Goal: Transaction & Acquisition: Purchase product/service

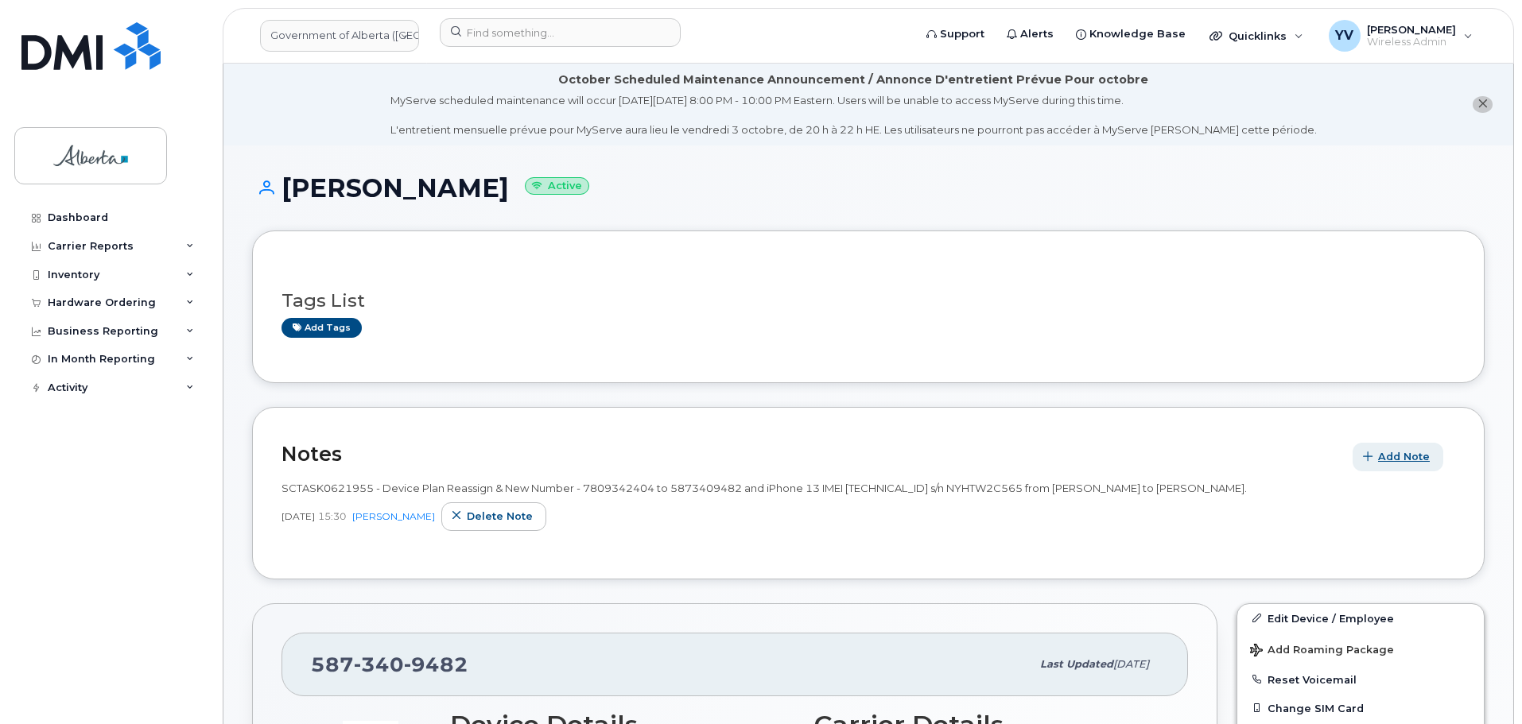
click at [1405, 455] on span "Add Note" at bounding box center [1404, 456] width 52 height 15
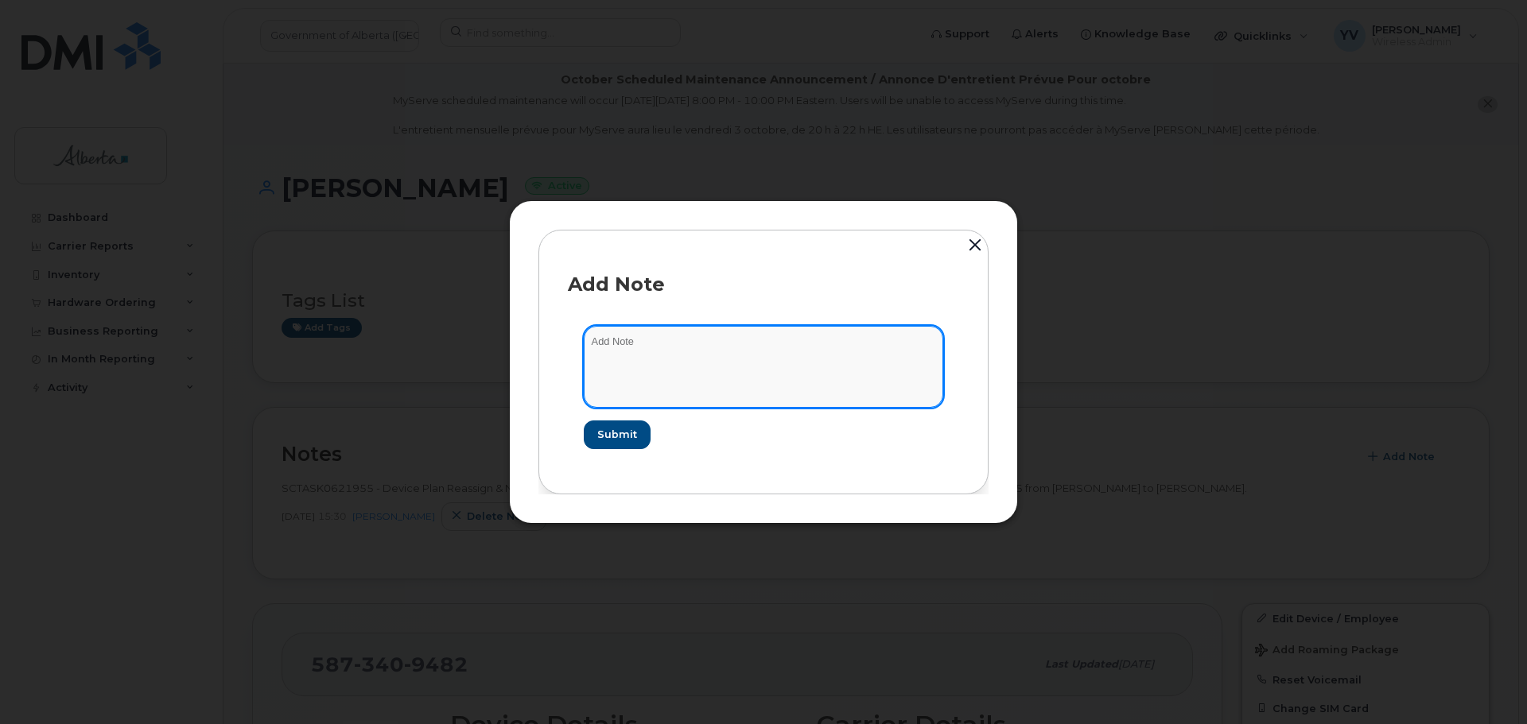
click at [614, 343] on textarea at bounding box center [763, 366] width 359 height 81
paste textarea "SCTASK0857295"
paste textarea "Device Plan Reassign - (1)"
type textarea "SCTASK0857295 Device Plan Reassign - (1)"
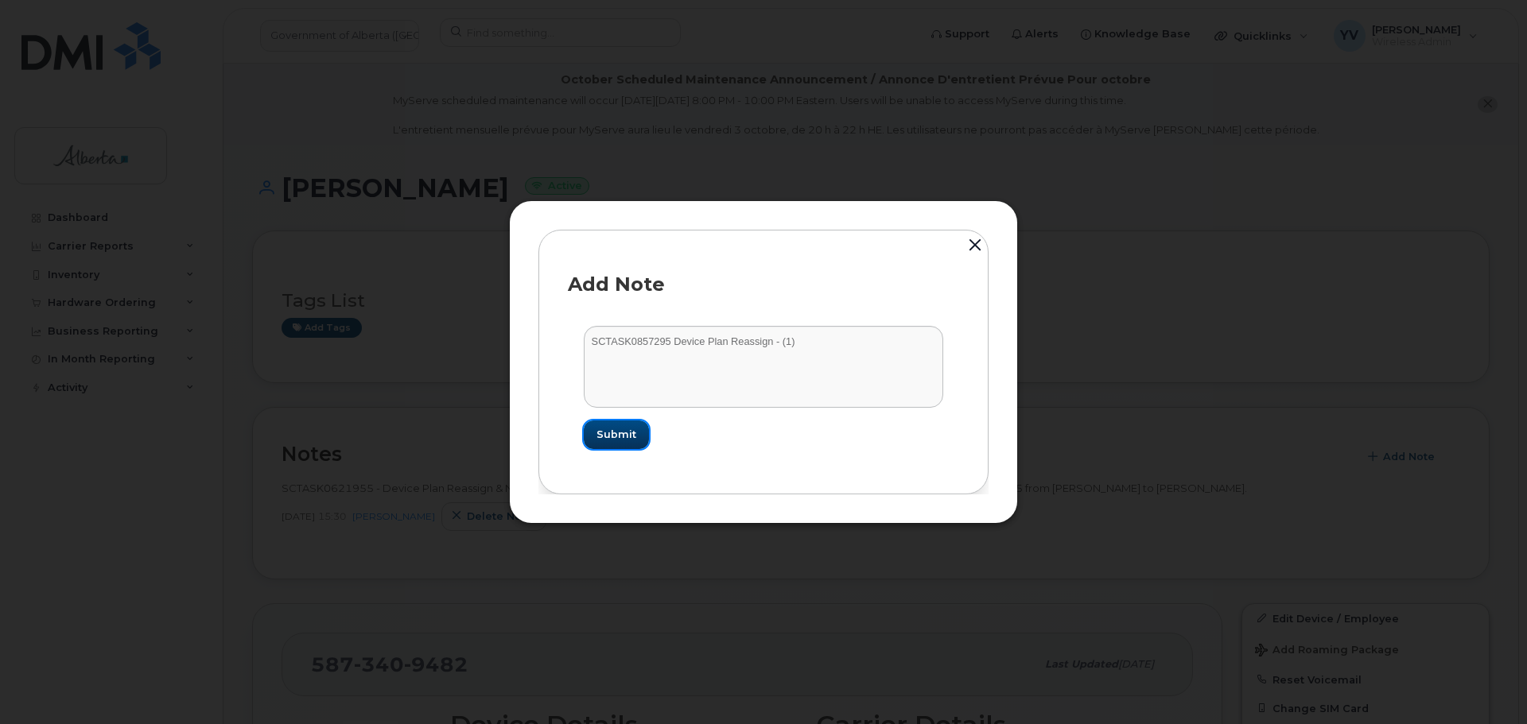
click at [616, 427] on span "Submit" at bounding box center [616, 434] width 40 height 15
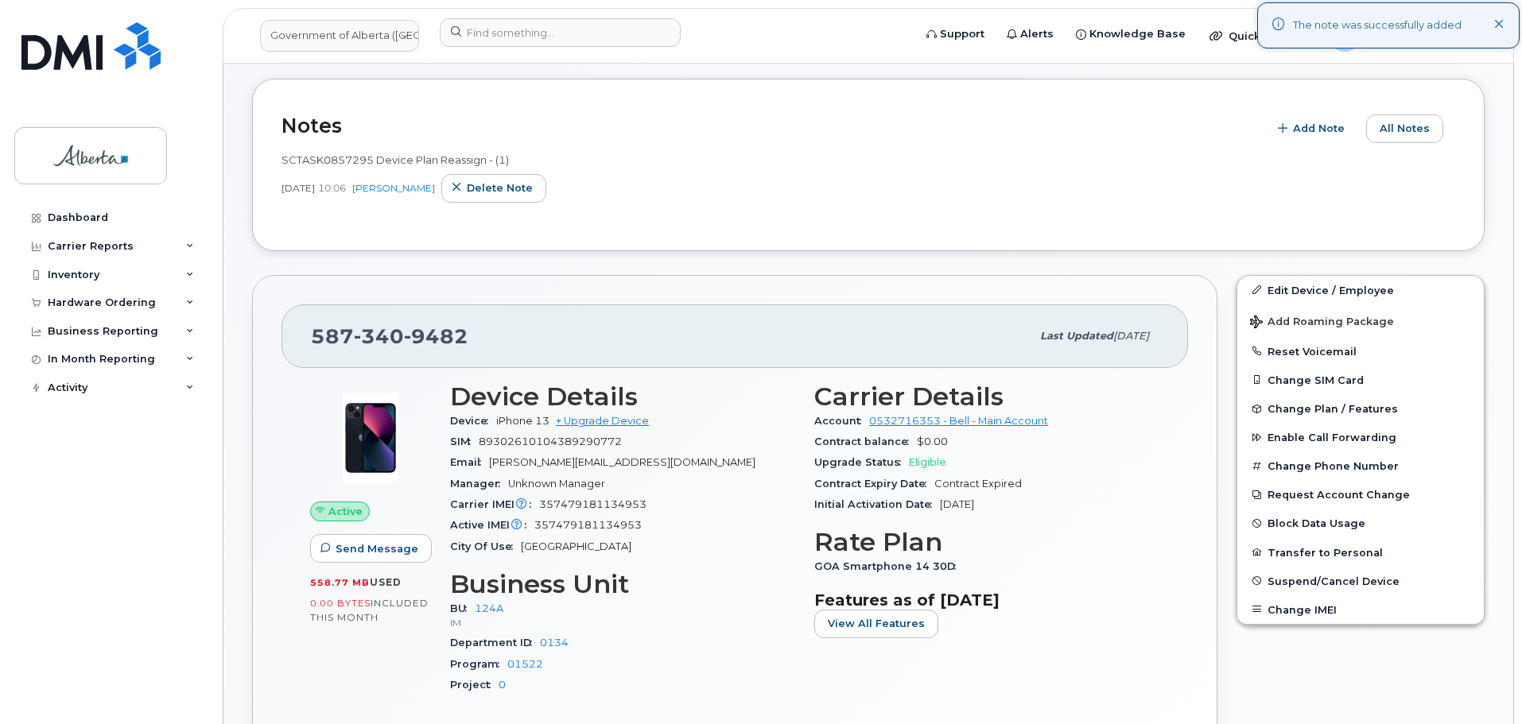
scroll to position [96, 0]
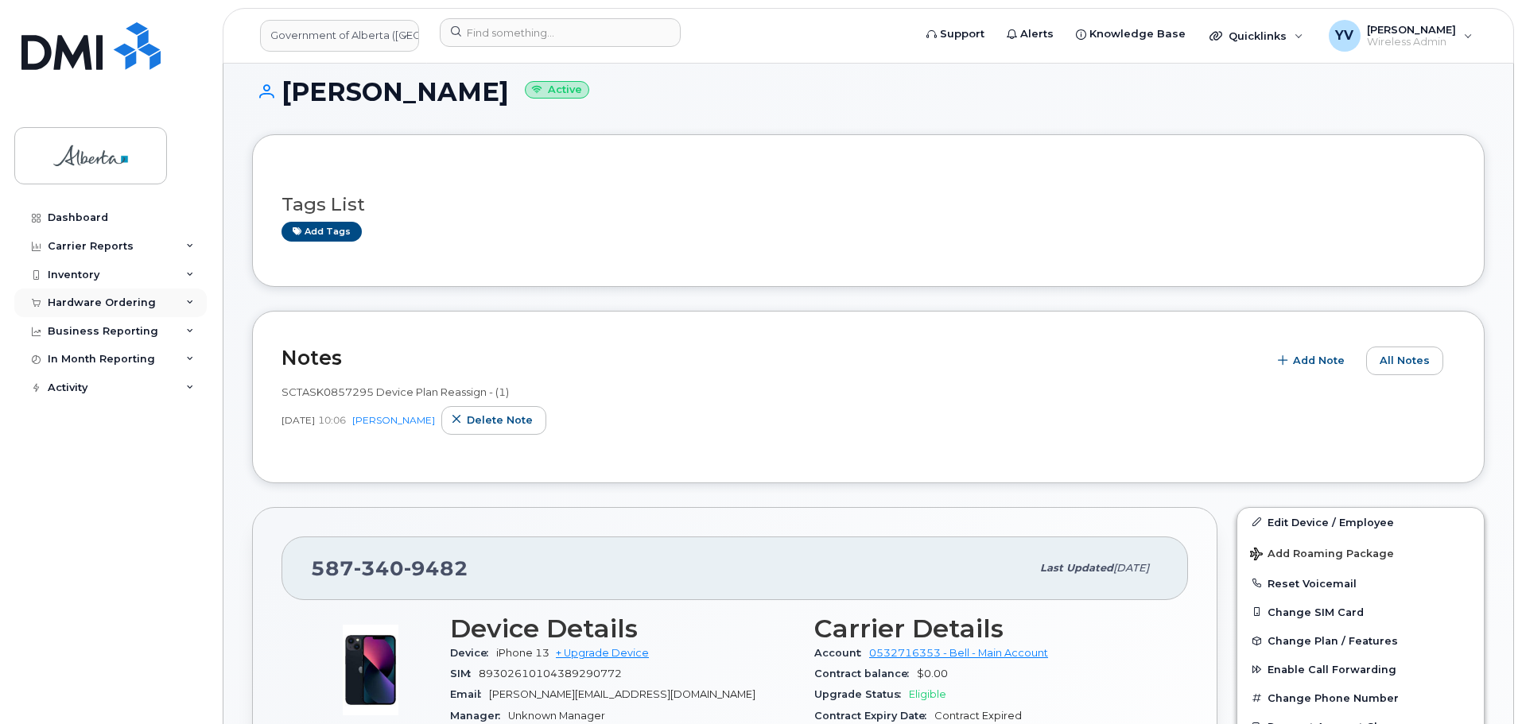
click at [97, 293] on div "Hardware Ordering" at bounding box center [110, 303] width 192 height 29
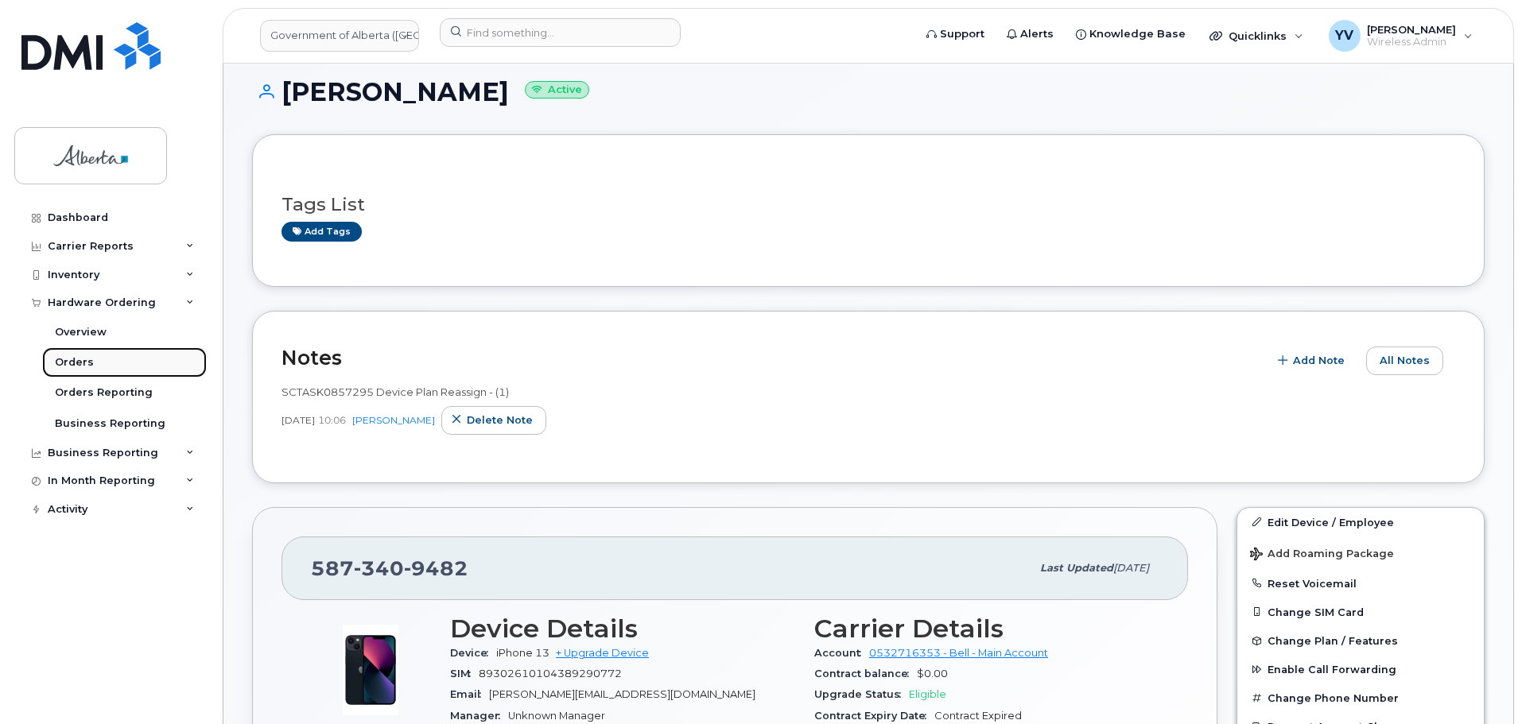
click at [68, 359] on div "Orders" at bounding box center [74, 362] width 39 height 14
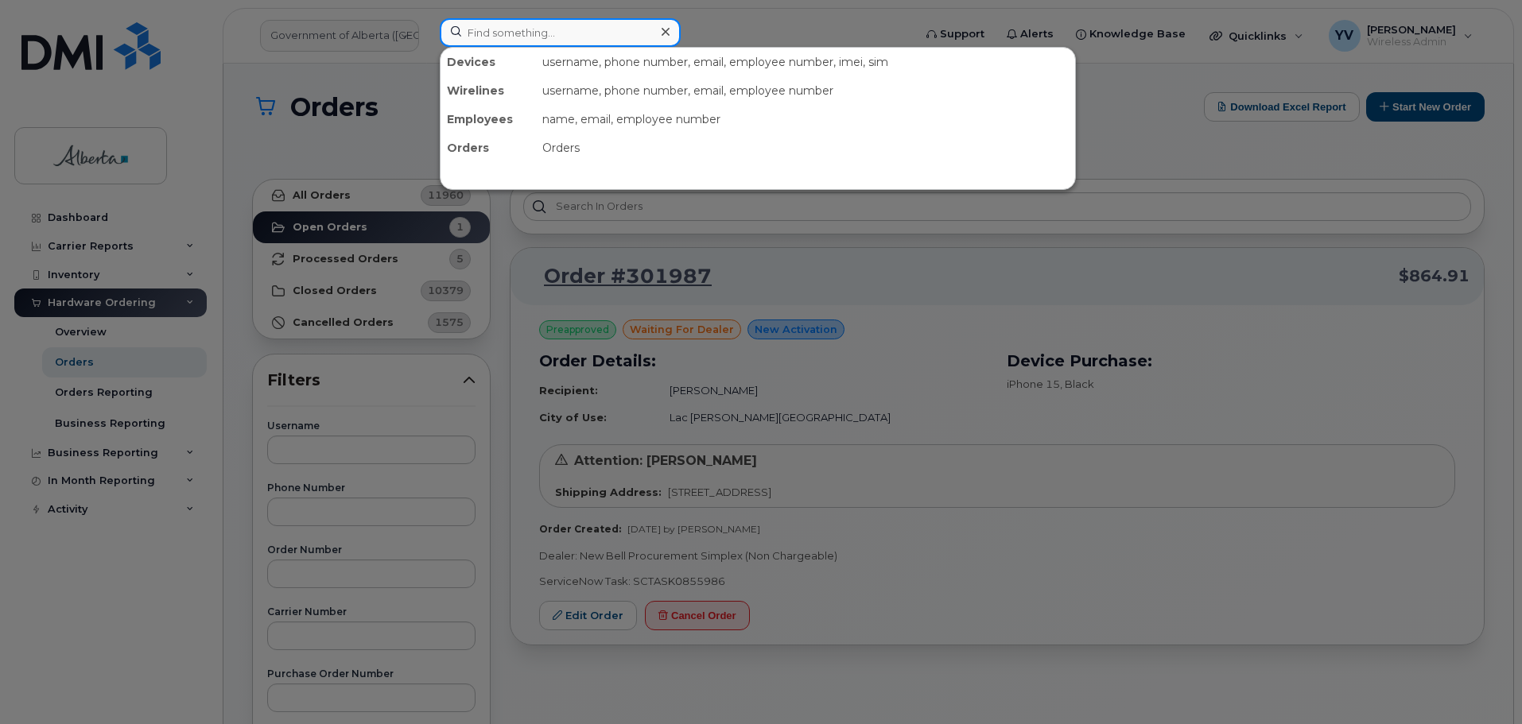
click at [487, 29] on input at bounding box center [560, 32] width 241 height 29
paste input "7803406683"
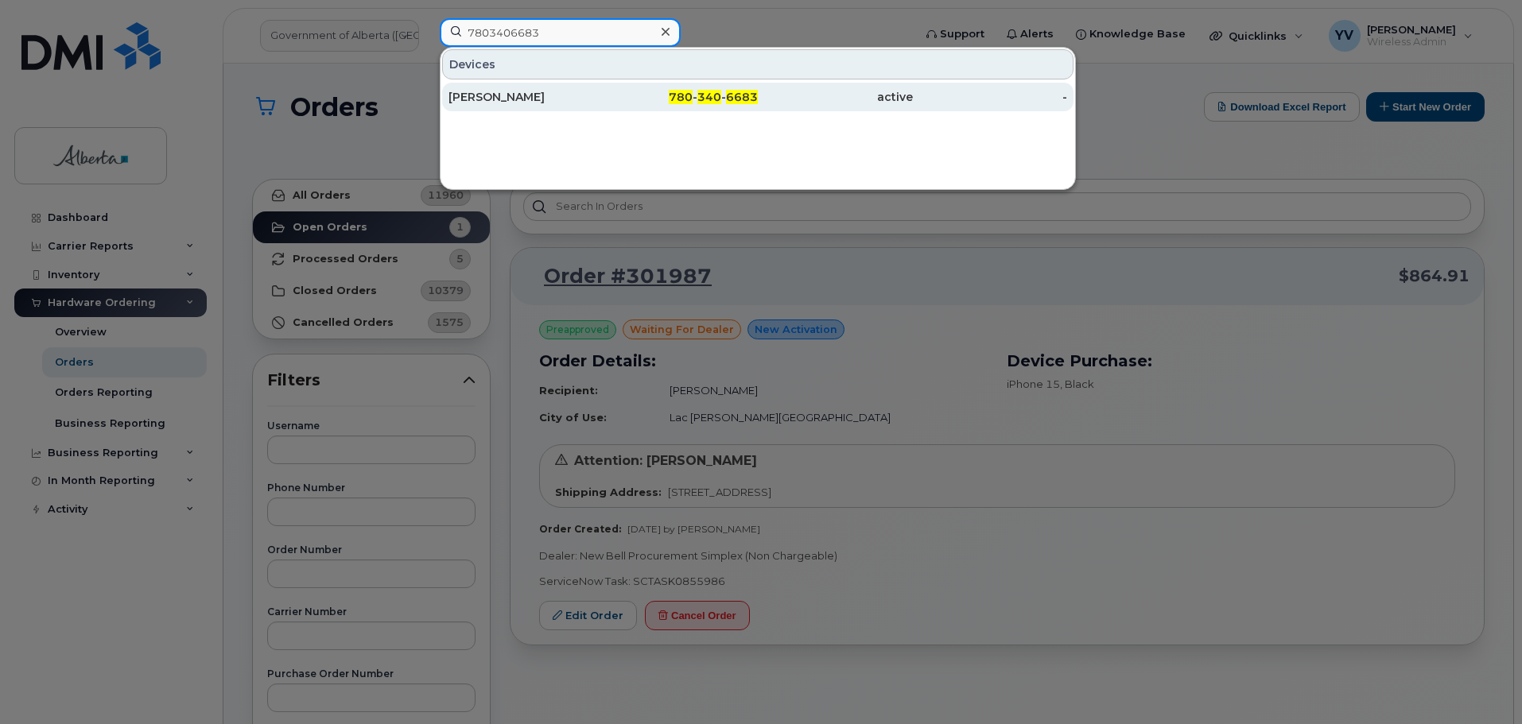
type input "7803406683"
click at [733, 96] on span "6683" at bounding box center [742, 97] width 32 height 14
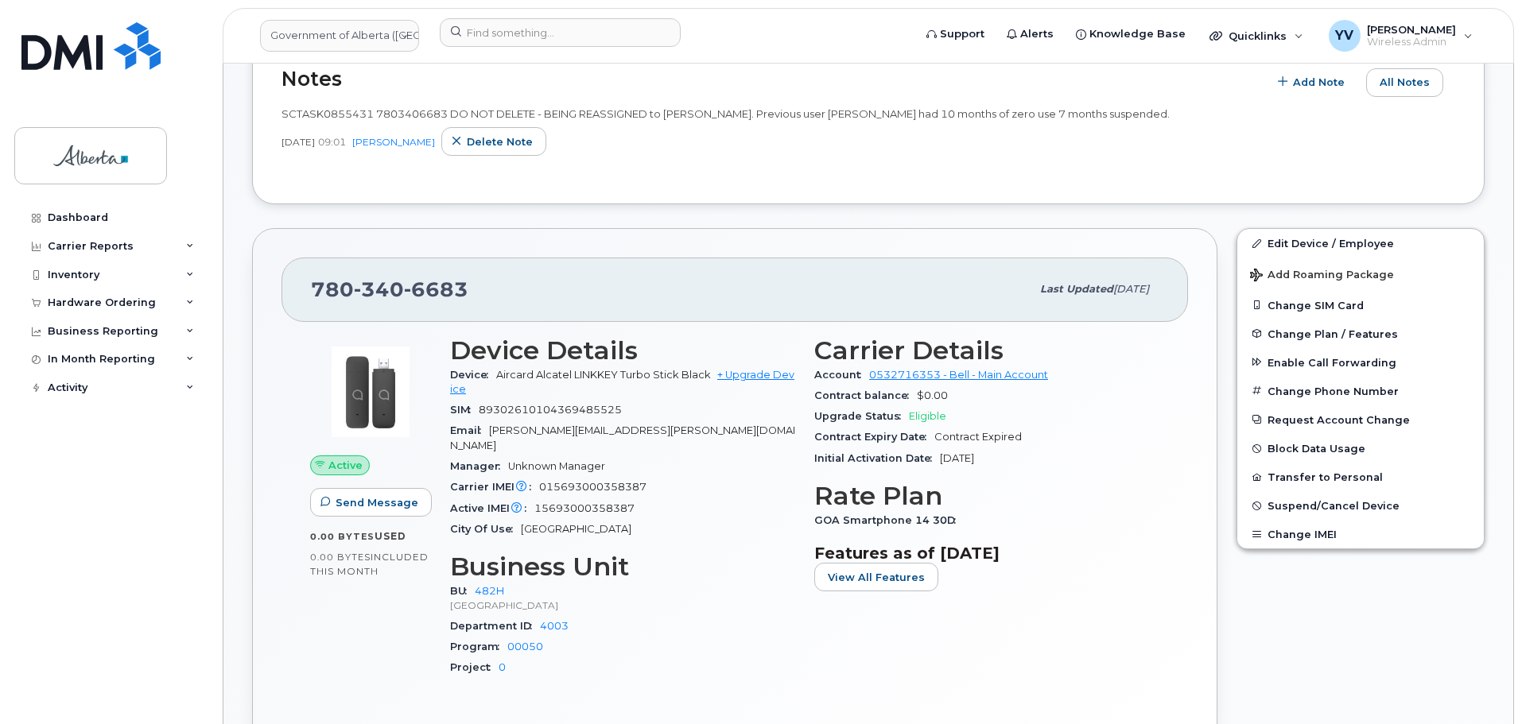
scroll to position [603, 0]
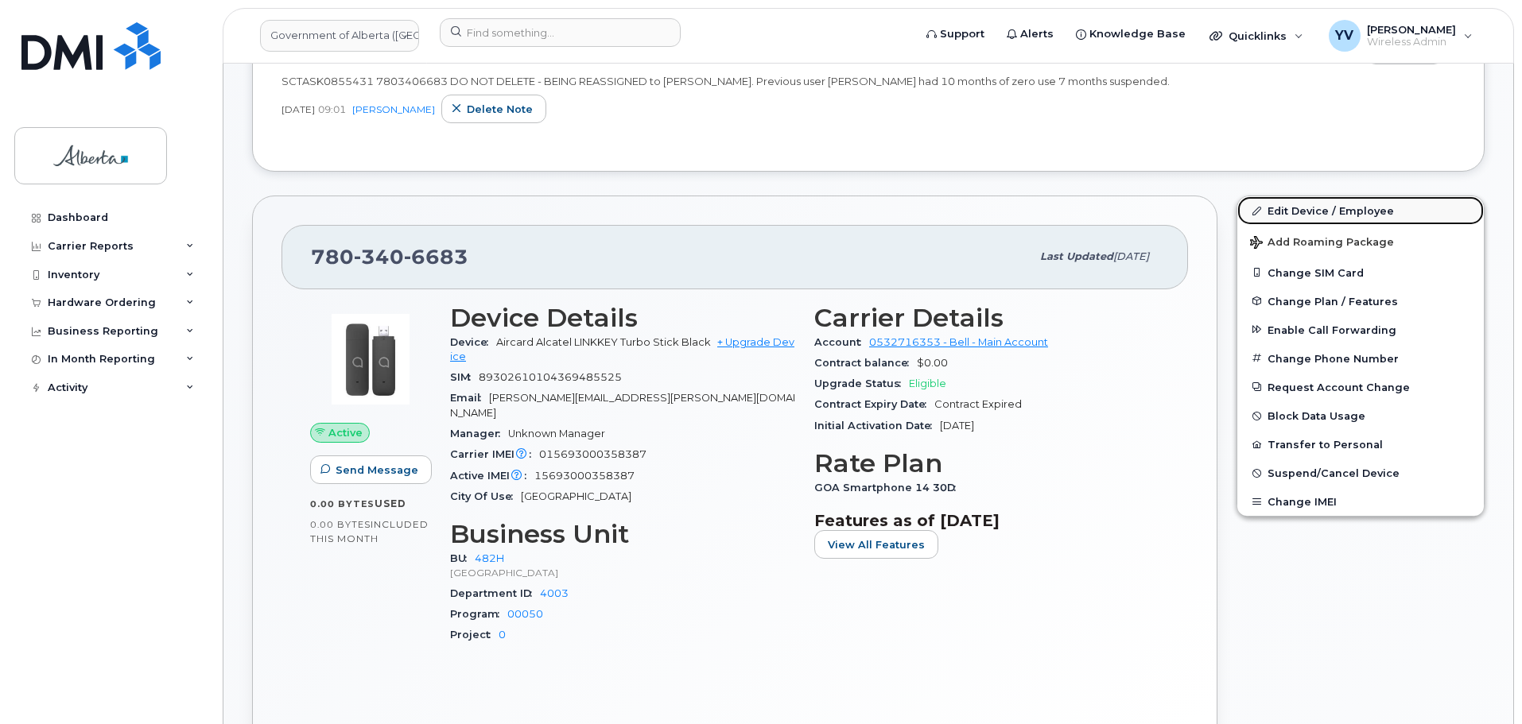
click at [1295, 203] on link "Edit Device / Employee" at bounding box center [1360, 210] width 246 height 29
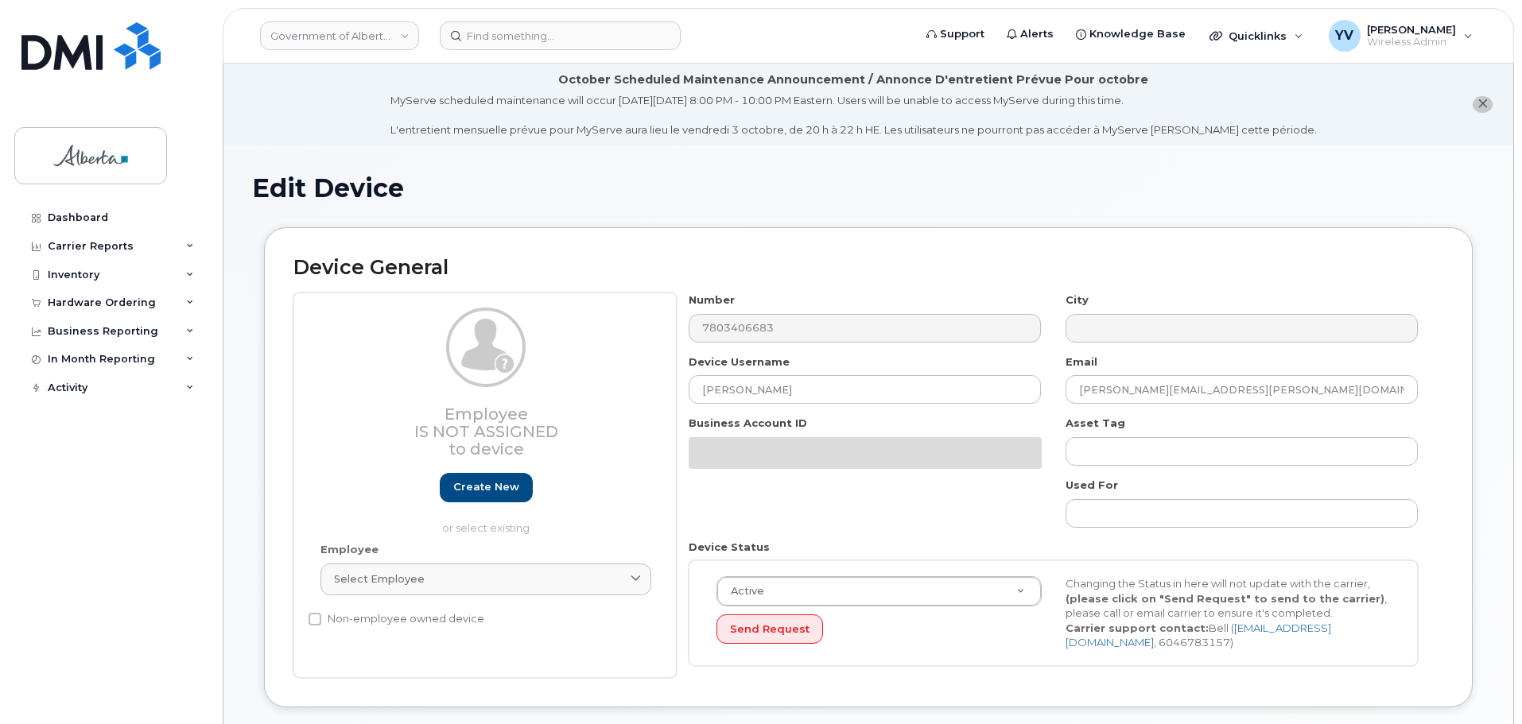
select select "29588065"
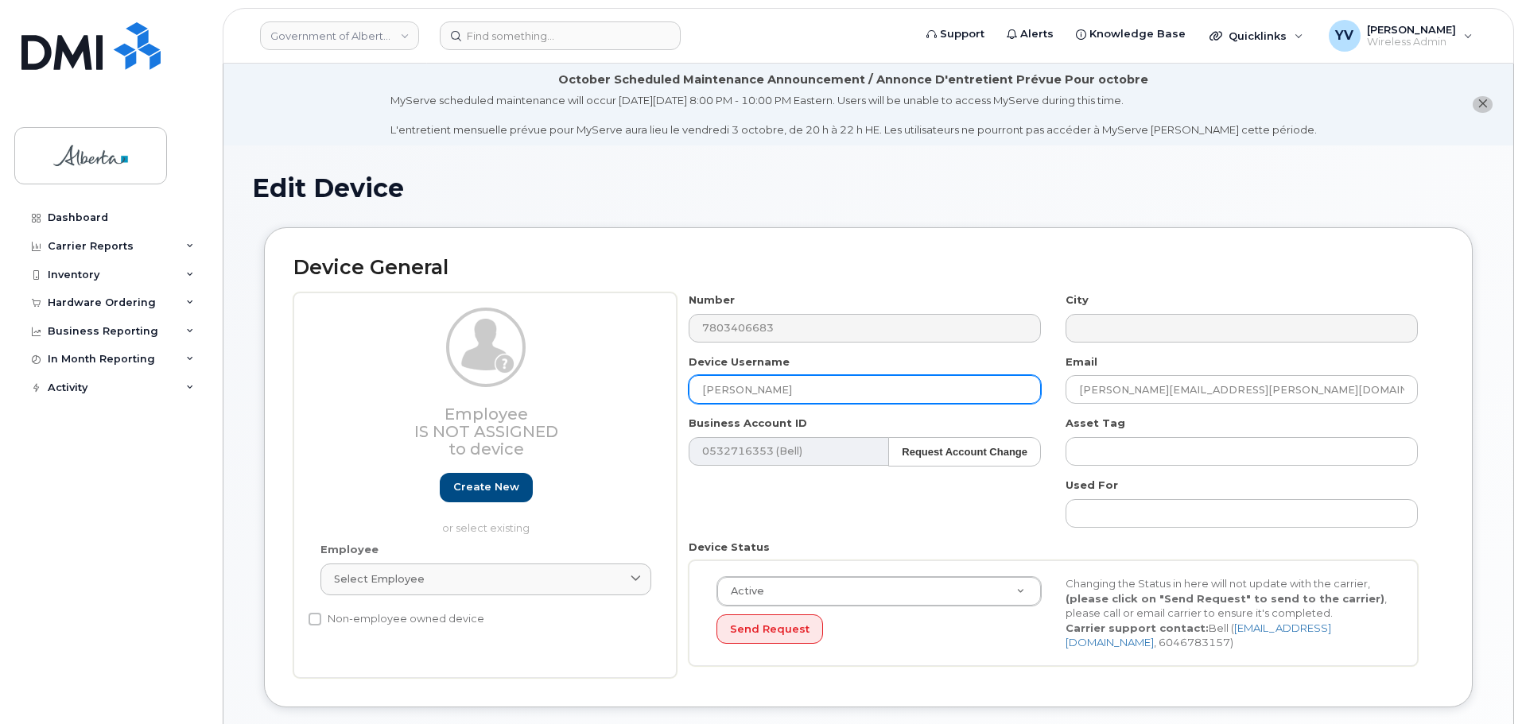
drag, startPoint x: 796, startPoint y: 391, endPoint x: 689, endPoint y: 395, distance: 107.4
click at [689, 395] on input "[PERSON_NAME]" at bounding box center [865, 389] width 352 height 29
paste input "Taylor Daum"
type input "Taylor Daum"
drag, startPoint x: 782, startPoint y: 386, endPoint x: 619, endPoint y: 403, distance: 164.6
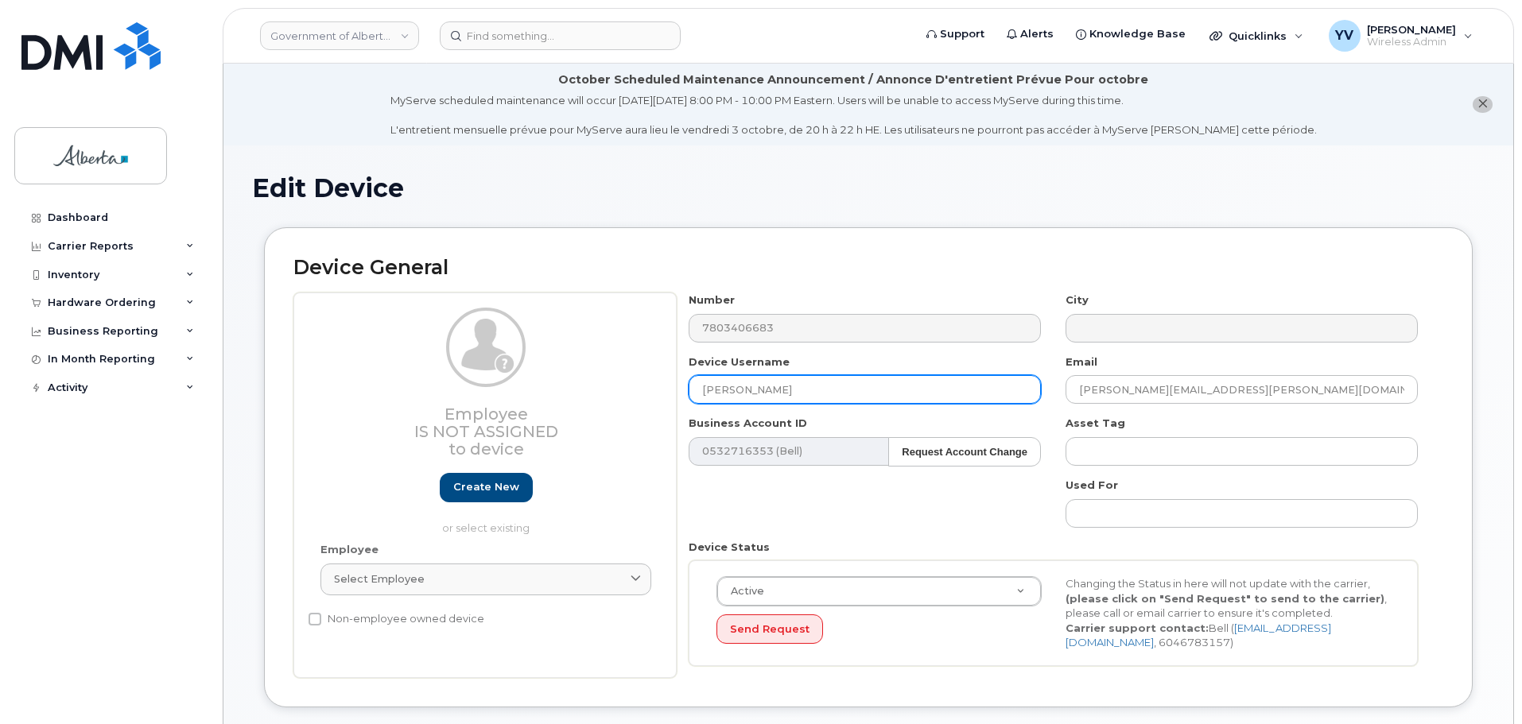
click at [619, 403] on div "Employee Is not assigned to device Create new or select existing Employee Selec…" at bounding box center [868, 486] width 1150 height 386
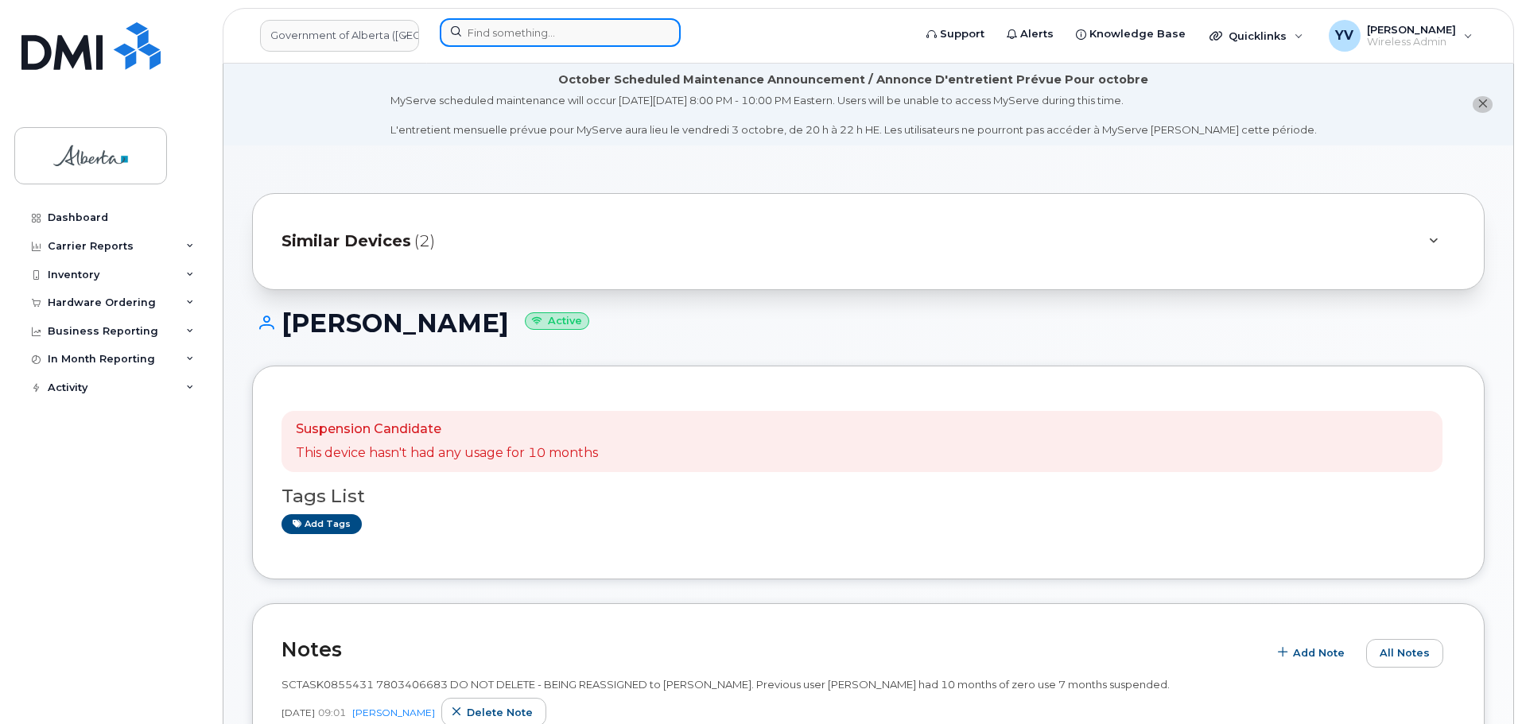
click at [469, 33] on input at bounding box center [560, 32] width 241 height 29
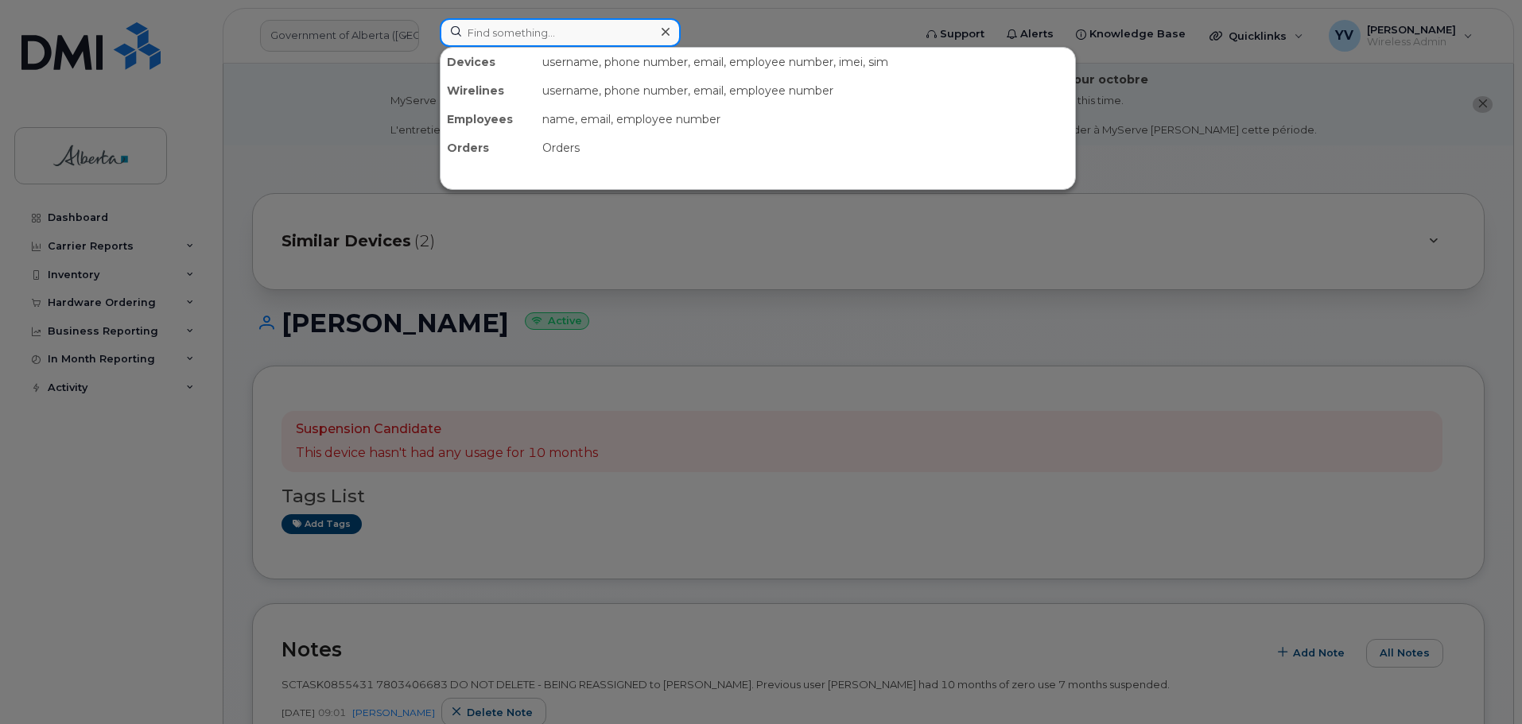
paste input "Taylor Daum"
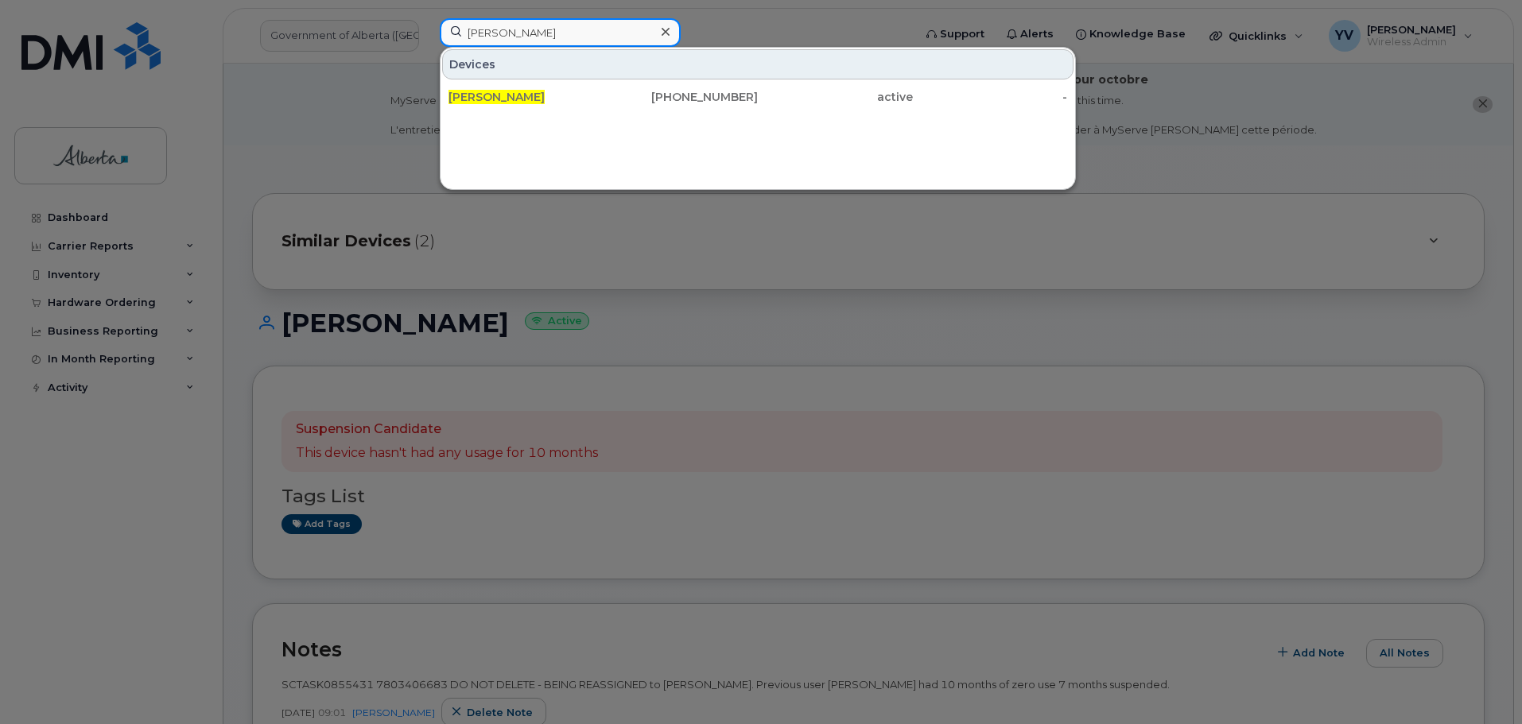
click at [499, 32] on input "Taylor Daum" at bounding box center [560, 32] width 241 height 29
drag, startPoint x: 571, startPoint y: 17, endPoint x: 563, endPoint y: 28, distance: 13.0
click at [565, 25] on div "Taylor Daum Devices Taylor Daum 780-886-0513 active -" at bounding box center [671, 35] width 488 height 35
drag, startPoint x: 557, startPoint y: 33, endPoint x: 450, endPoint y: 37, distance: 106.6
click at [450, 37] on input "Taylor Daum" at bounding box center [560, 32] width 241 height 29
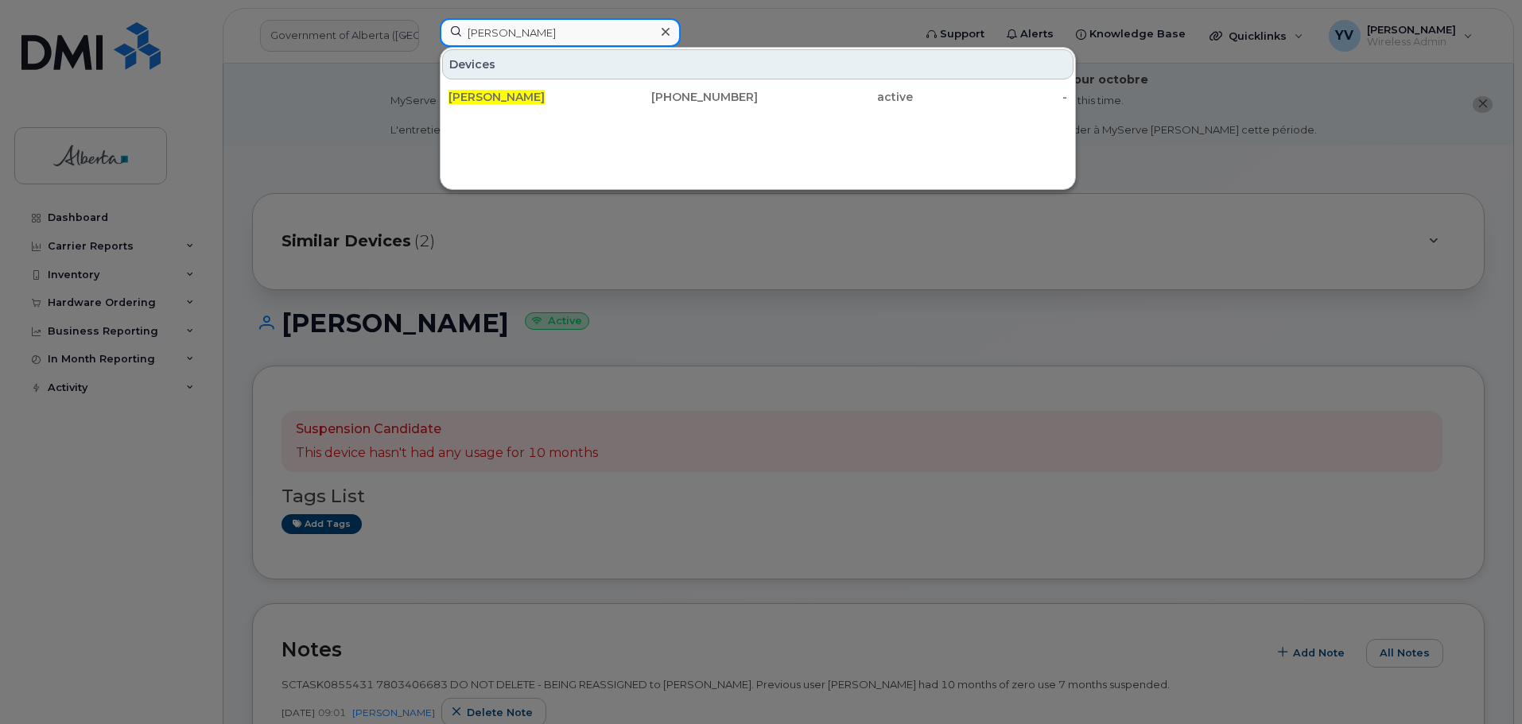
paste input "7802428551"
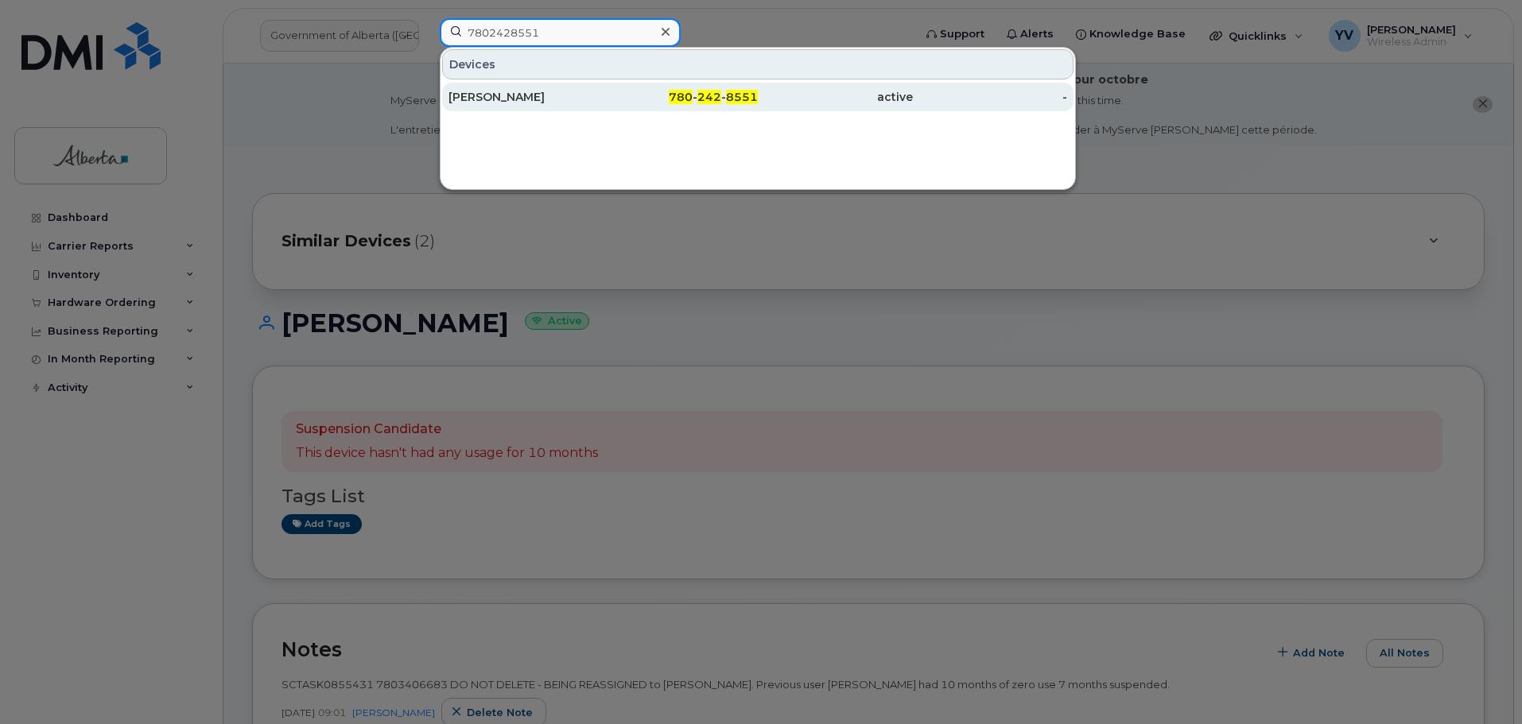
type input "7802428551"
click at [716, 94] on span "242" at bounding box center [709, 97] width 24 height 14
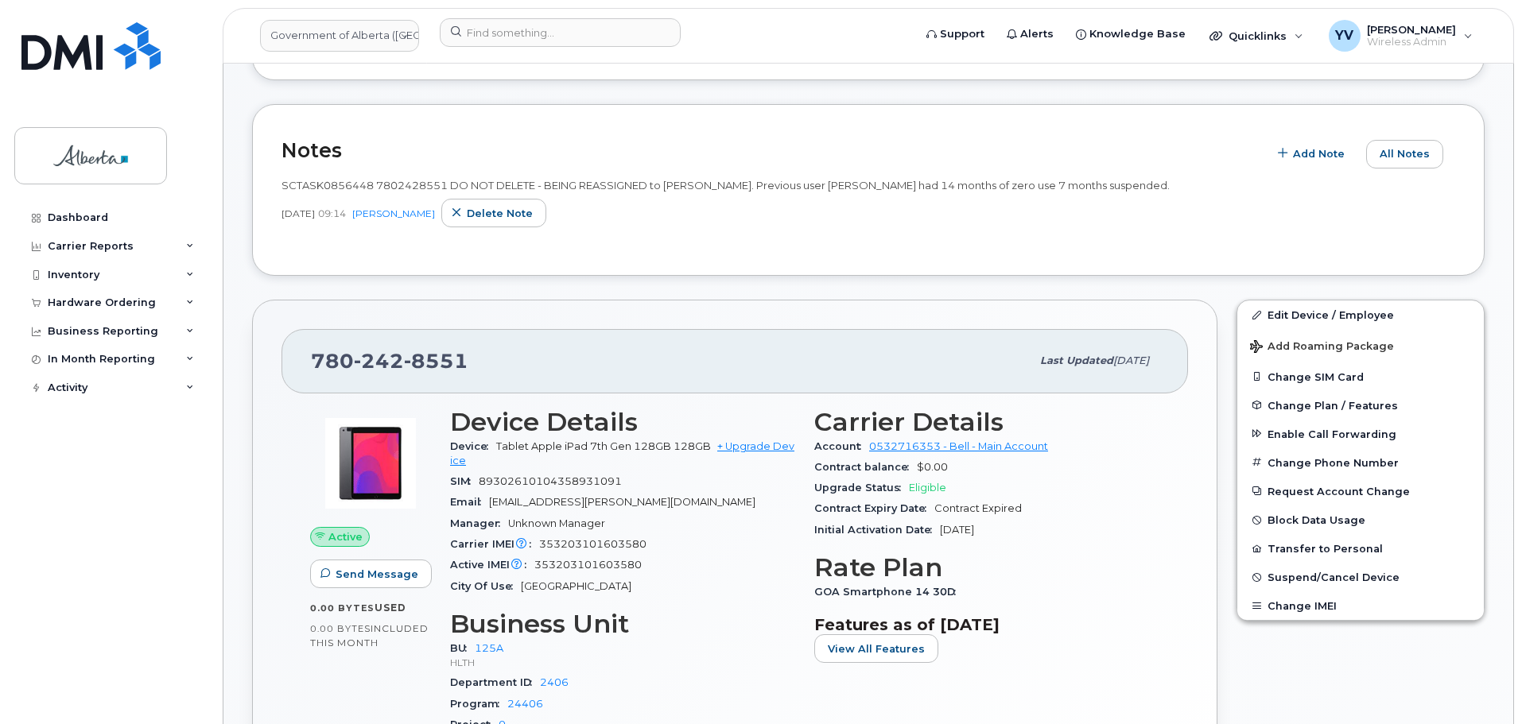
scroll to position [270, 0]
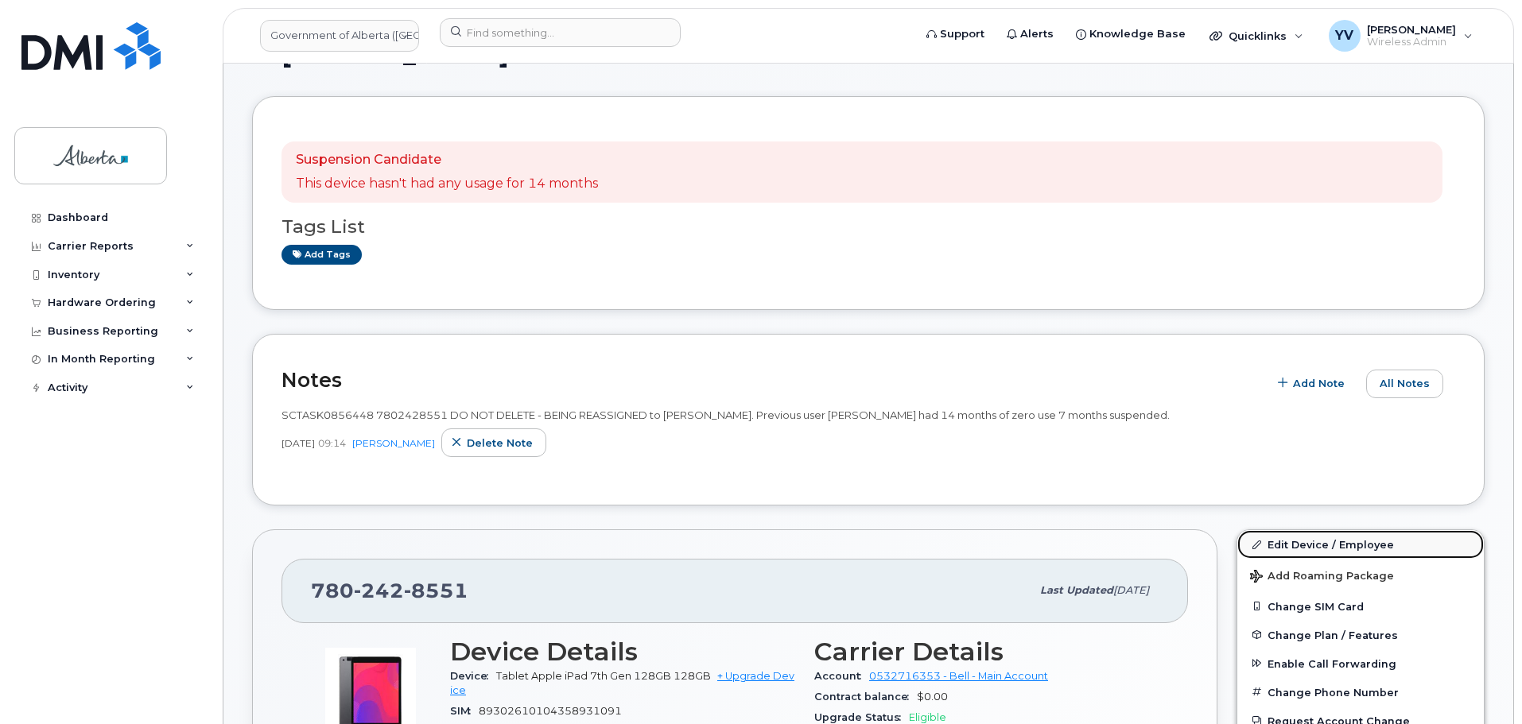
click at [1309, 543] on link "Edit Device / Employee" at bounding box center [1360, 544] width 246 height 29
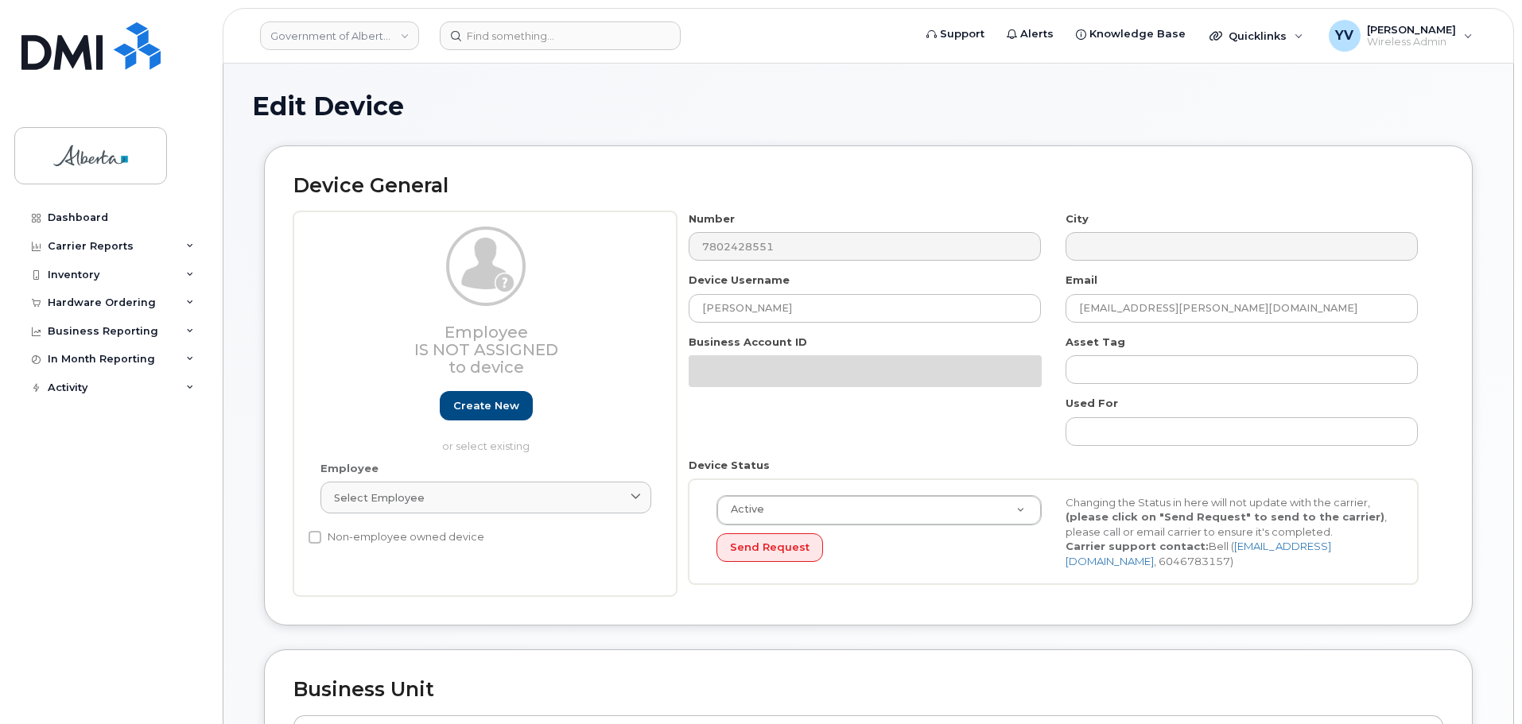
select select "4120335"
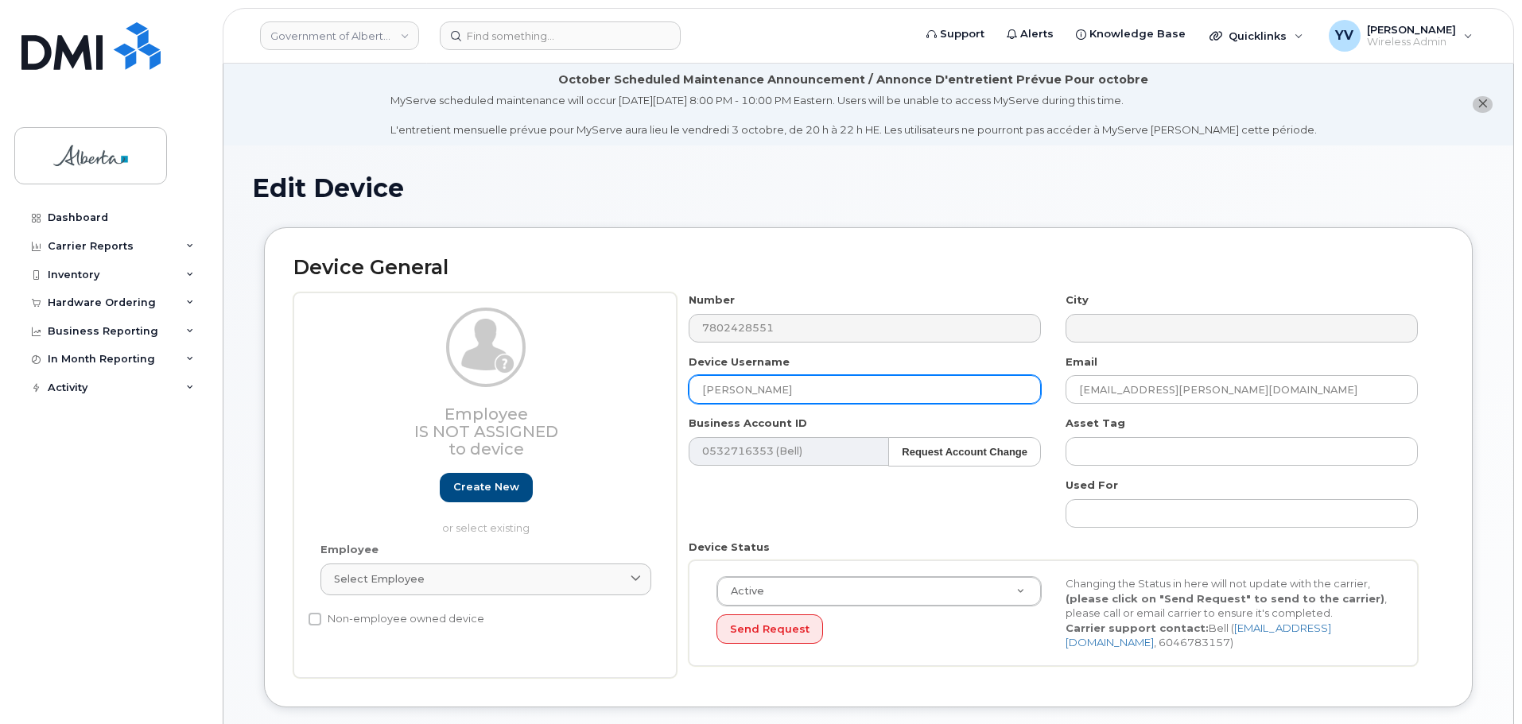
drag, startPoint x: 789, startPoint y: 395, endPoint x: 690, endPoint y: 398, distance: 98.6
click at [690, 398] on input "Andre Tremblay" at bounding box center [865, 389] width 352 height 29
paste input "[PERSON_NAME]"
type input "[PERSON_NAME]"
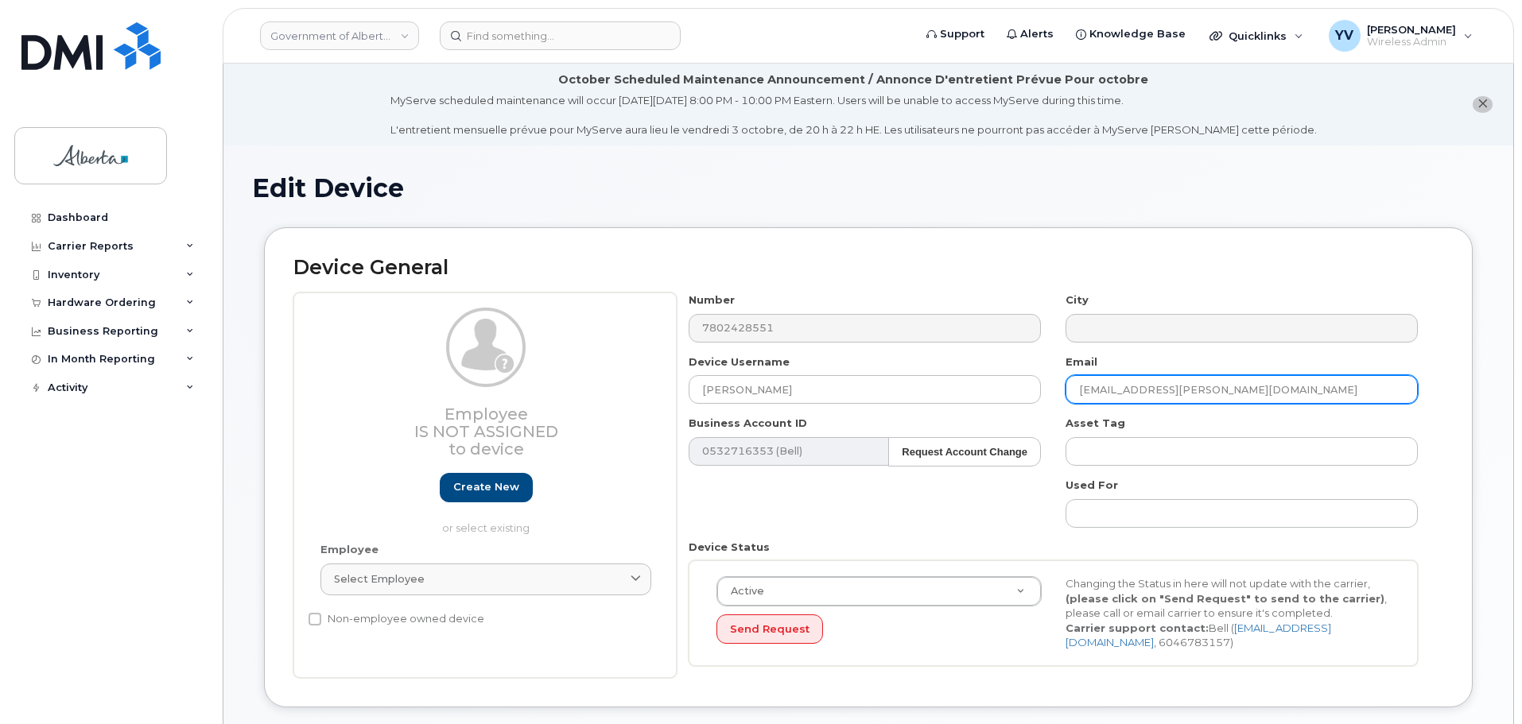
drag, startPoint x: 1234, startPoint y: 386, endPoint x: 1070, endPoint y: 386, distance: 163.8
click at [1070, 386] on input "andre.tremblay@gov.ab.ca" at bounding box center [1241, 389] width 352 height 29
paste input "Cathleen.Bell"
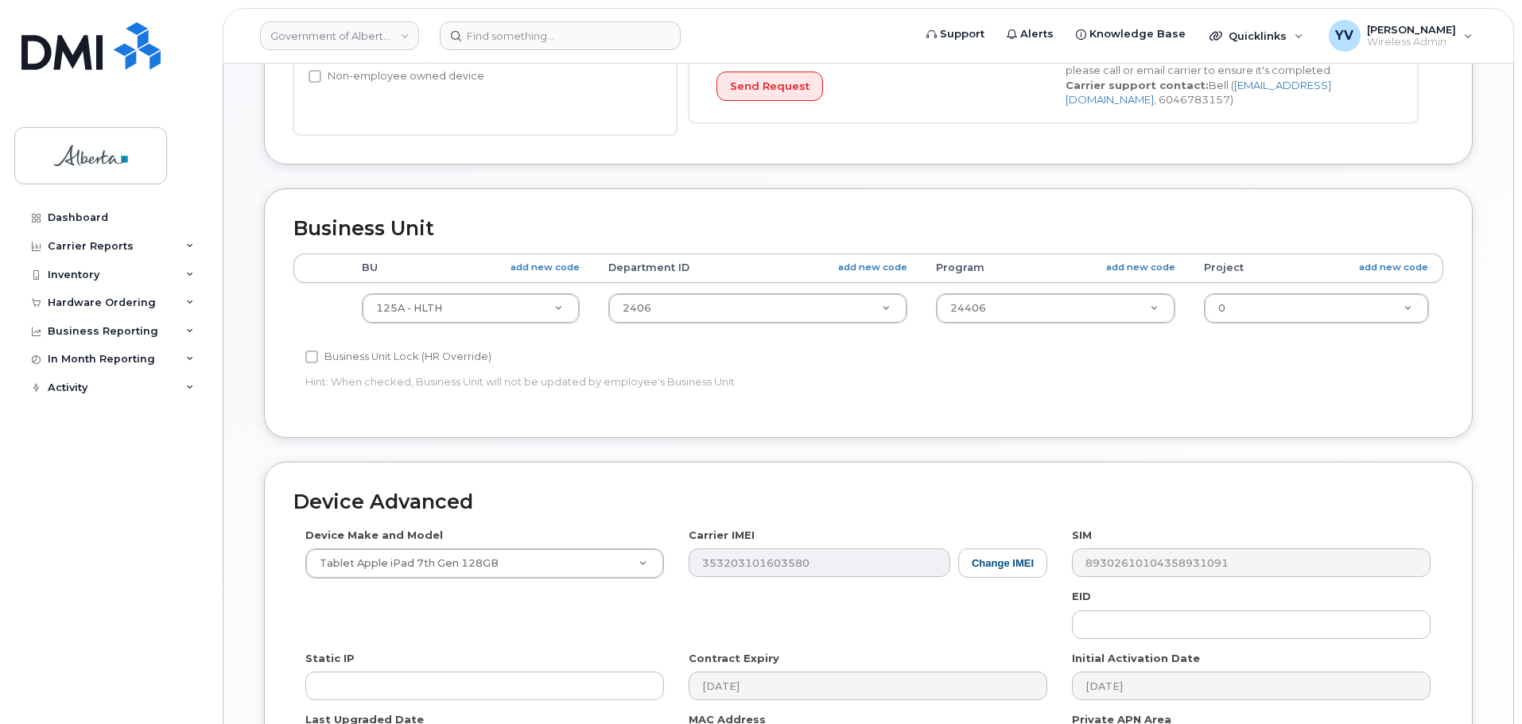
scroll to position [545, 0]
type input "Cathleen.Bell@gov.ab.ca"
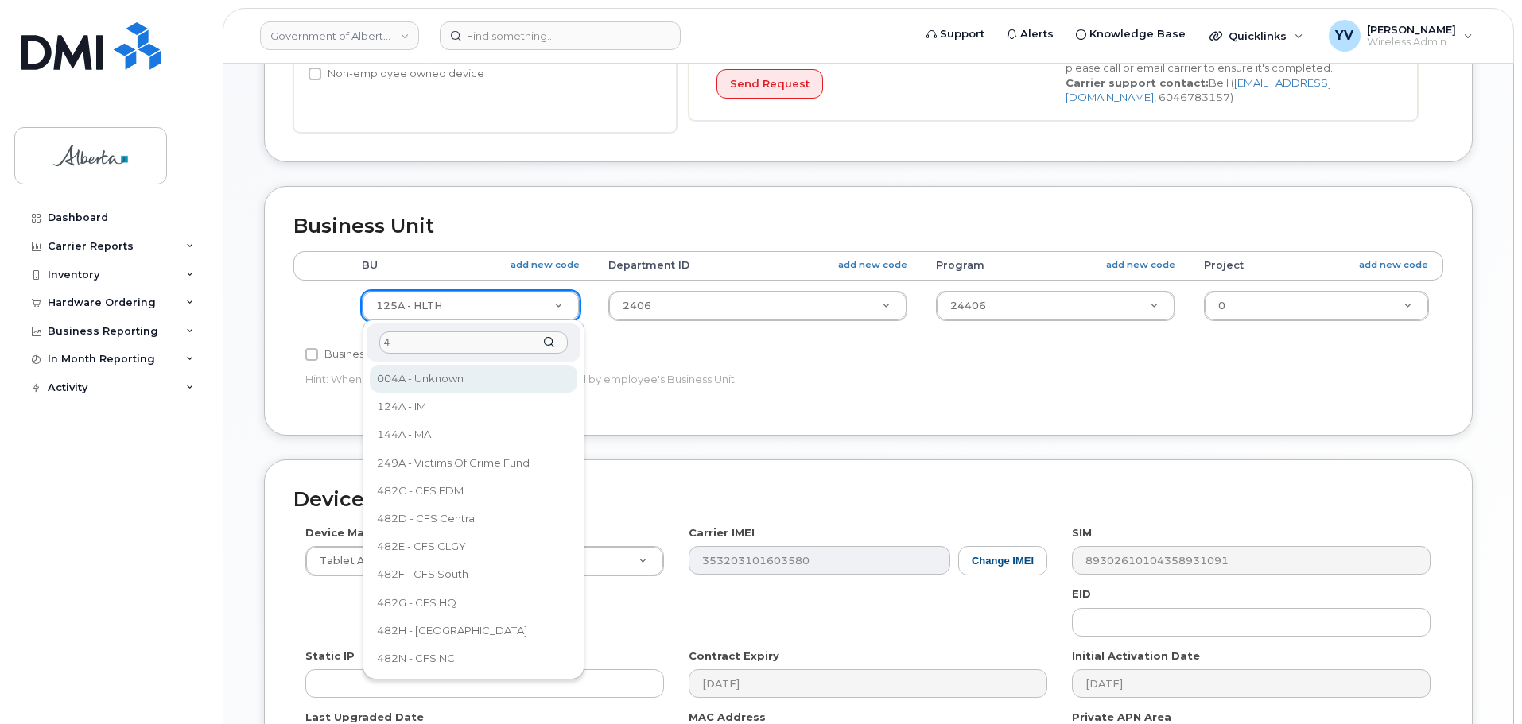
scroll to position [0, 0]
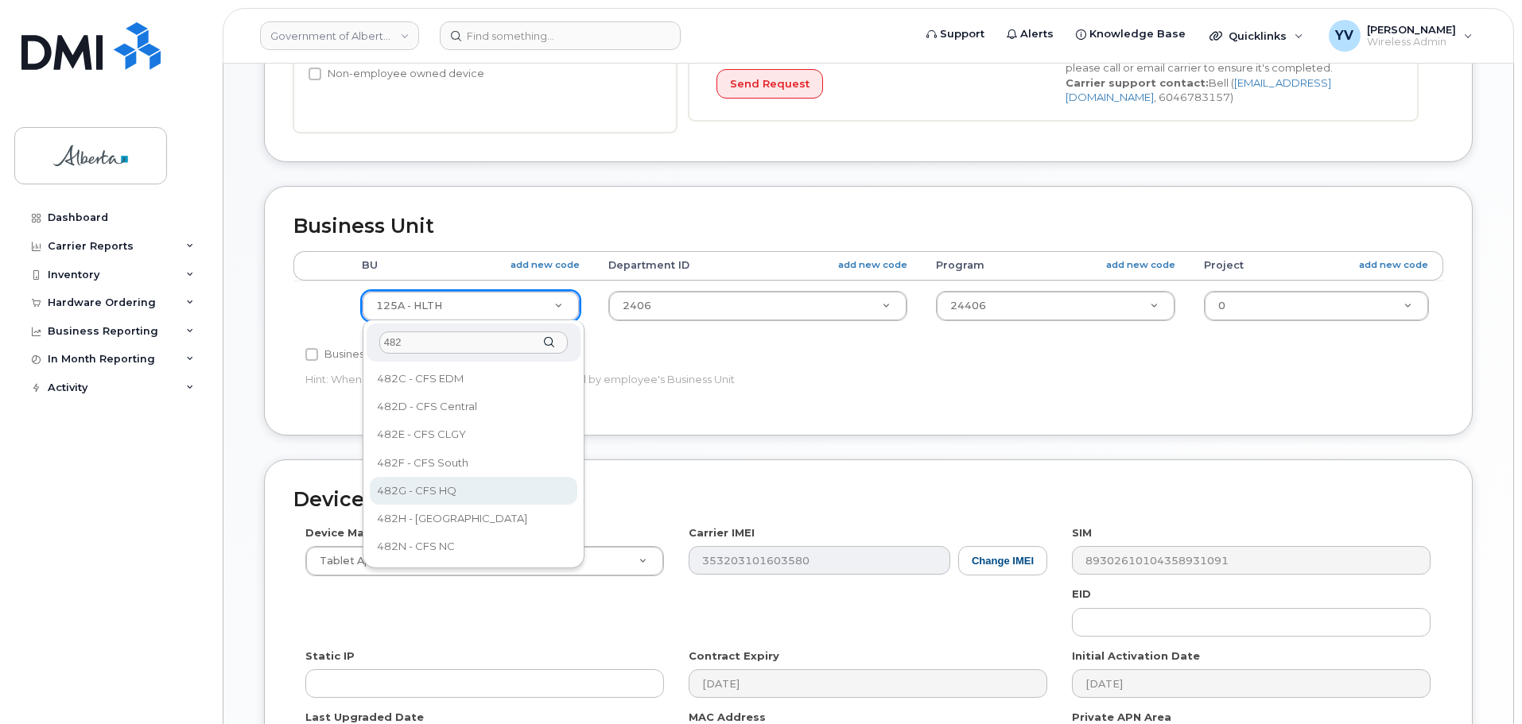
type input "482"
select select "4120337"
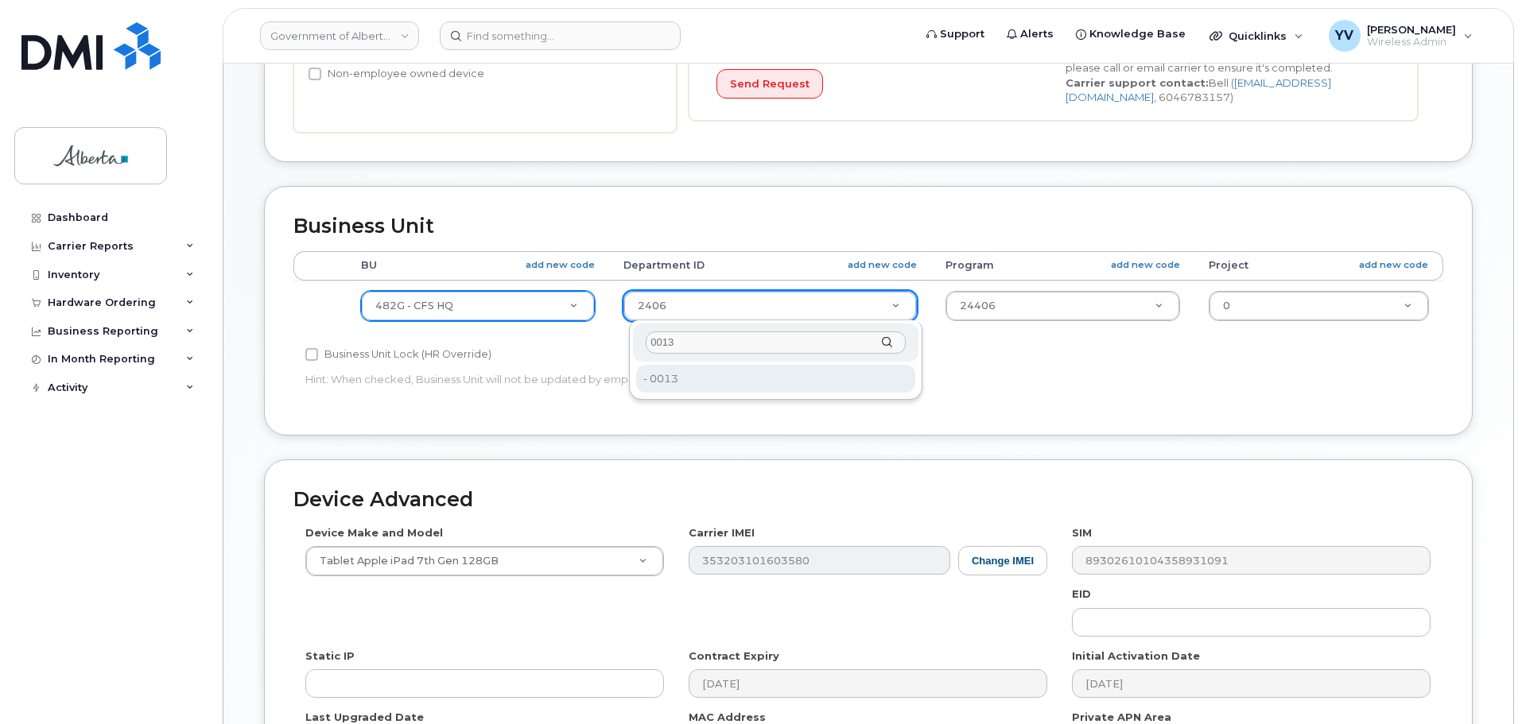
type input "0013"
type input "4335886"
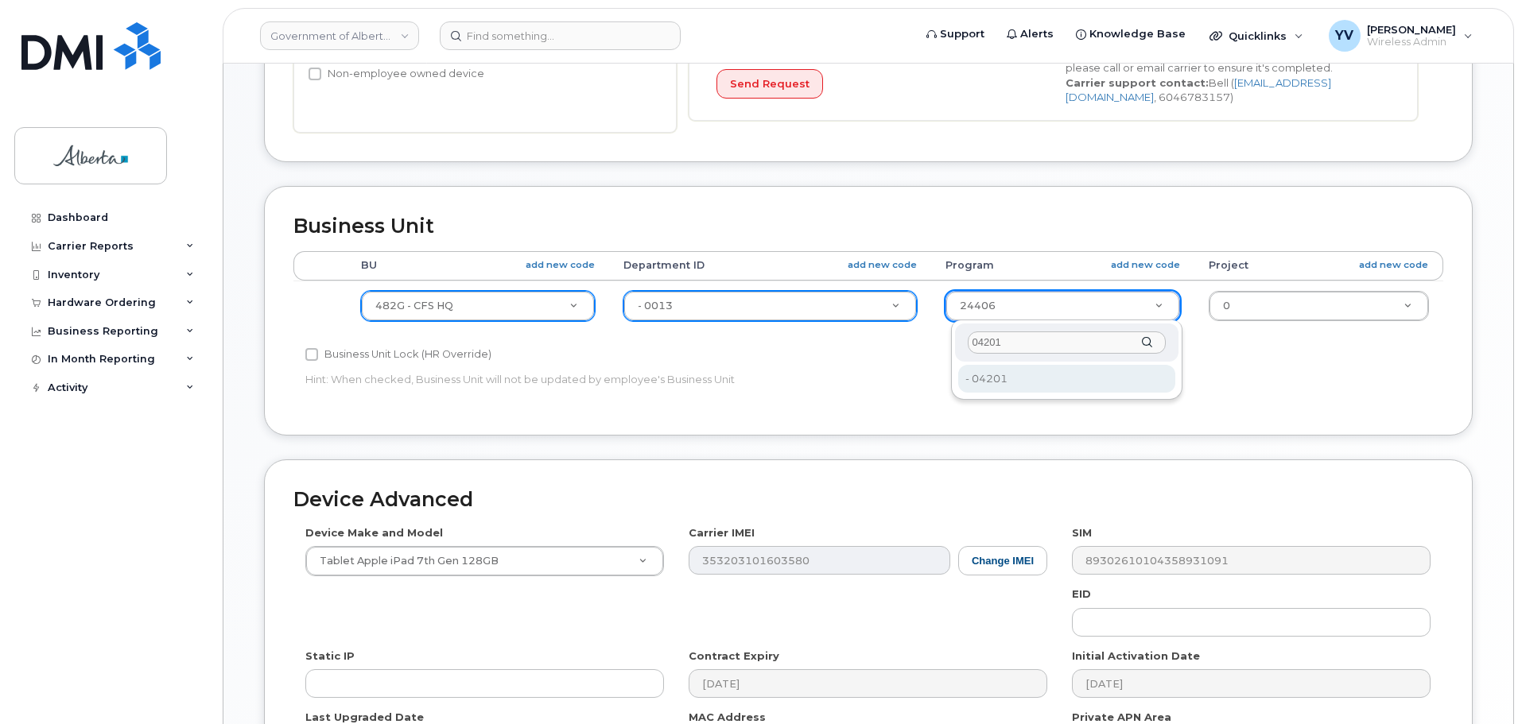
type input "04201"
type input "4335911"
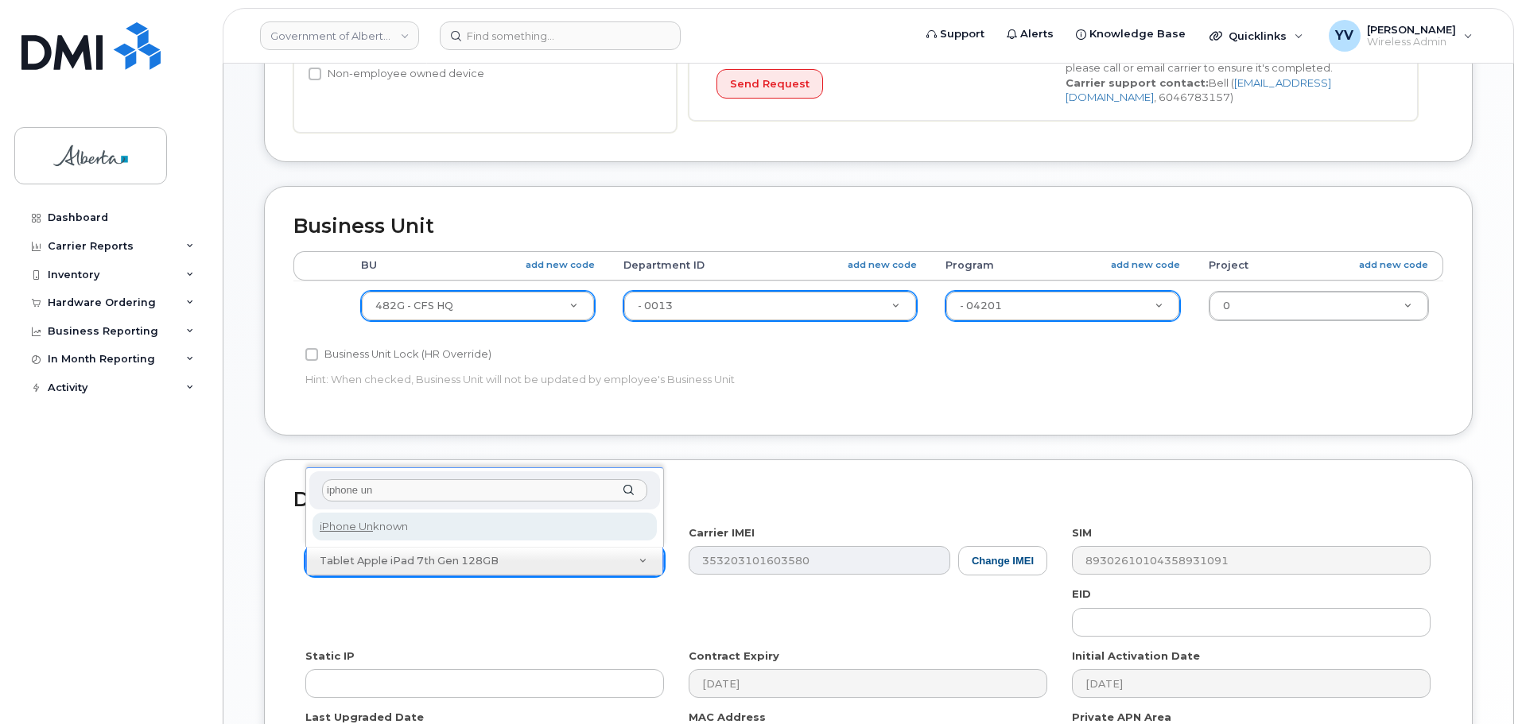
type input "iphone un"
select select "185"
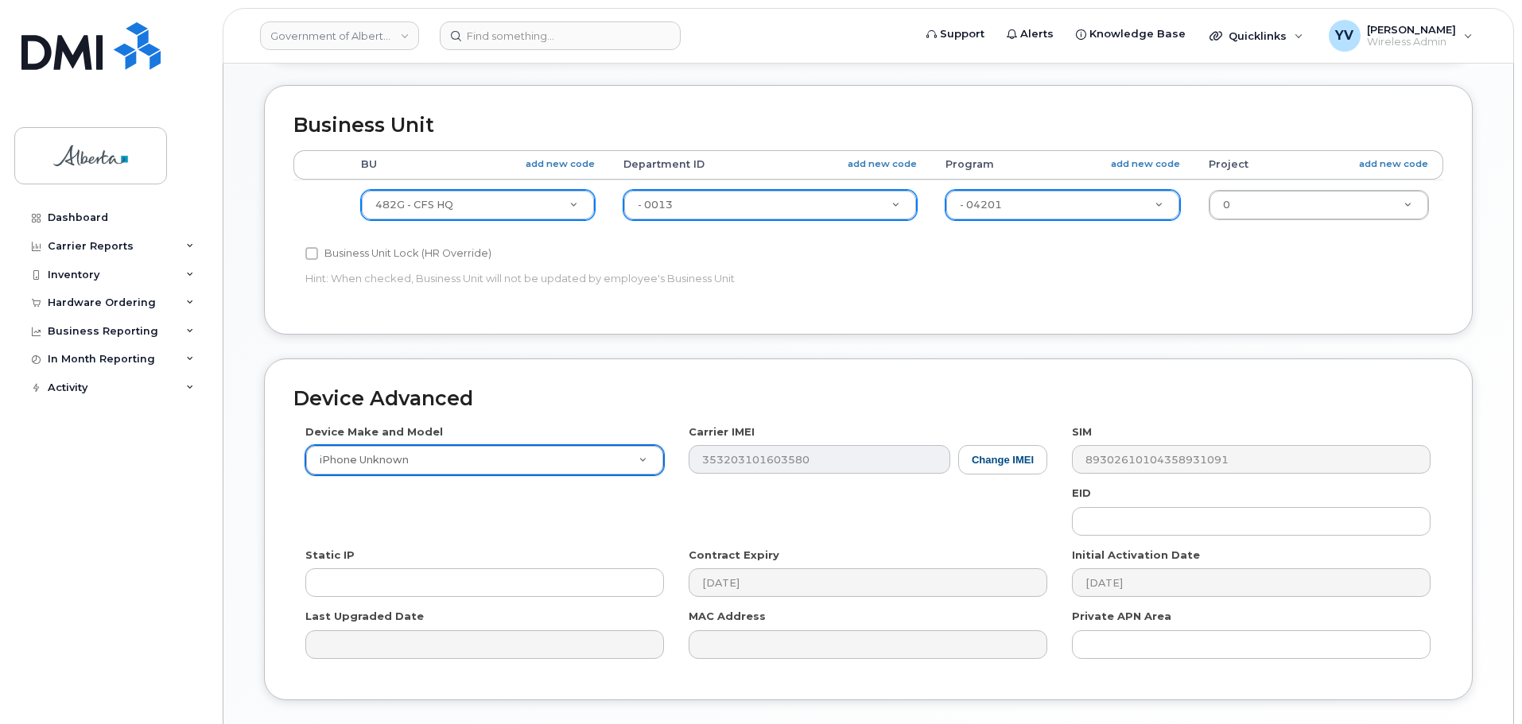
scroll to position [755, 0]
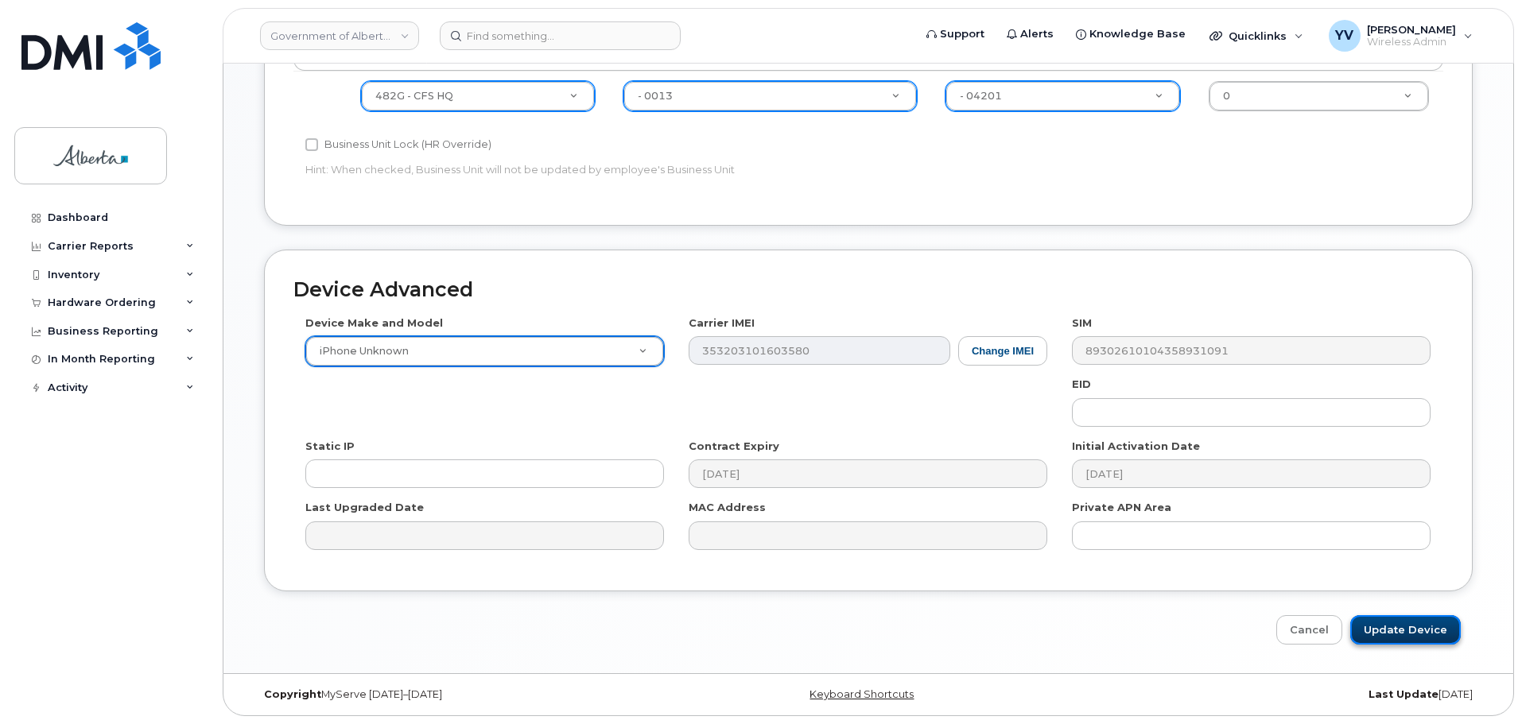
click at [1388, 623] on input "Update Device" at bounding box center [1405, 629] width 111 height 29
type input "Saving..."
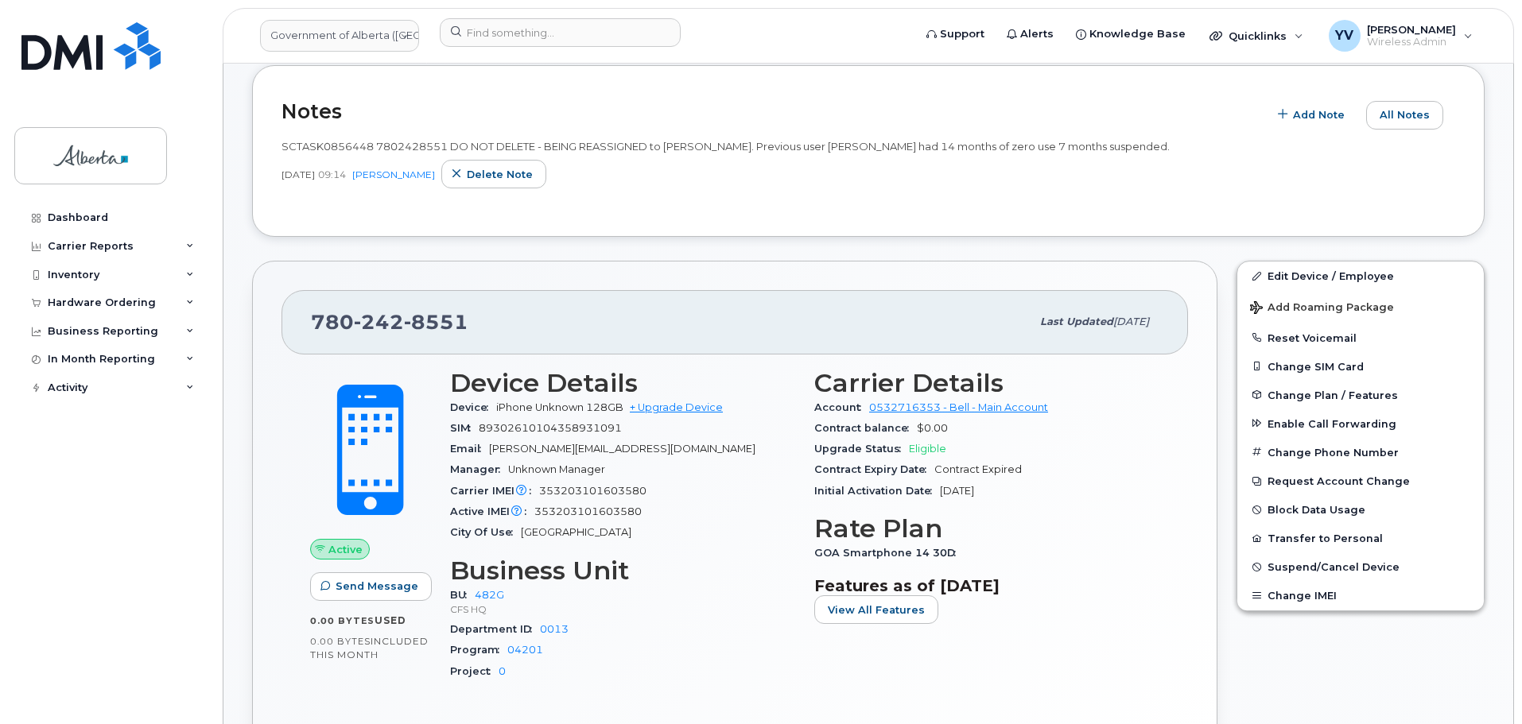
scroll to position [561, 0]
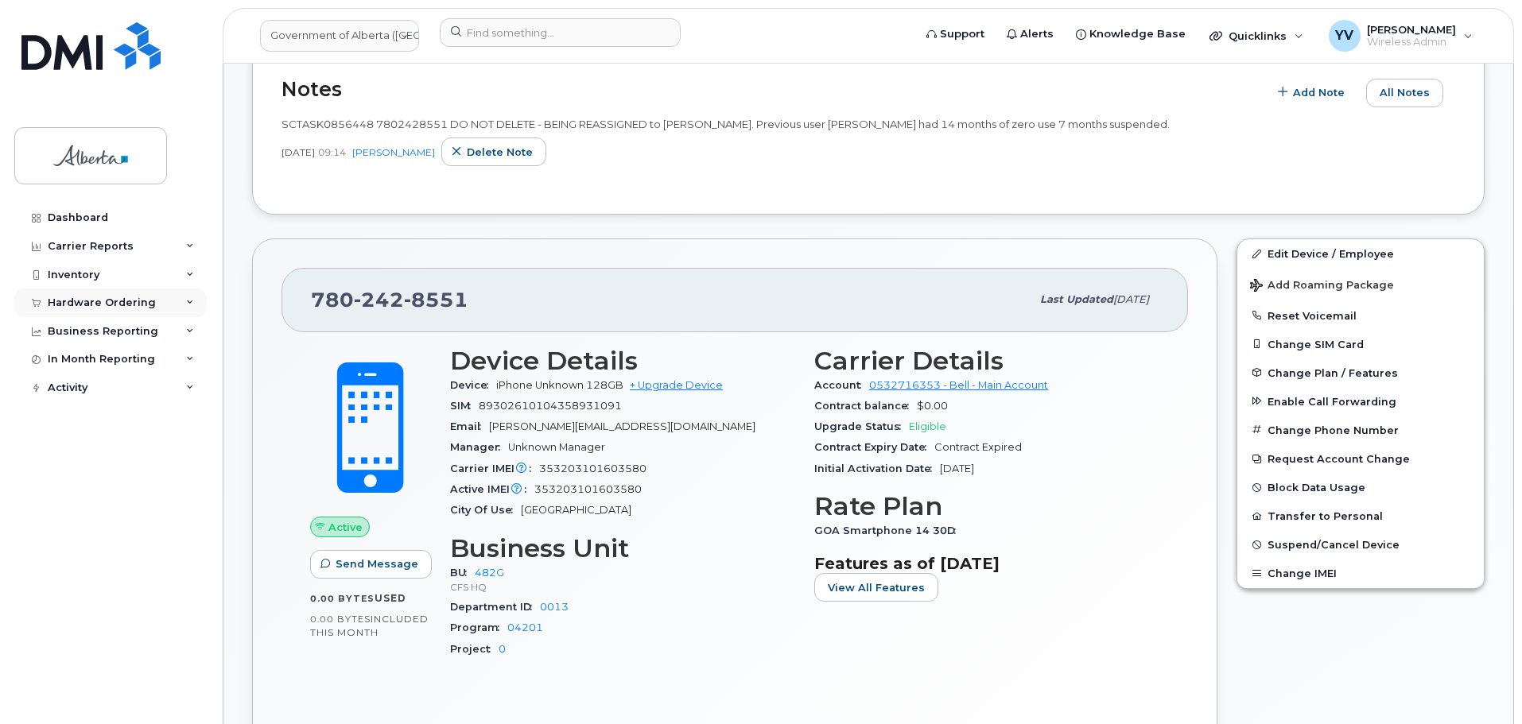
click at [73, 305] on div "Hardware Ordering" at bounding box center [102, 303] width 108 height 13
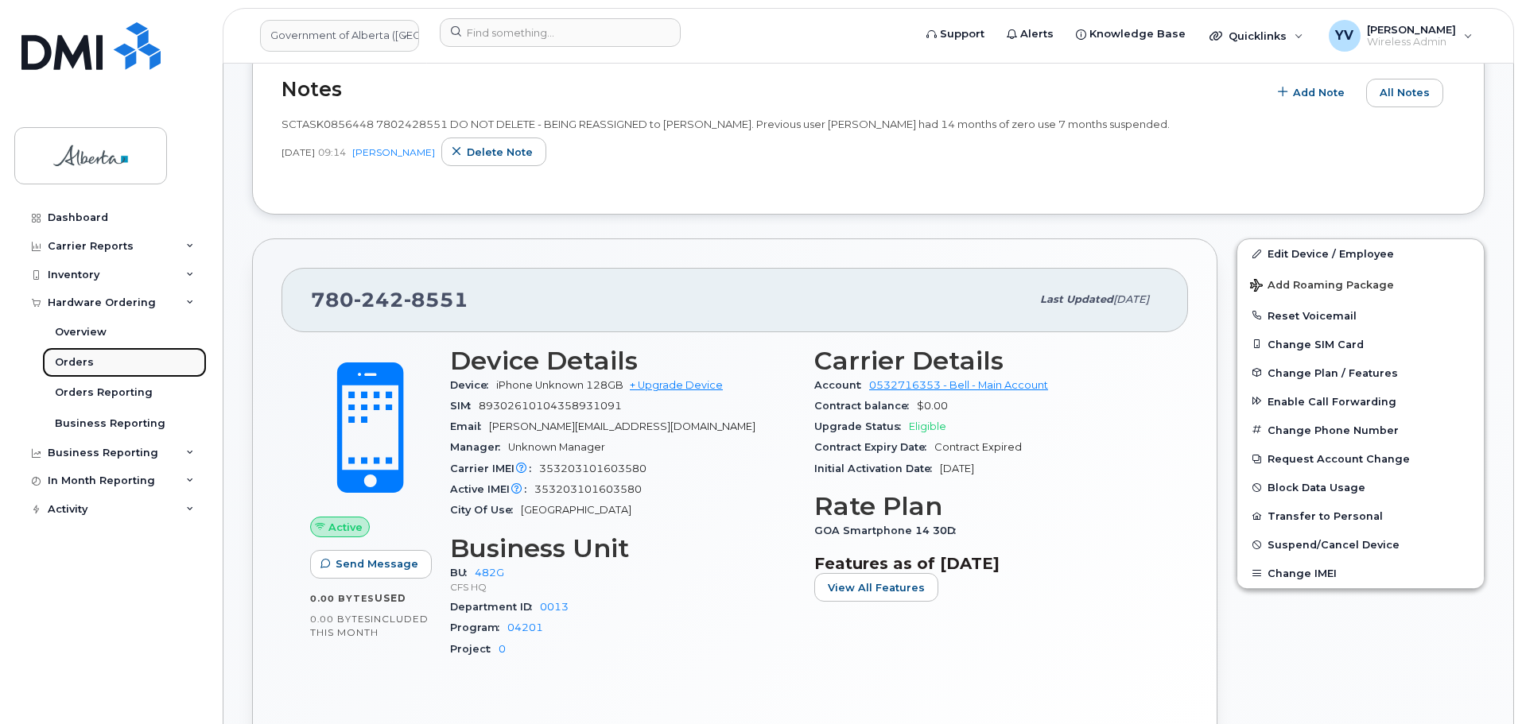
click at [65, 359] on div "Orders" at bounding box center [74, 362] width 39 height 14
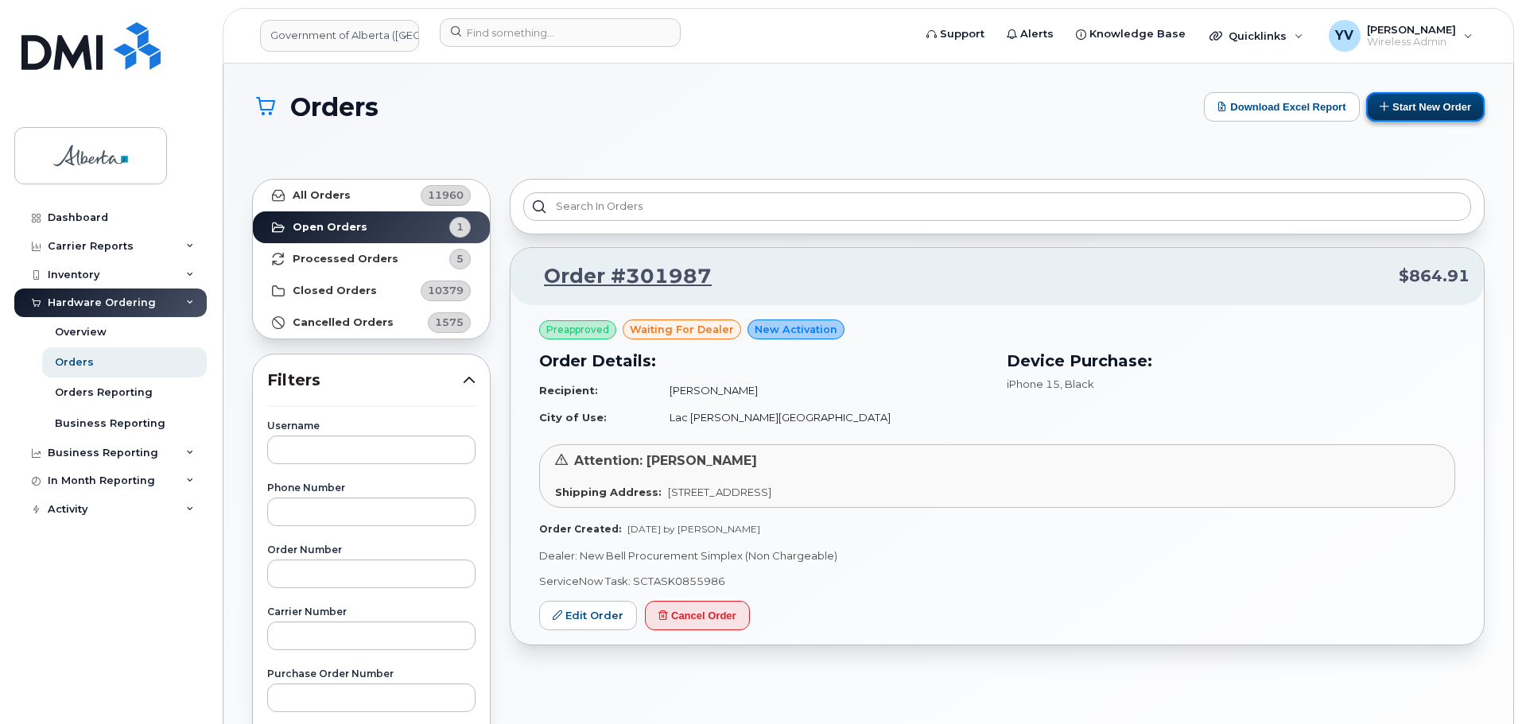
click at [1428, 98] on button "Start New Order" at bounding box center [1425, 106] width 118 height 29
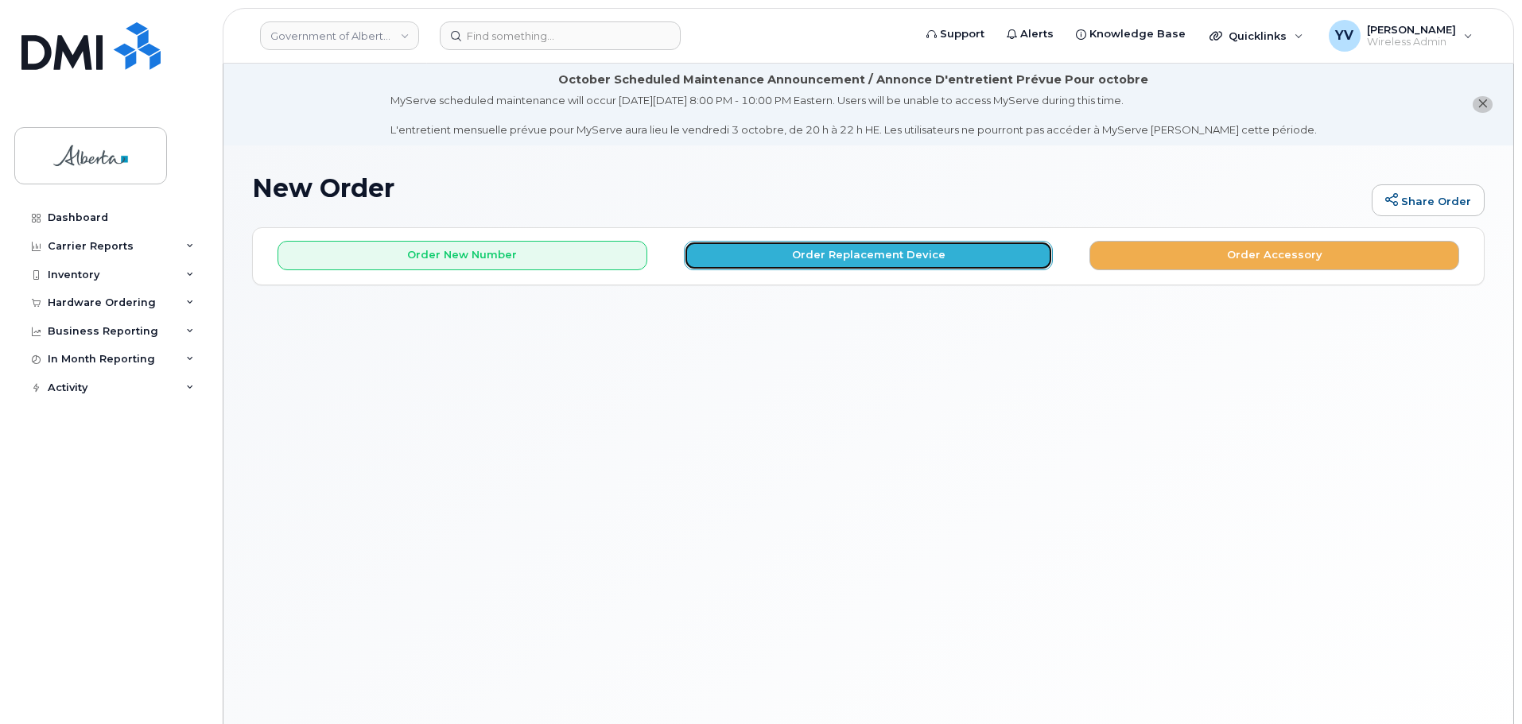
click at [859, 246] on button "Order Replacement Device" at bounding box center [869, 255] width 370 height 29
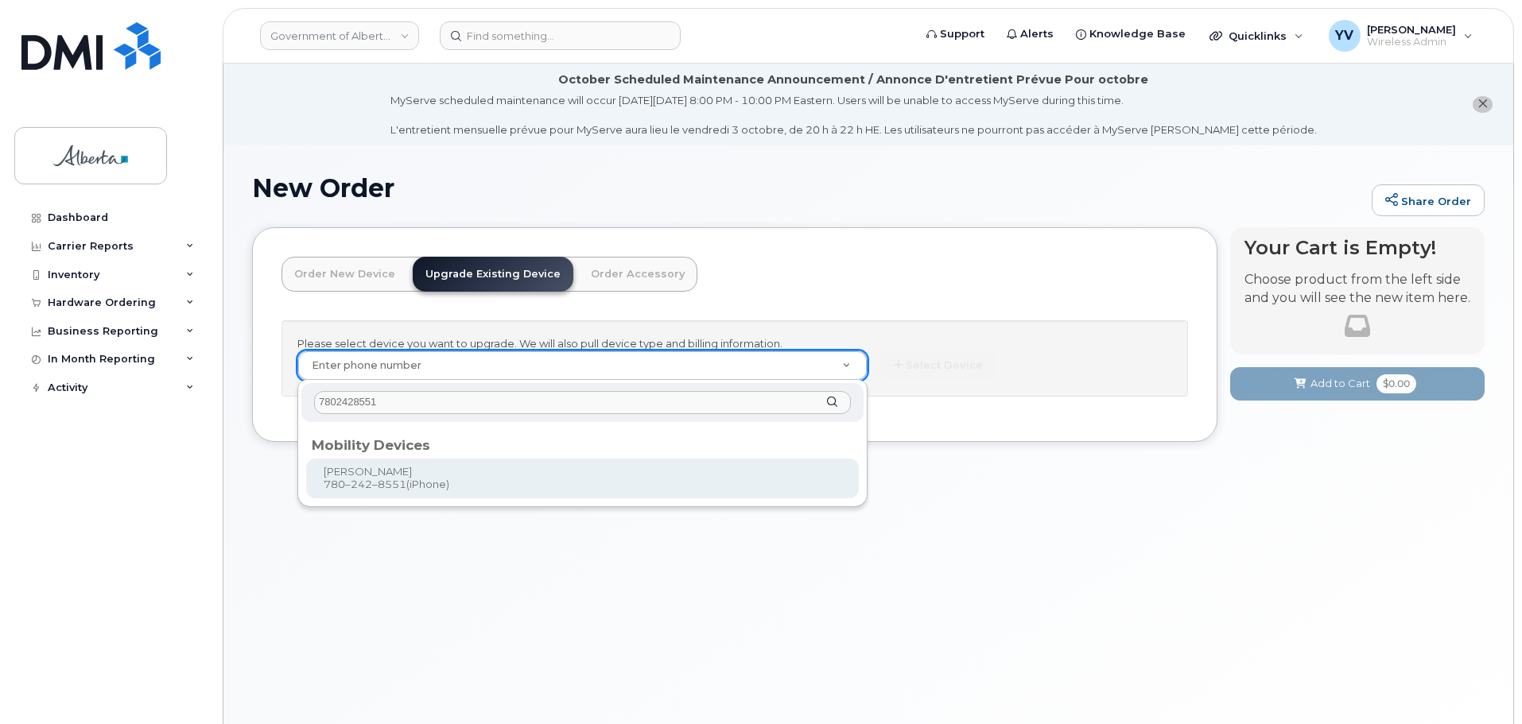
type input "7802428551"
type input "811352"
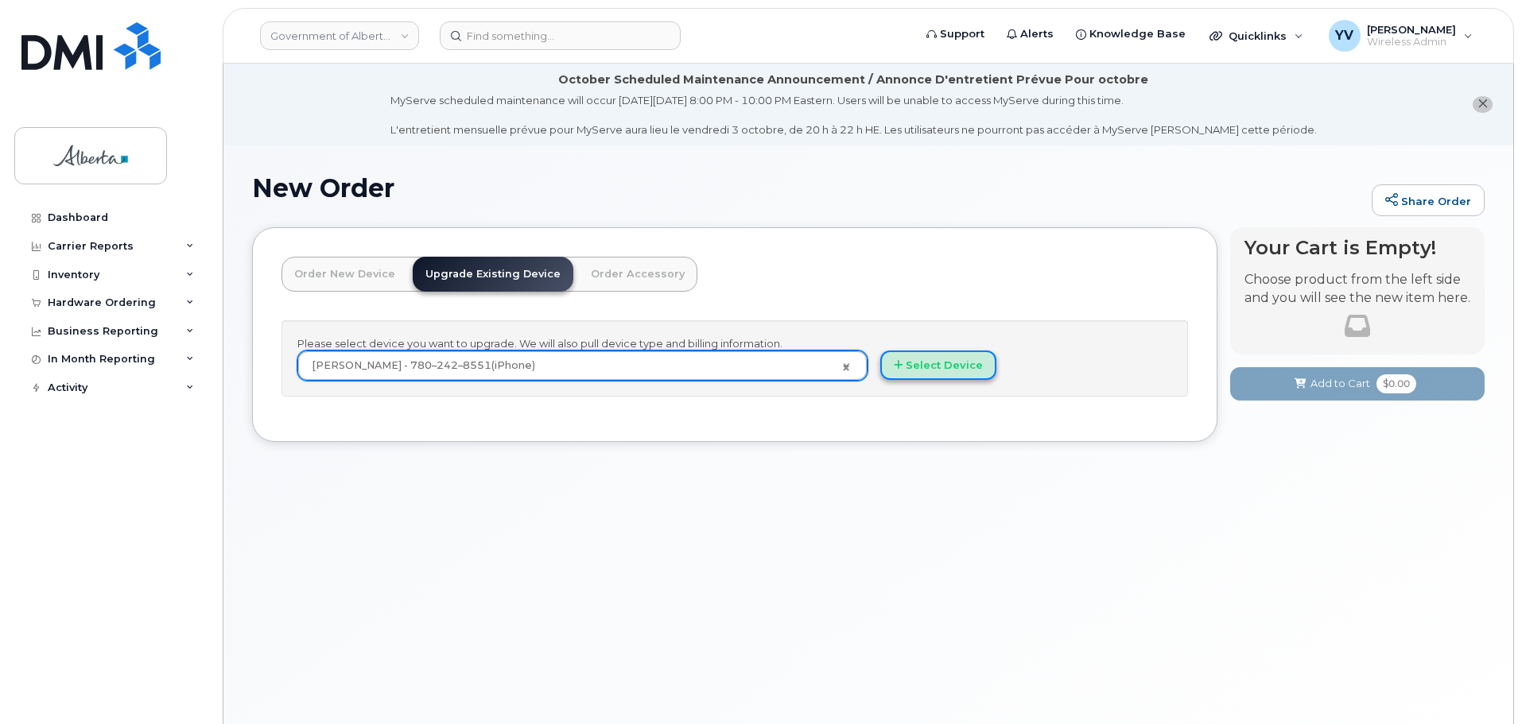
click at [942, 362] on button "Select Device" at bounding box center [938, 365] width 116 height 29
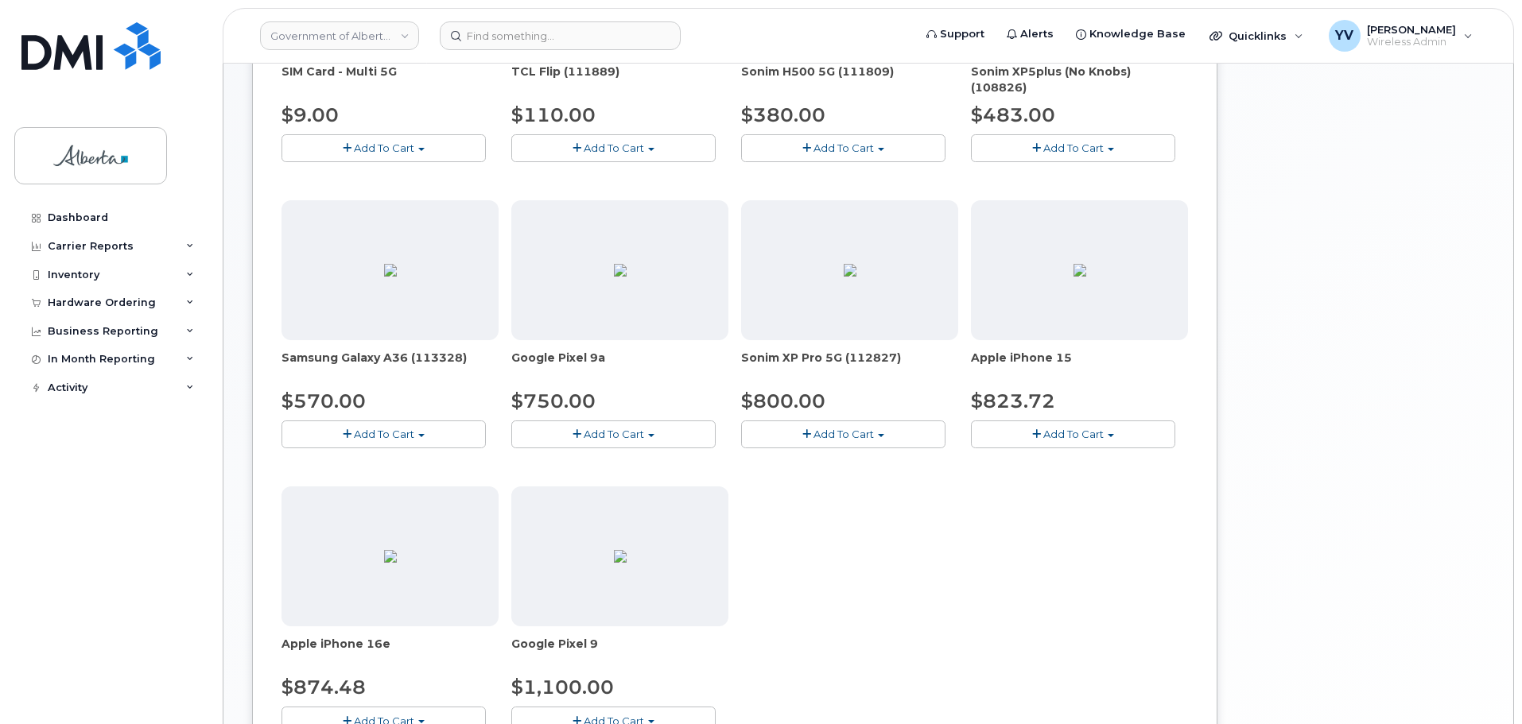
scroll to position [591, 0]
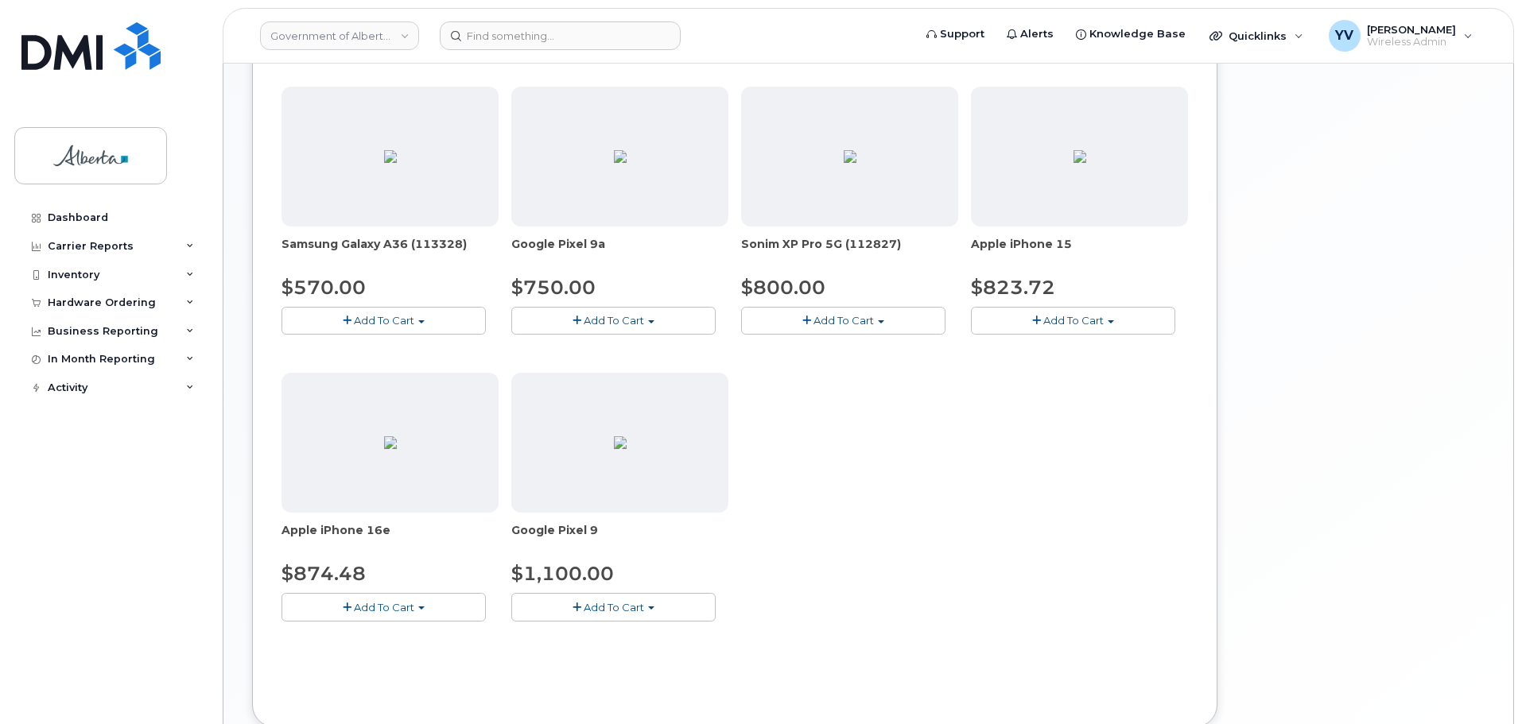
click at [418, 608] on span "button" at bounding box center [421, 608] width 6 height 3
click at [424, 654] on link "$874.48 - 30-day upgrade (128GB model)" at bounding box center [411, 656] width 253 height 20
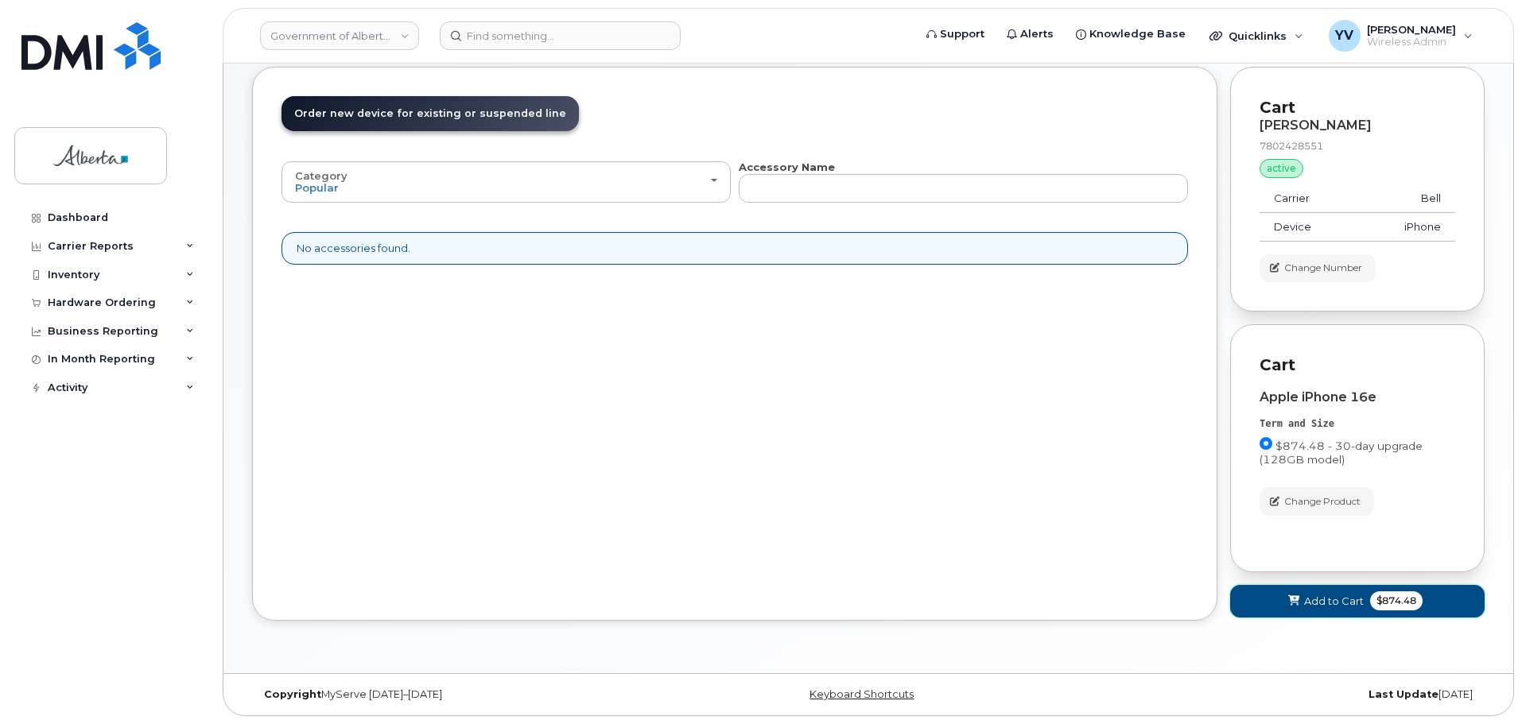
click at [1332, 603] on span "Add to Cart" at bounding box center [1334, 601] width 60 height 15
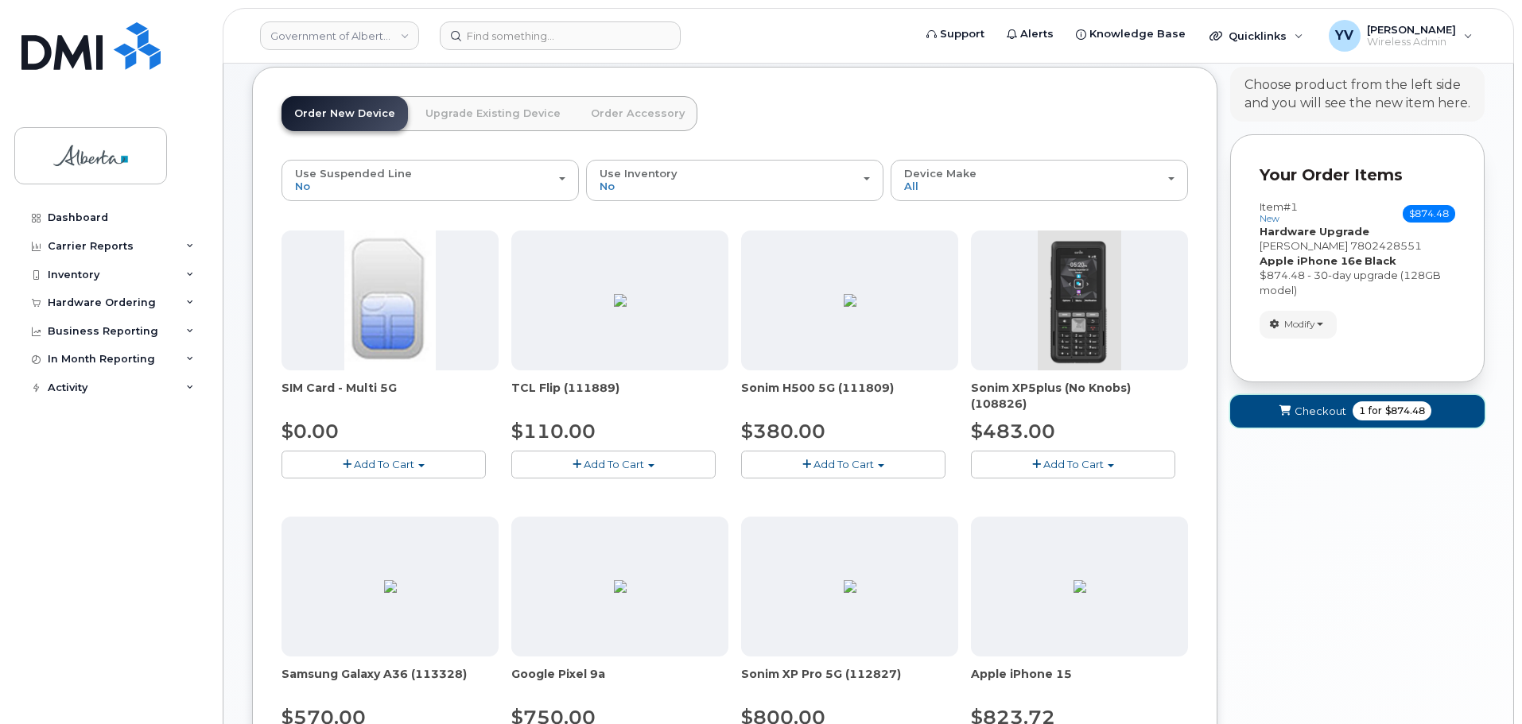
click at [1310, 406] on span "Checkout" at bounding box center [1320, 411] width 52 height 15
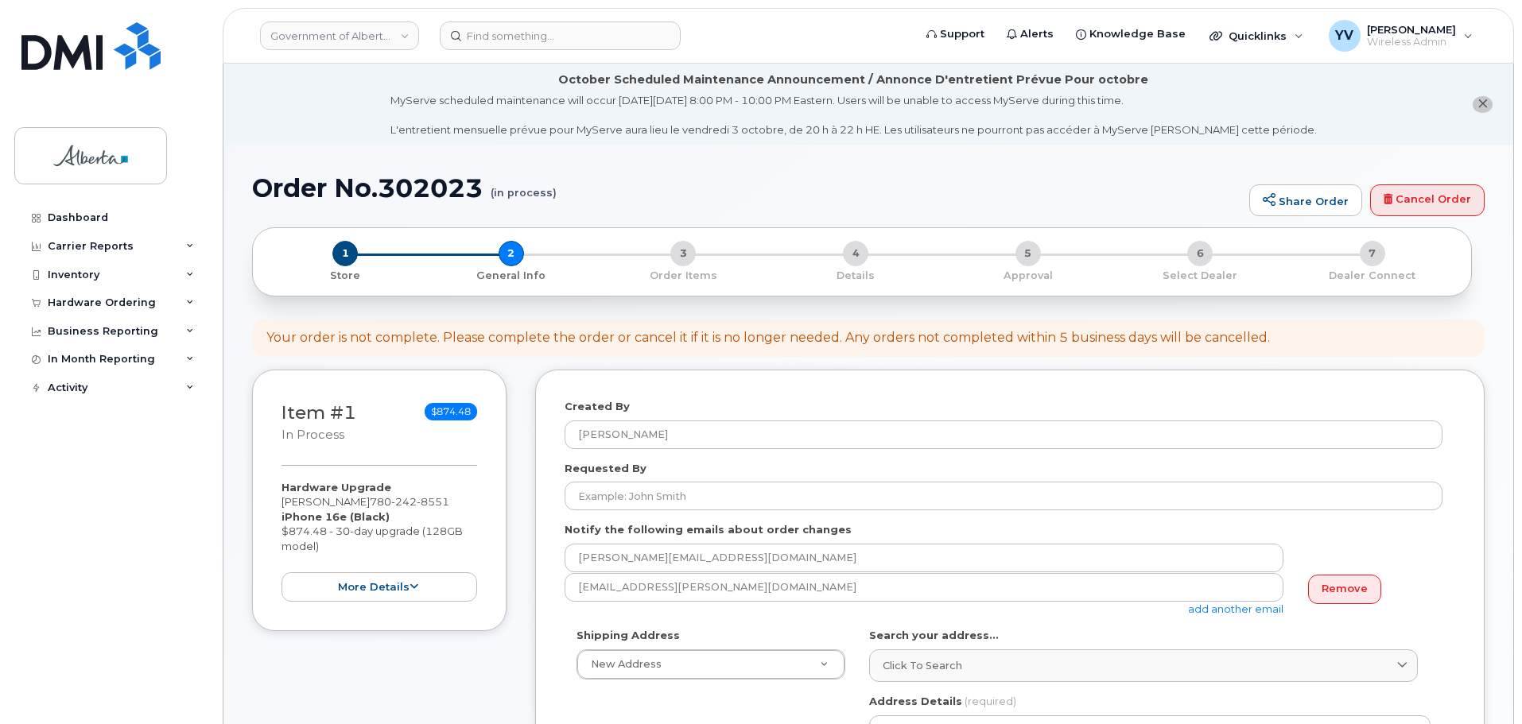
select select
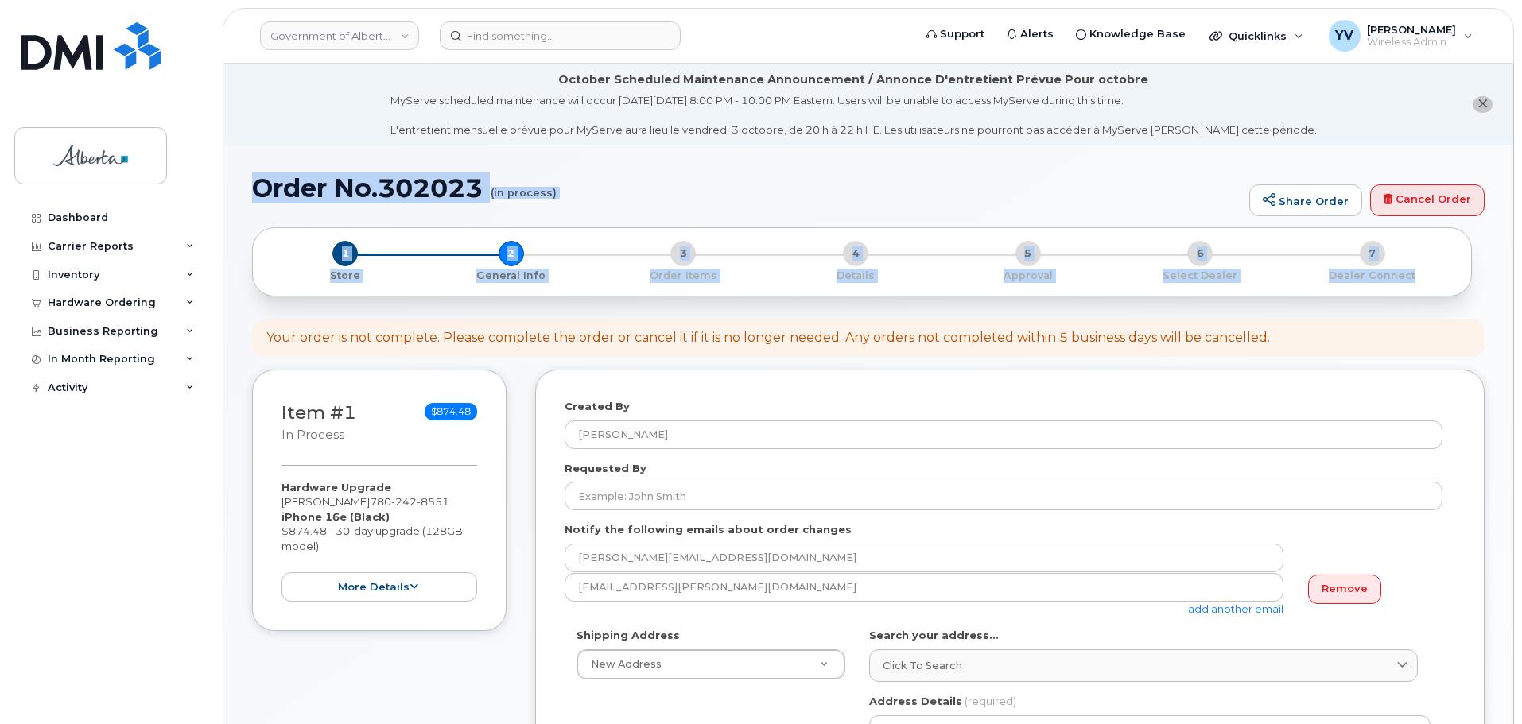
drag, startPoint x: 1520, startPoint y: 141, endPoint x: 1526, endPoint y: 215, distance: 74.2
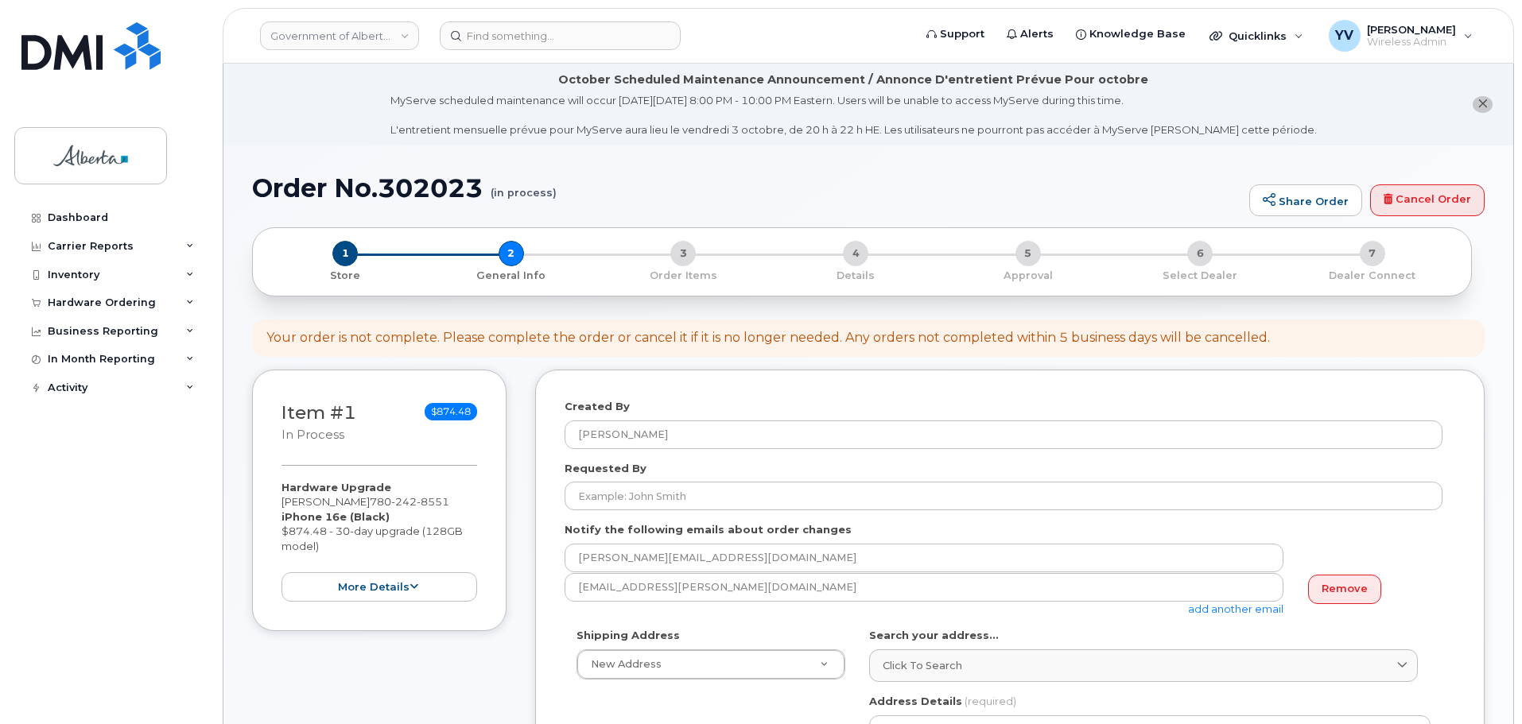
click at [1427, 419] on div "Created By Yen Vong" at bounding box center [1010, 424] width 891 height 50
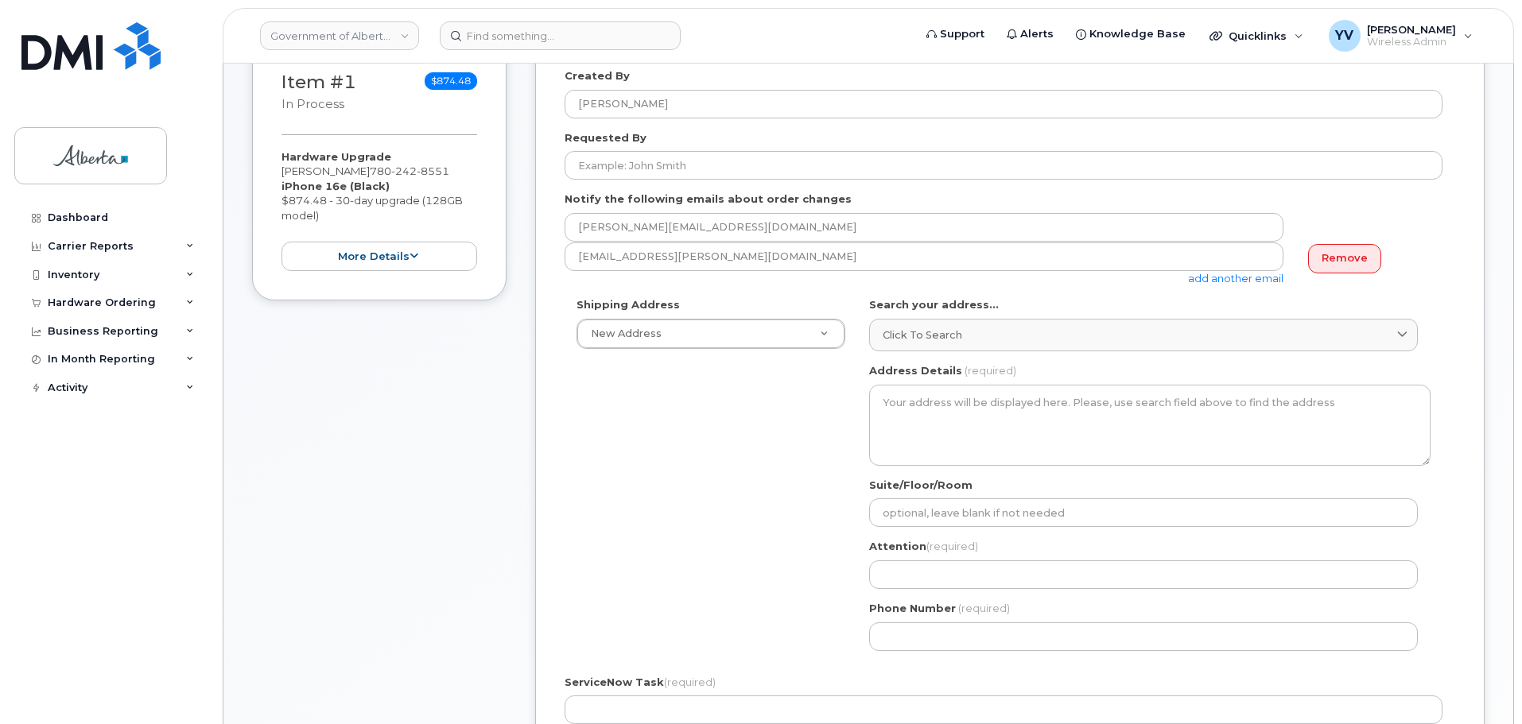
scroll to position [334, 0]
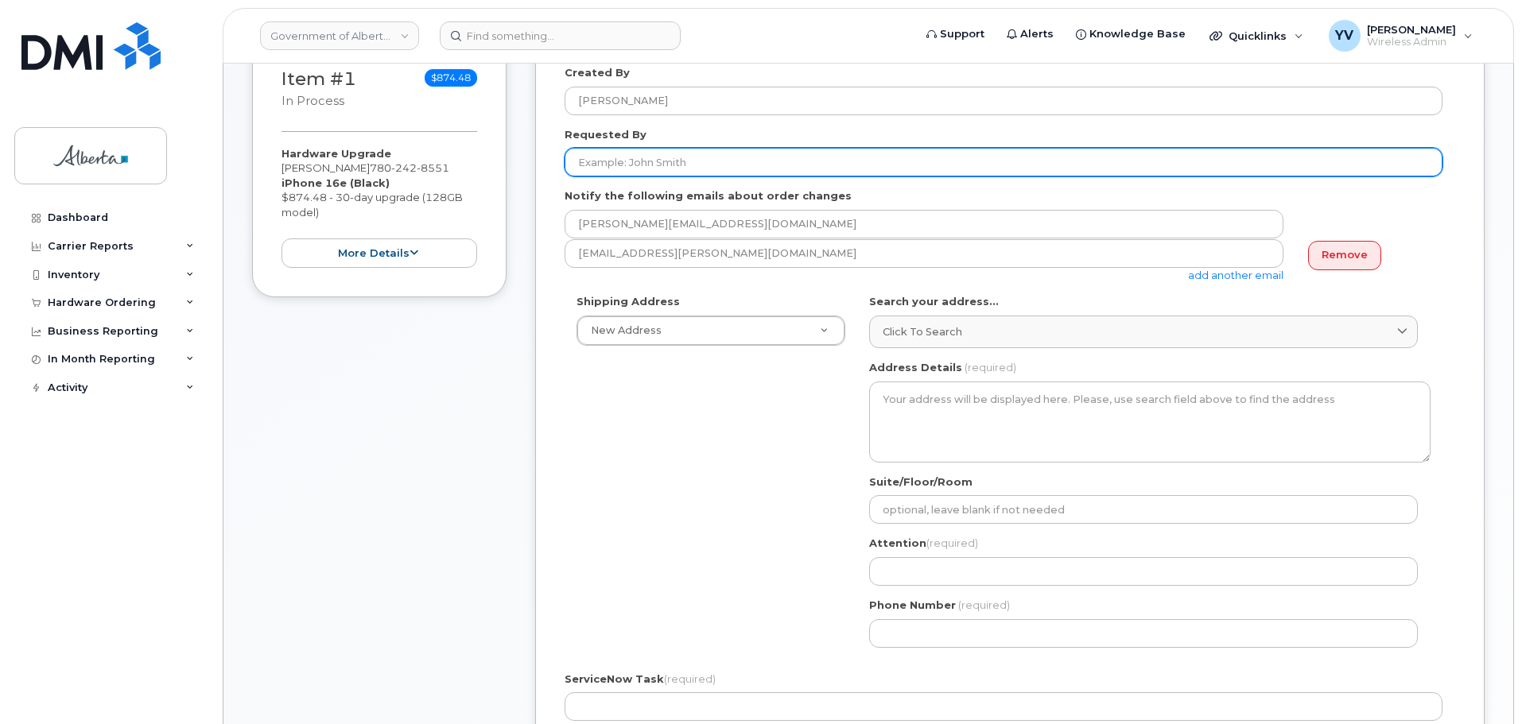
click at [600, 155] on input "Requested By" at bounding box center [1004, 162] width 878 height 29
paste input "Lori Truax"
type input "Lori Truax"
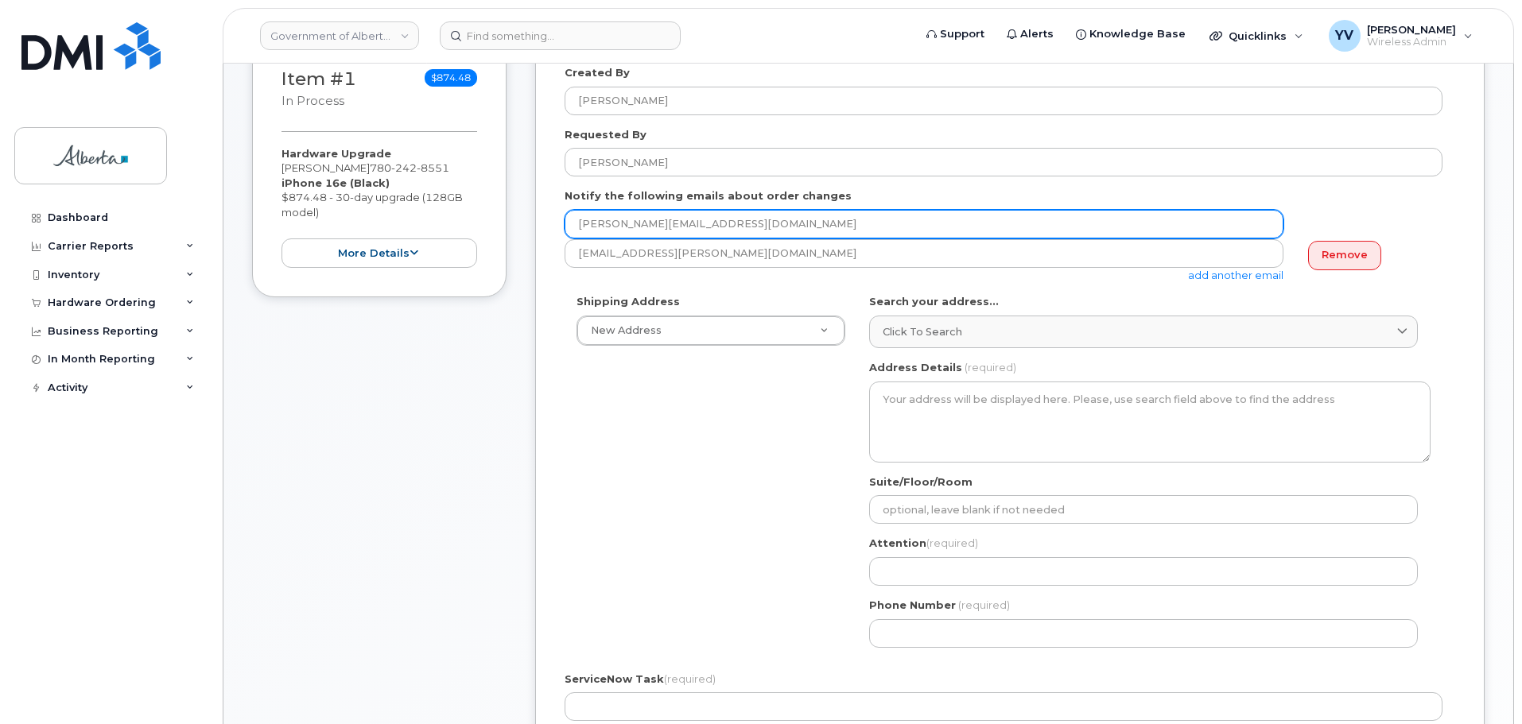
drag, startPoint x: 713, startPoint y: 227, endPoint x: 577, endPoint y: 229, distance: 136.0
click at [577, 229] on input "Cathleen.Bell@gov.ab.ca" at bounding box center [924, 224] width 719 height 29
paste input "Lori.Truax"
type input "Lori.Truax@gov.ab.ca"
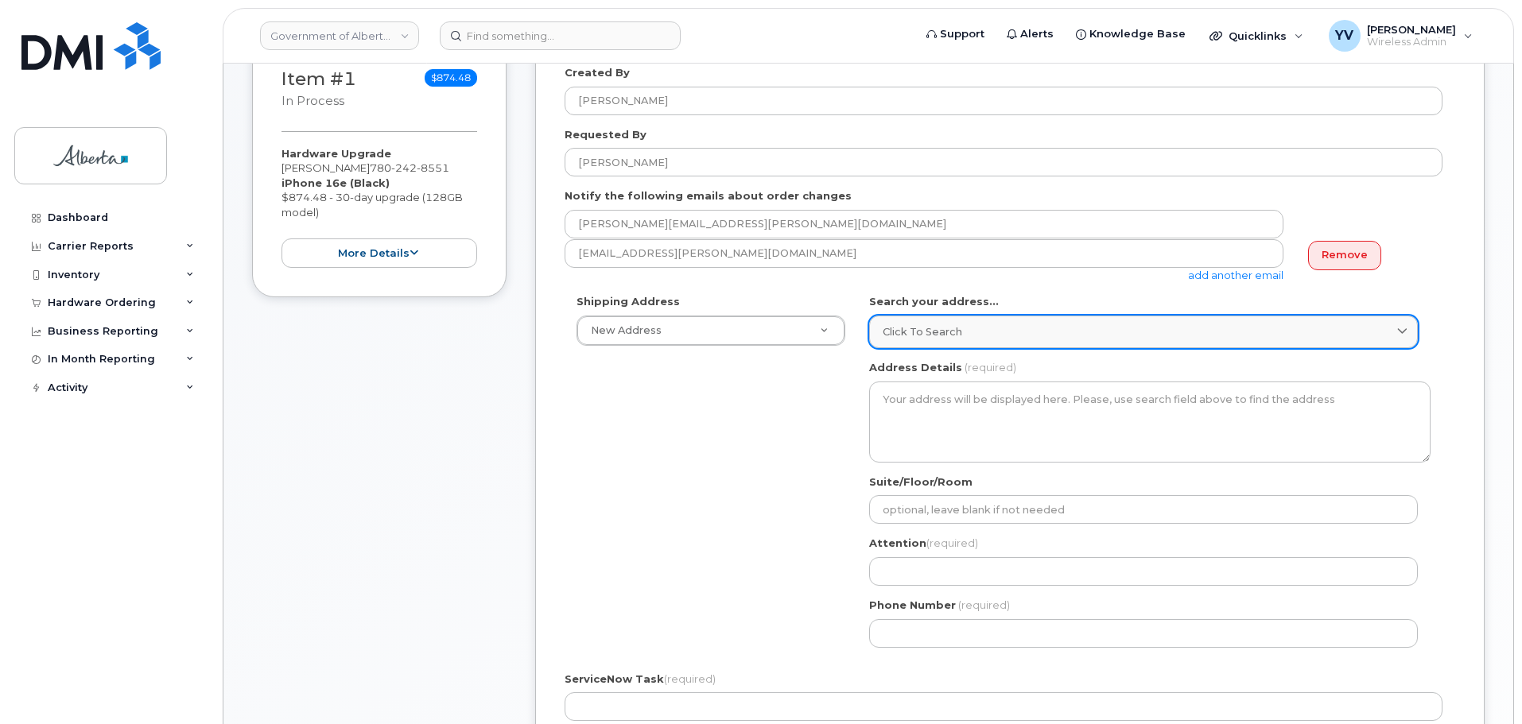
click at [936, 329] on span "Click to search" at bounding box center [923, 331] width 80 height 15
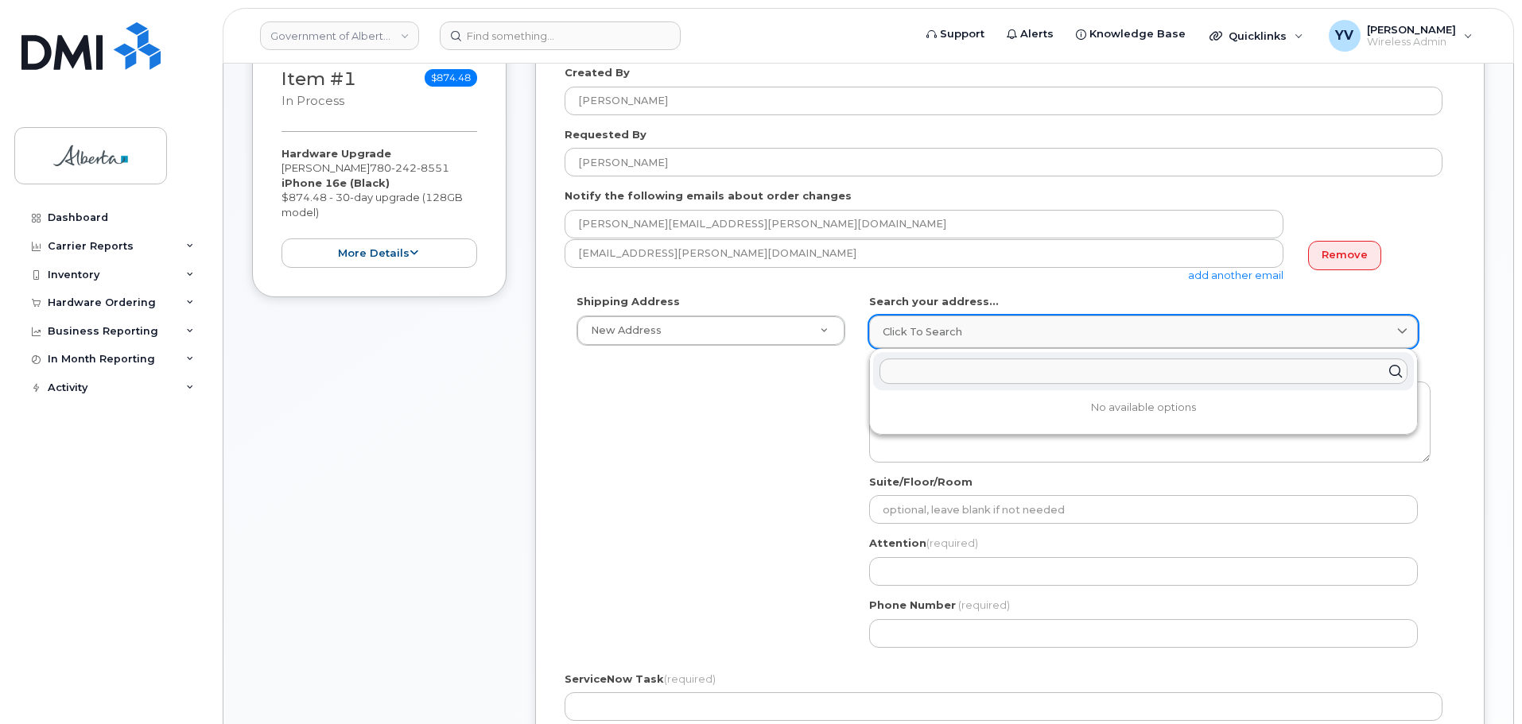
paste input "9940 - 106 Street"
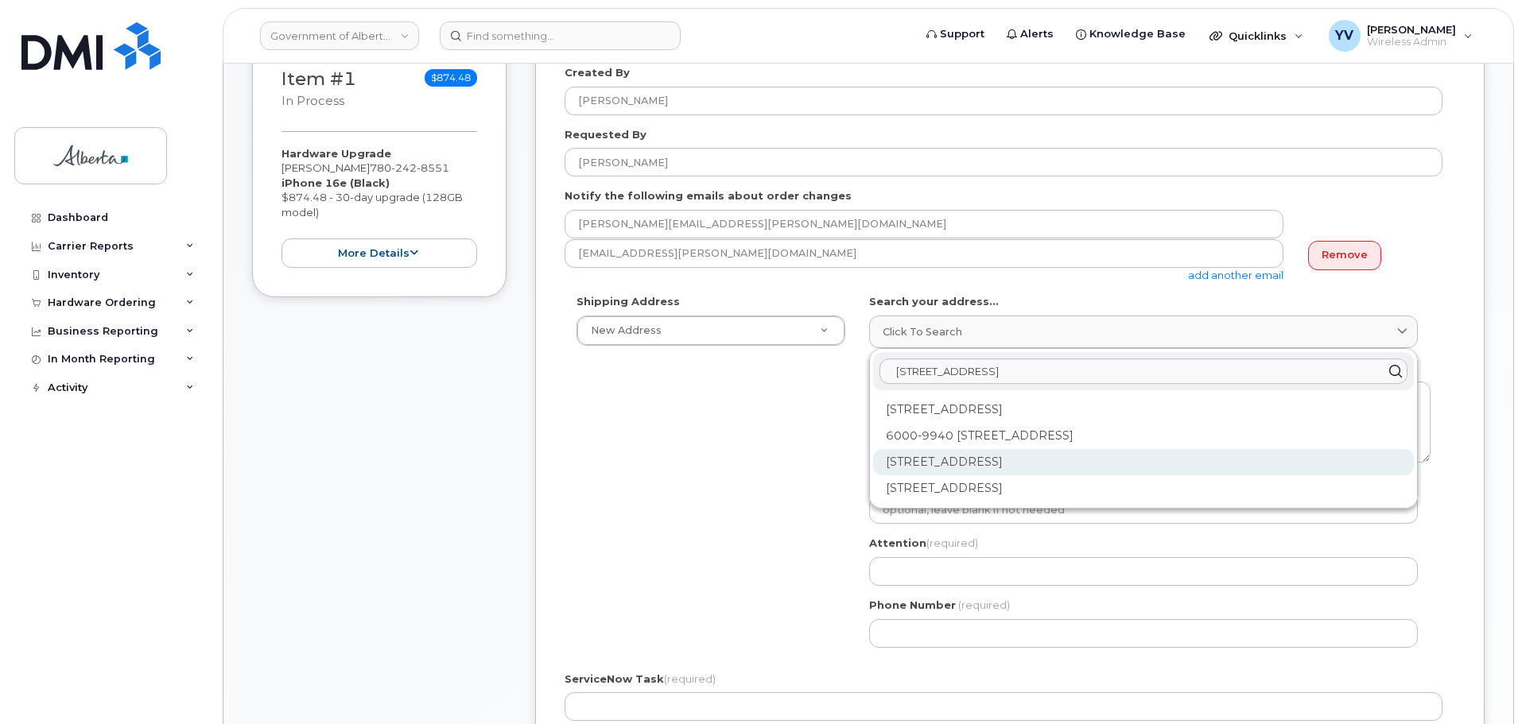
type input "9940 - 106 Street"
click at [1080, 459] on div "9940 106 St NW Edmonton AB T5K 2N2" at bounding box center [1143, 462] width 541 height 26
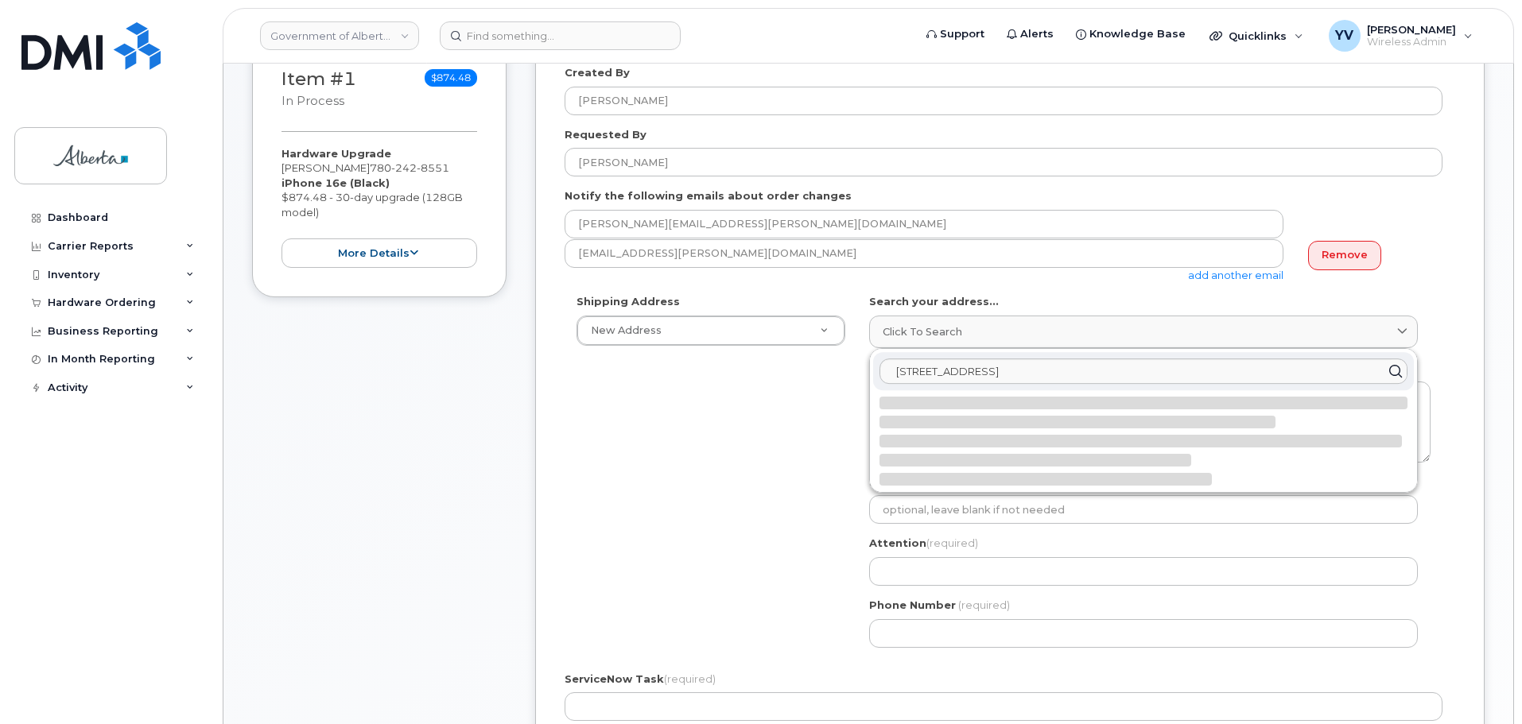
select select
type textarea "9940 106 St NW EDMONTON AB T5K 2N2 CANADA"
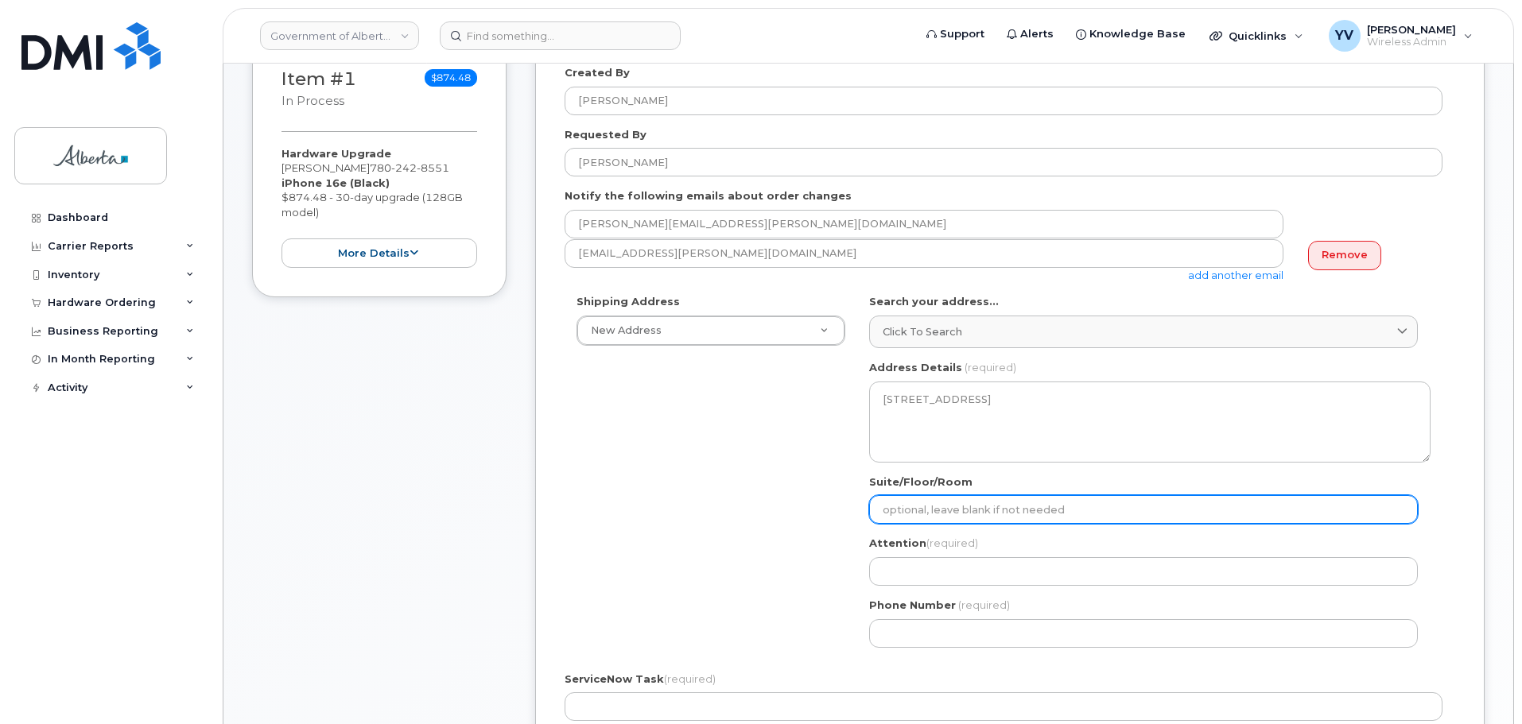
click at [926, 510] on input "Suite/Floor/Room" at bounding box center [1143, 509] width 549 height 29
paste input "10th Floor"
select select
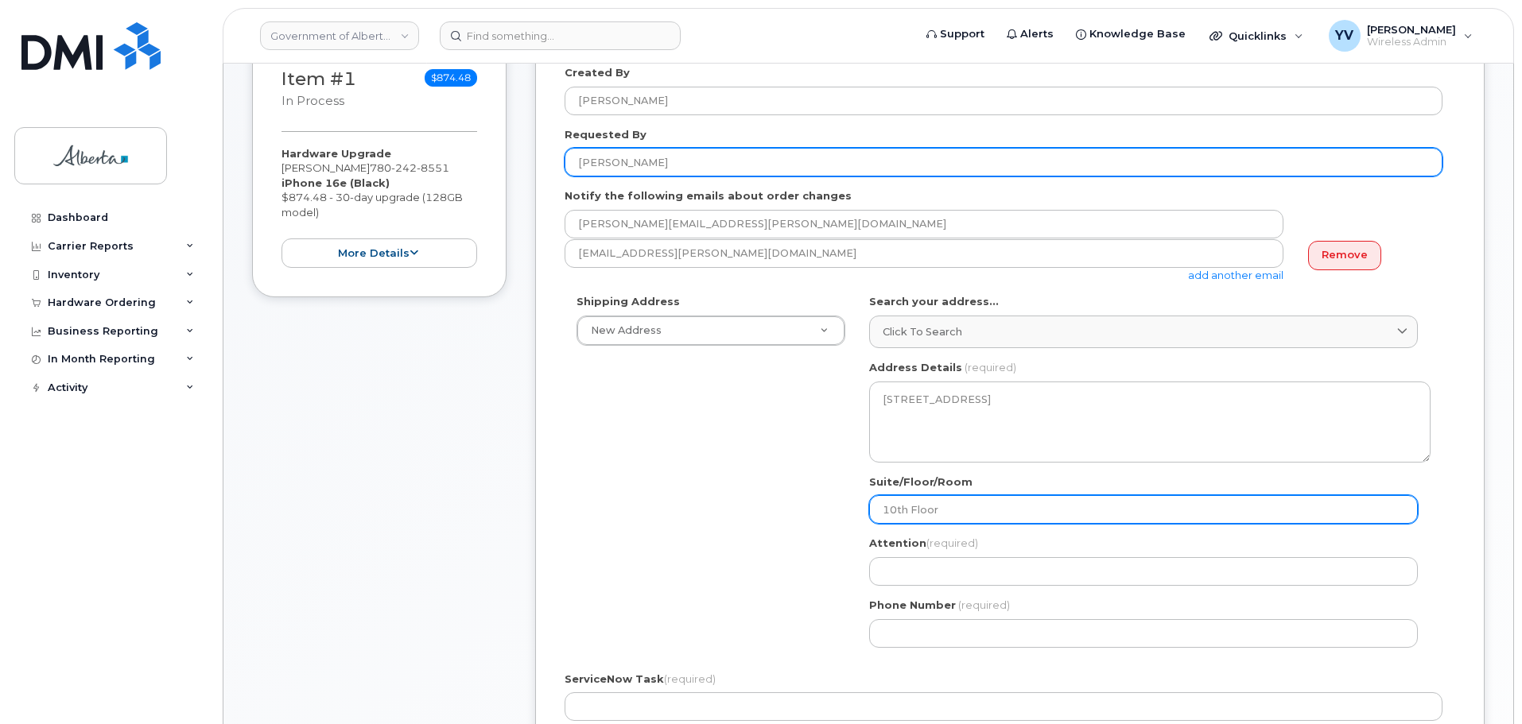
type input "10th Floor"
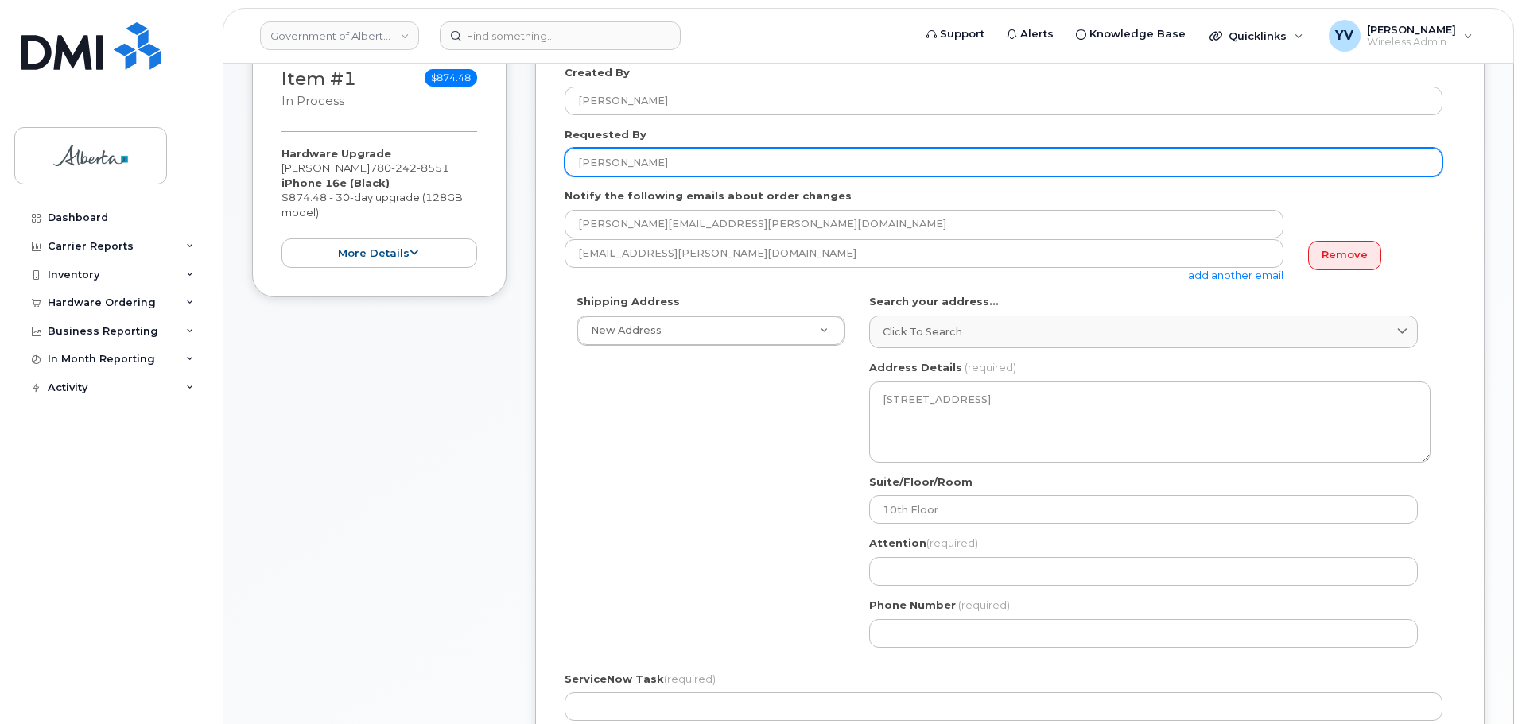
drag, startPoint x: 642, startPoint y: 157, endPoint x: 536, endPoint y: 152, distance: 105.9
click at [536, 152] on div "Created By Yen Vong Requested By Lori Truax Notify the following emails about o…" at bounding box center [1009, 506] width 949 height 941
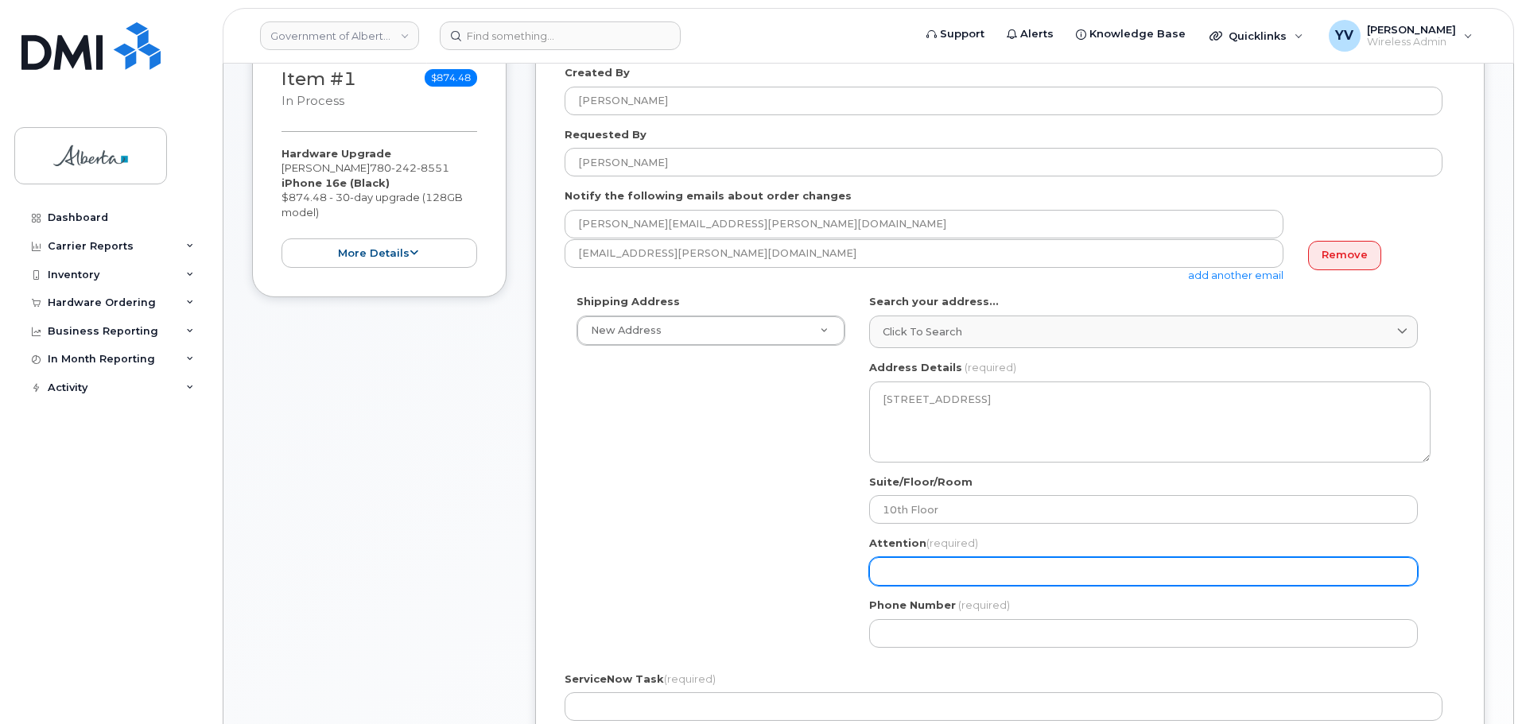
click at [936, 571] on input "Attention (required)" at bounding box center [1143, 571] width 549 height 29
paste input "Lori Truax"
select select
type input "Lori Truax"
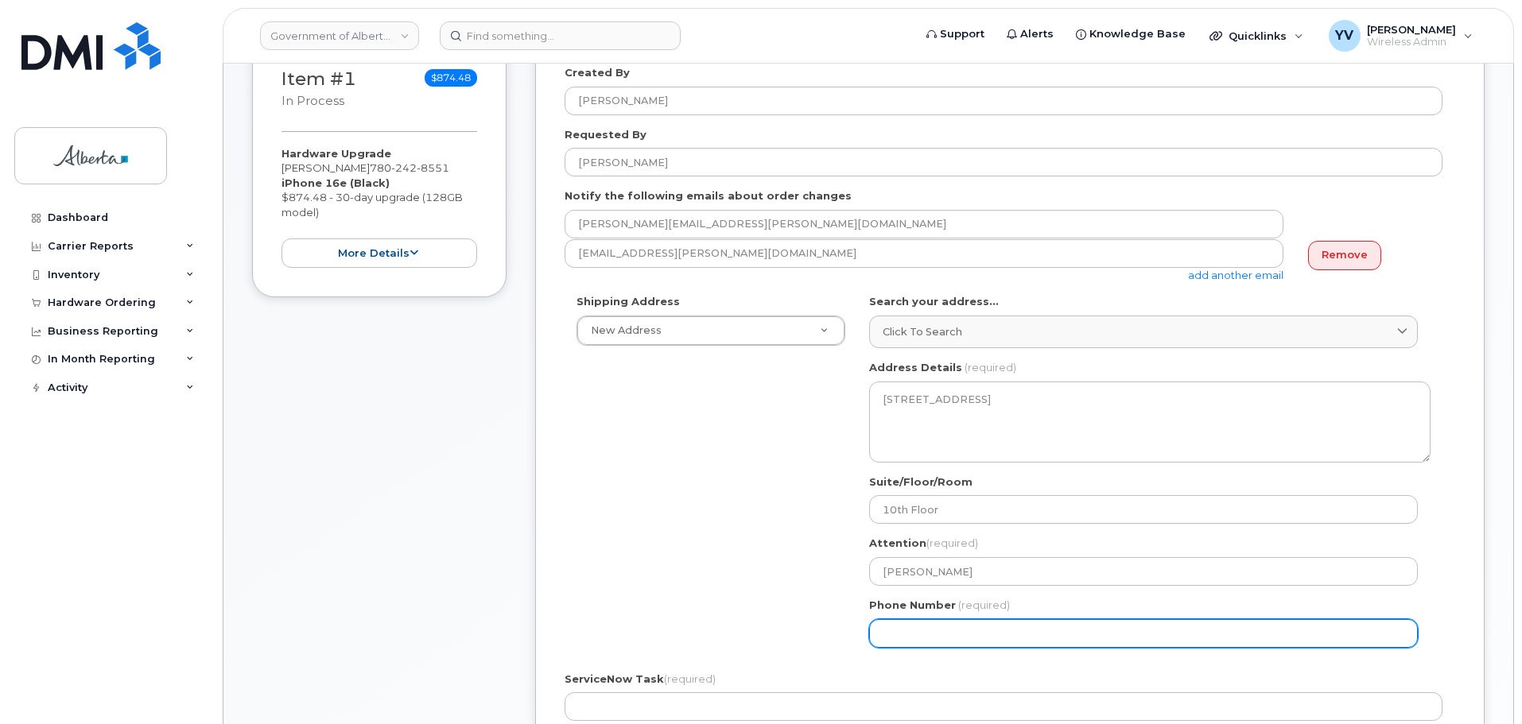
click at [914, 640] on input "Phone Number" at bounding box center [1143, 633] width 549 height 29
paste input "7806442950"
select select
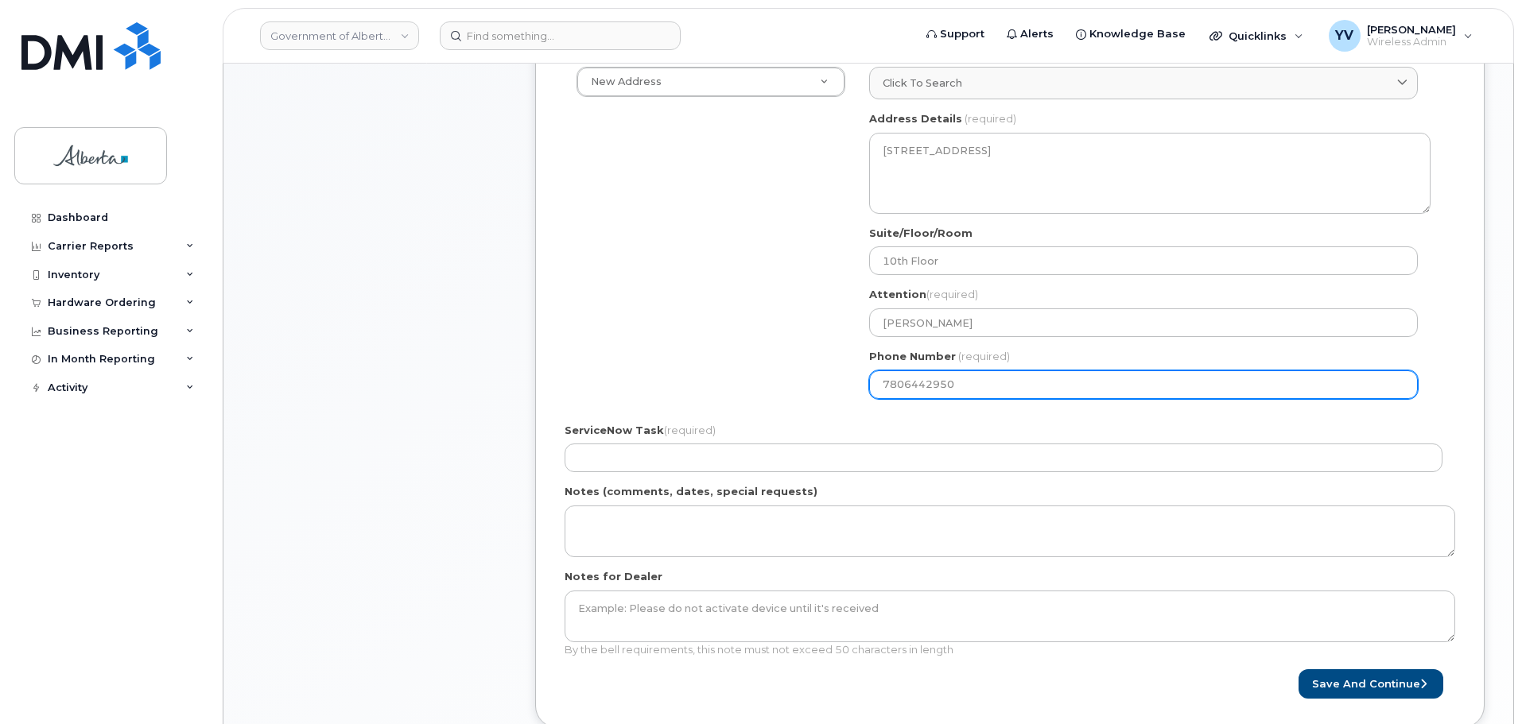
scroll to position [596, 0]
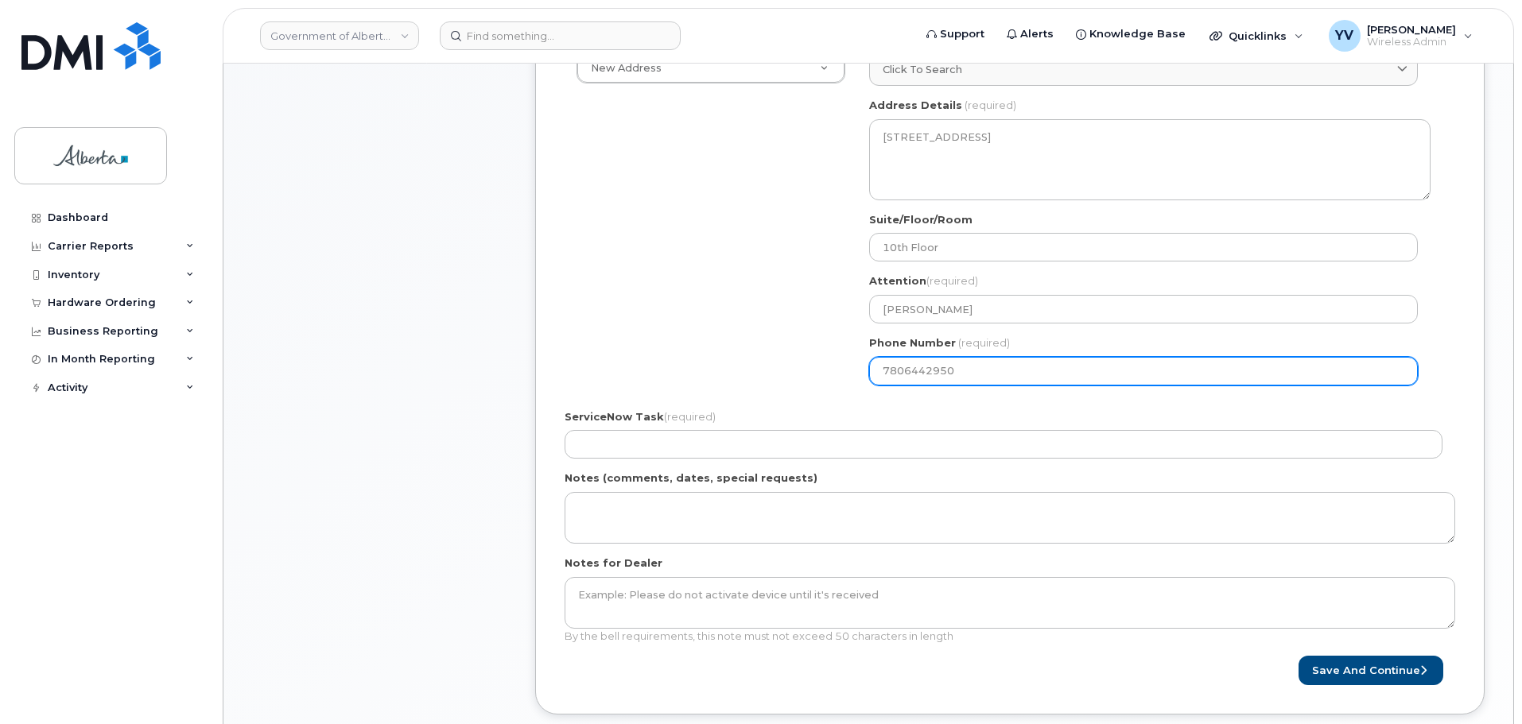
type input "7806442950"
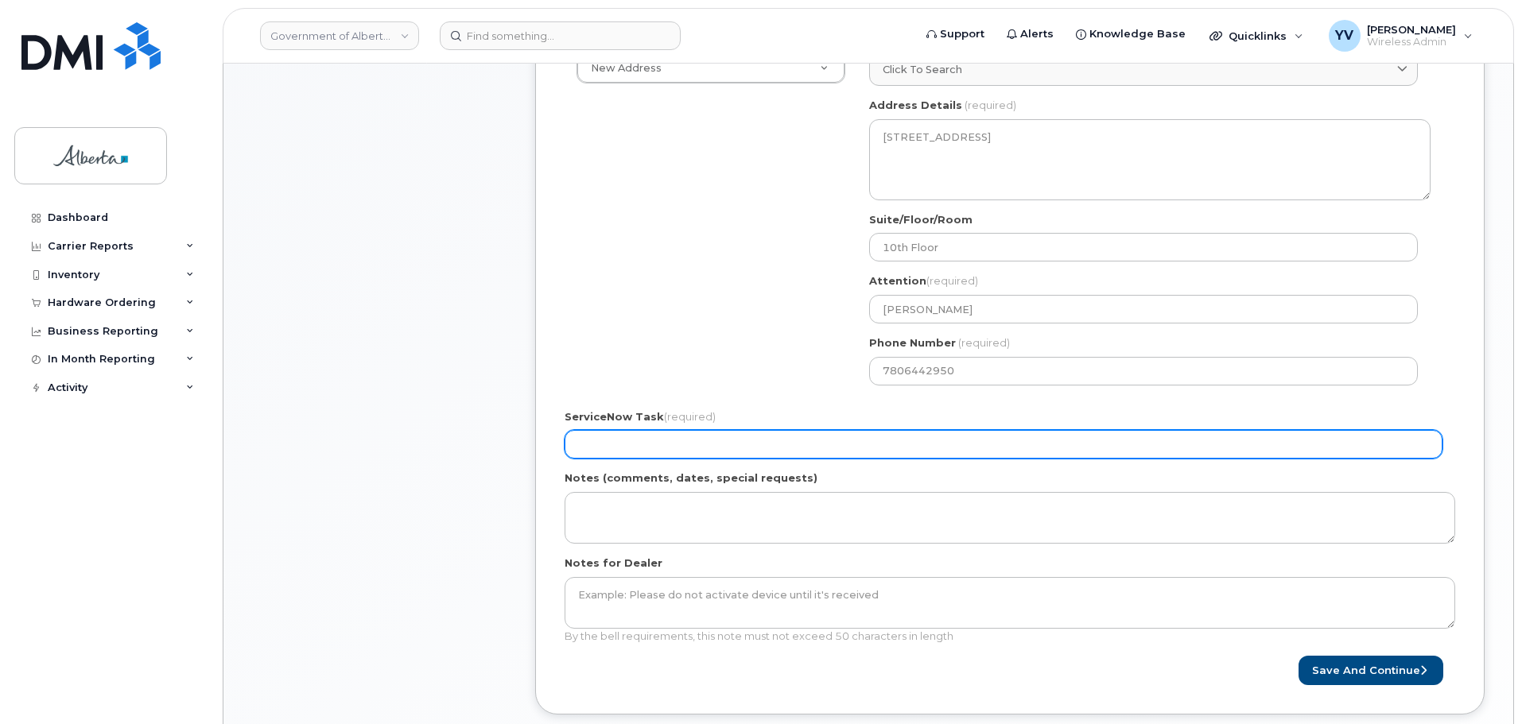
click at [587, 443] on input "ServiceNow Task (required)" at bounding box center [1004, 444] width 878 height 29
paste input "SCTASK0856448"
type input "SCTASK0856448"
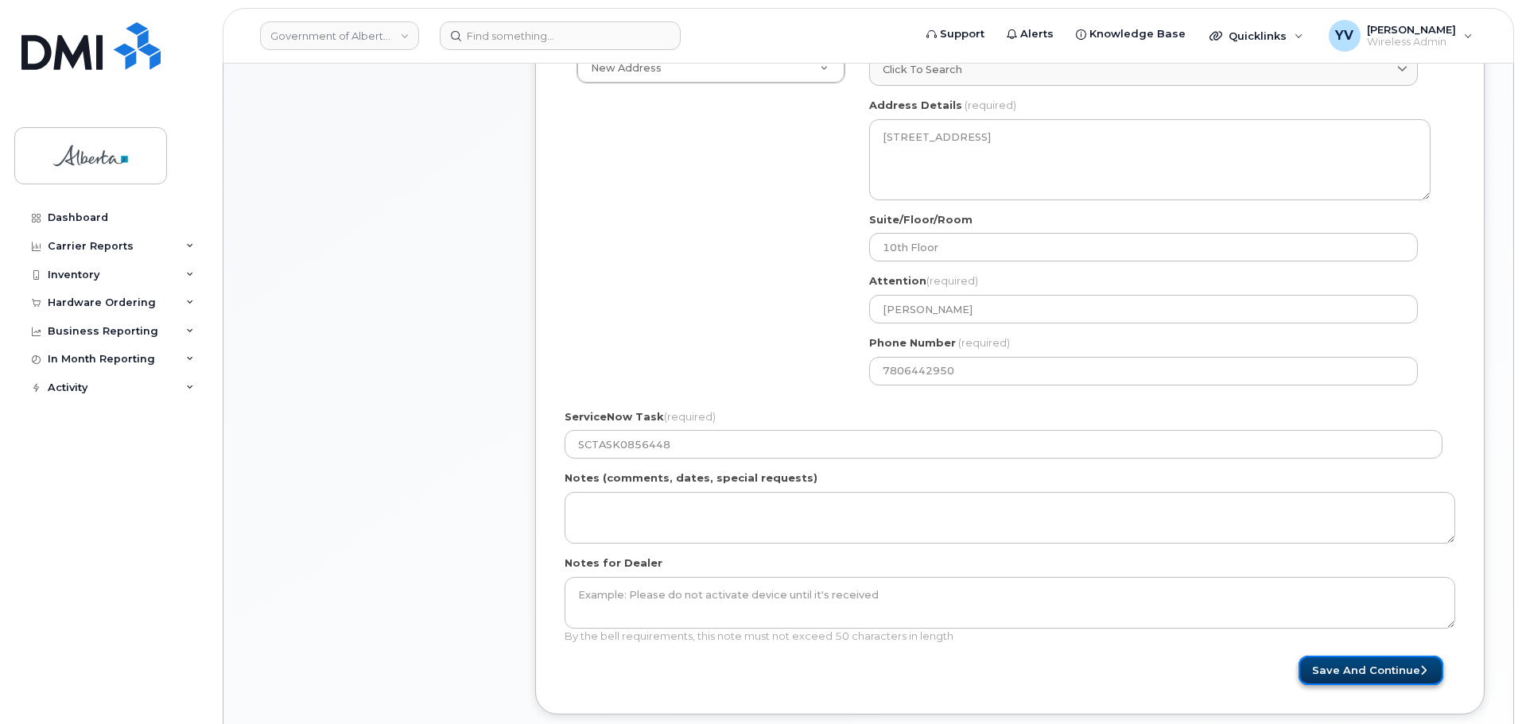
click at [1395, 663] on button "Save and Continue" at bounding box center [1370, 670] width 145 height 29
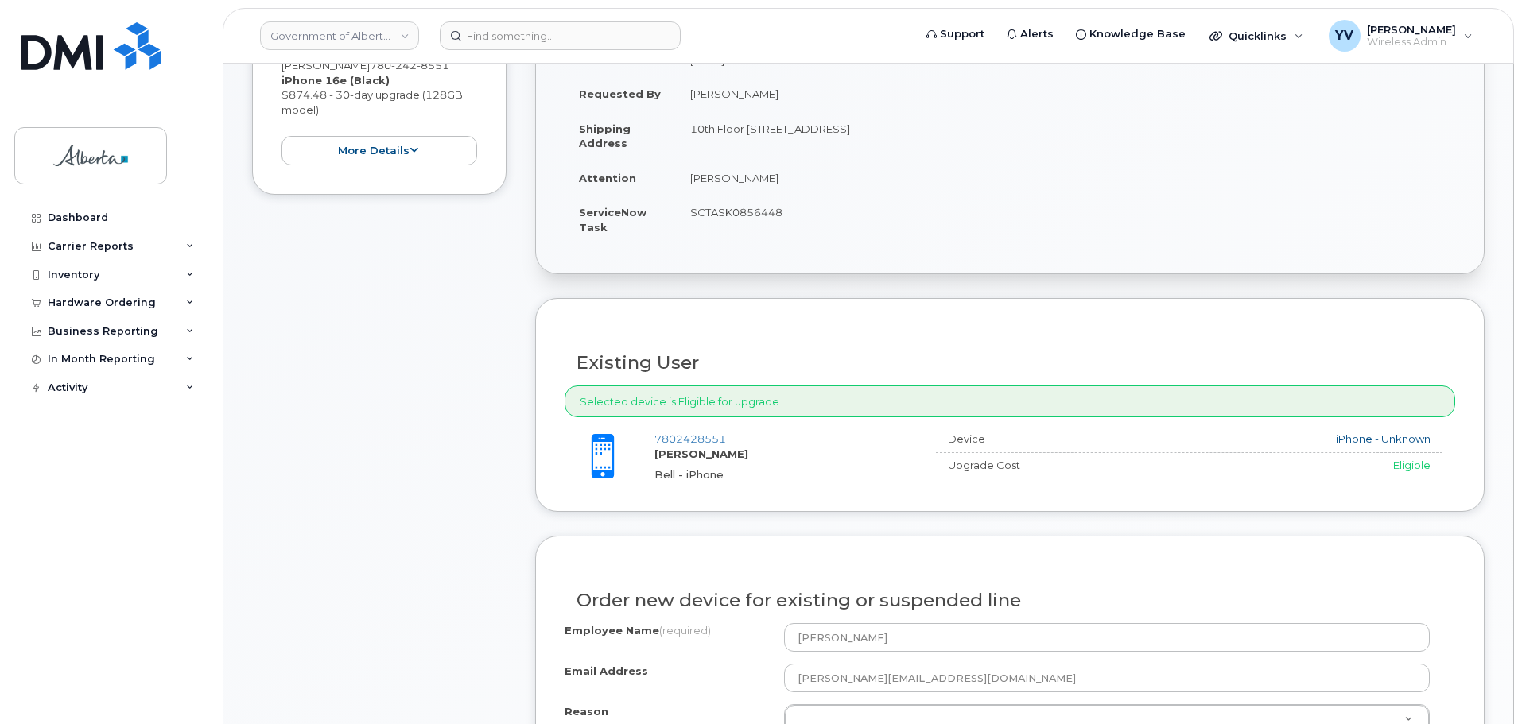
scroll to position [687, 0]
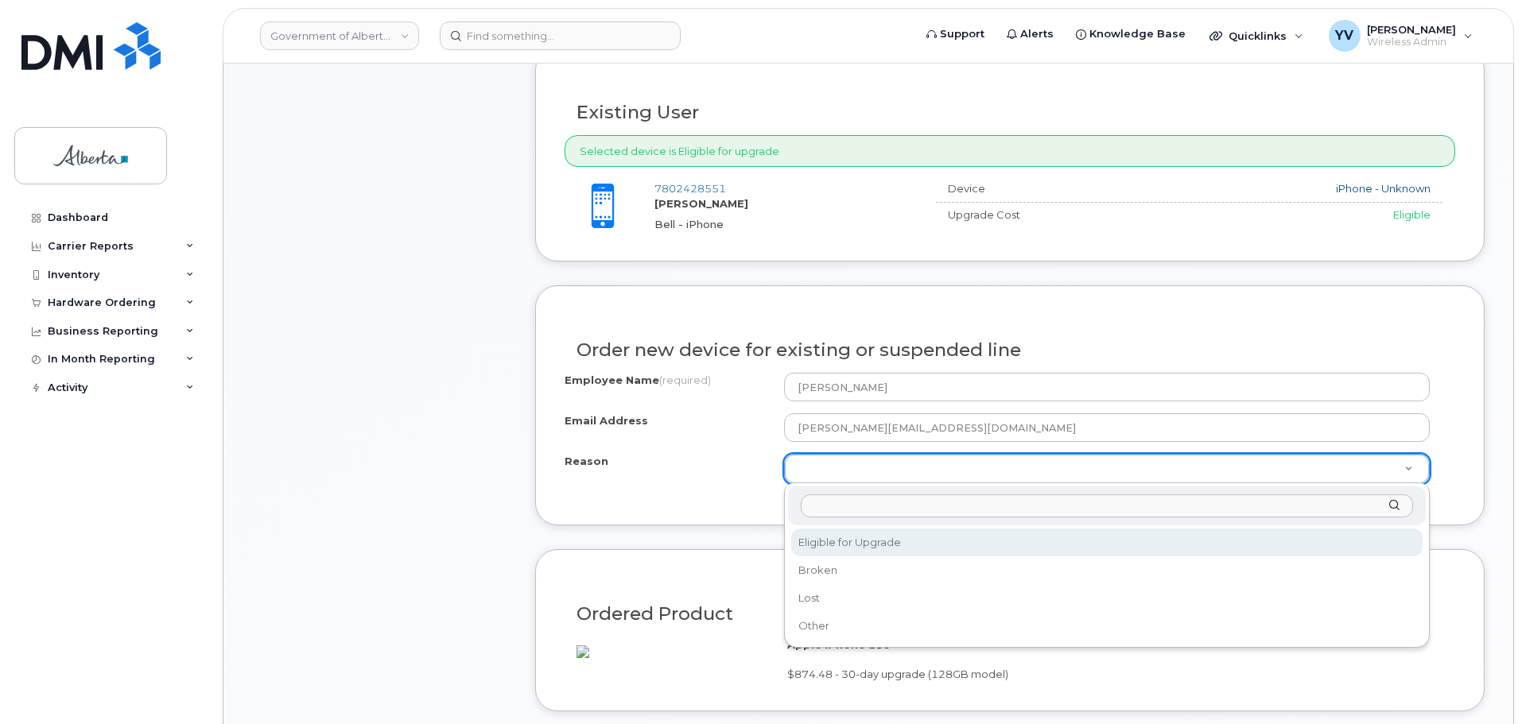
select select "eligible_for_upgrade"
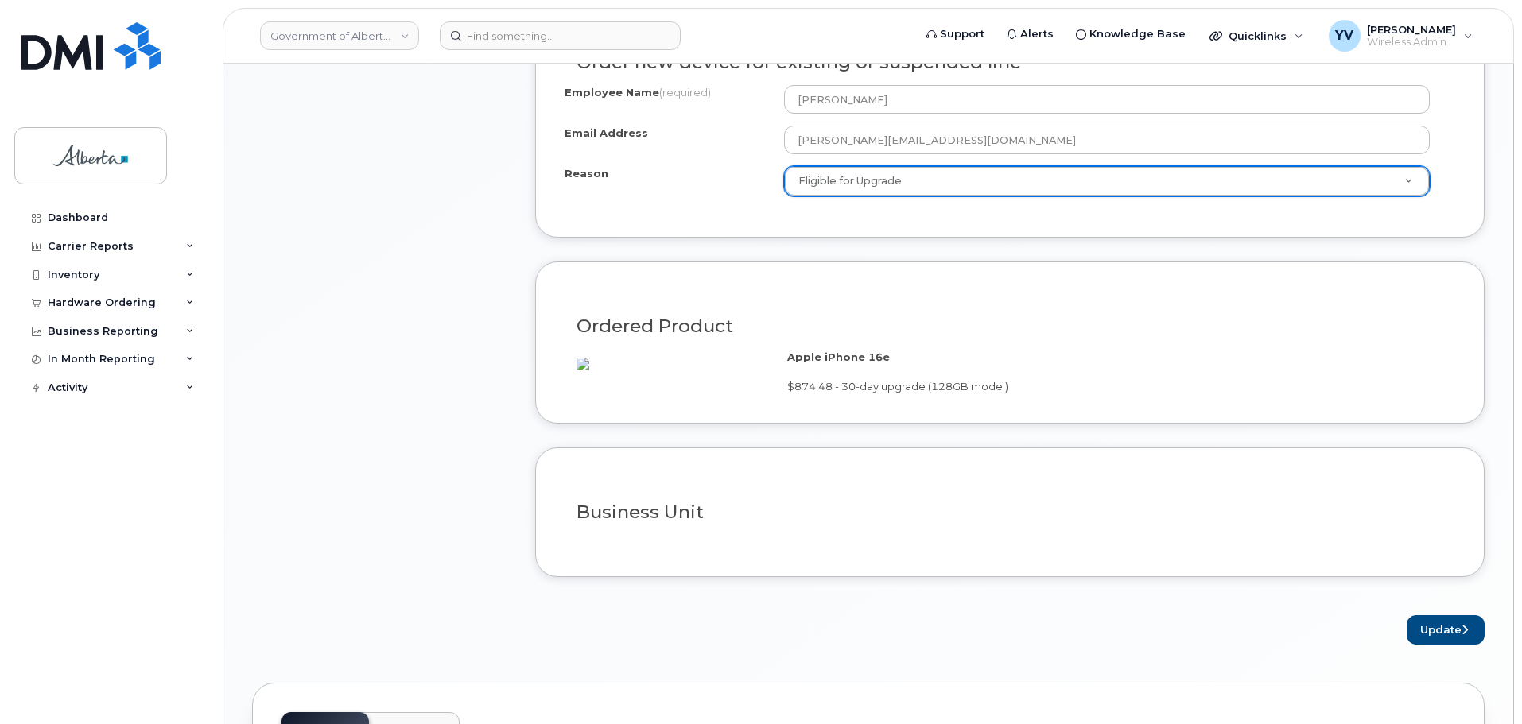
scroll to position [986, 0]
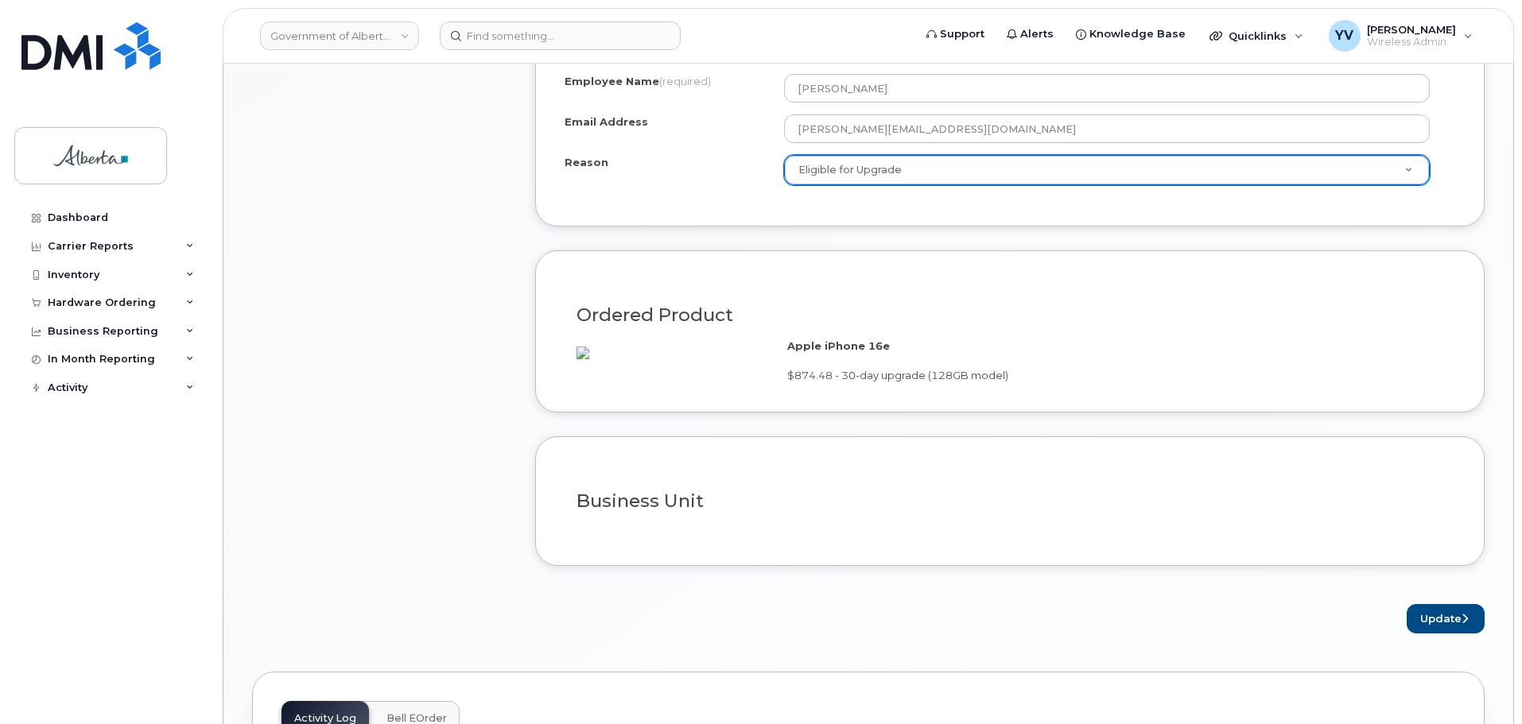
click at [1449, 618] on form "Existing User Additional cost to upgrading the device $0.00 Selected device is …" at bounding box center [1009, 191] width 949 height 885
click at [1440, 629] on button "Update" at bounding box center [1446, 618] width 78 height 29
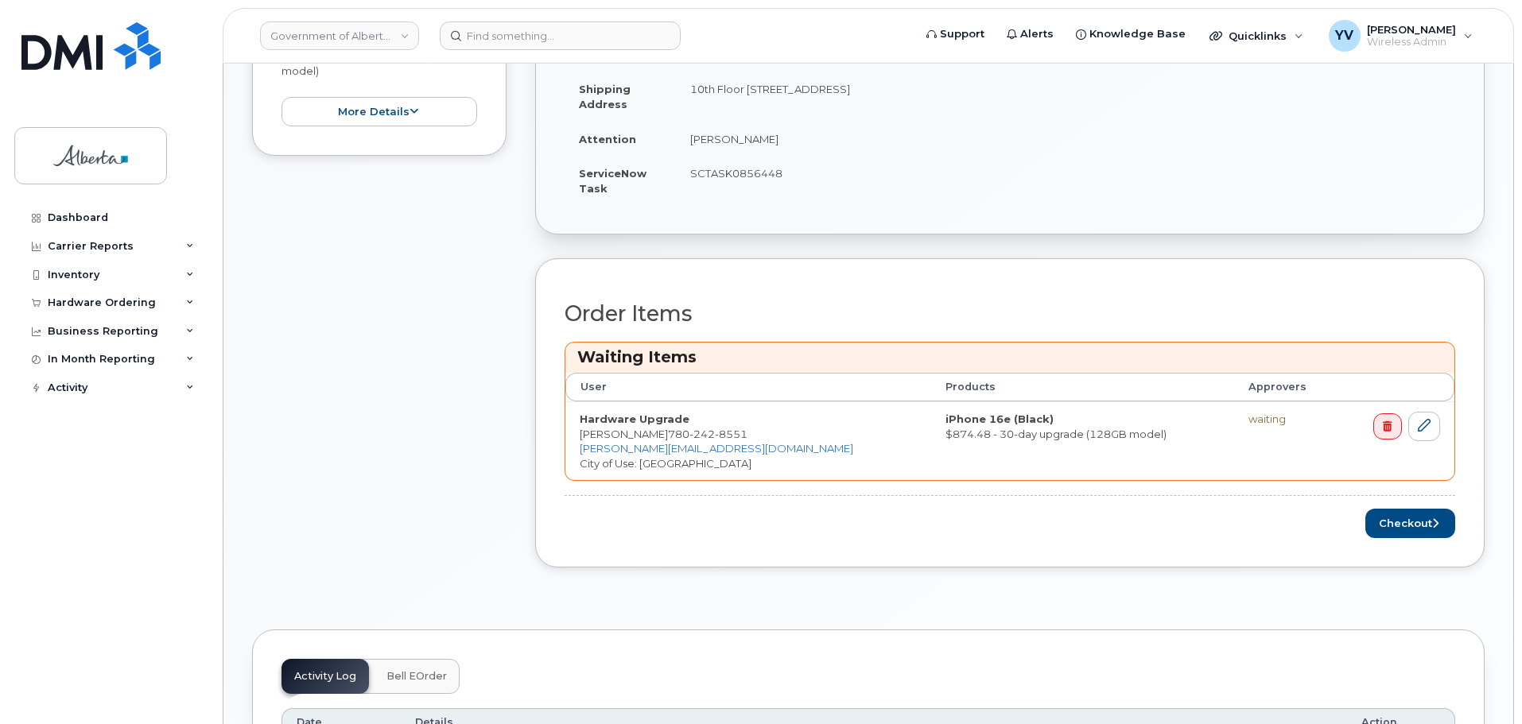
scroll to position [558, 0]
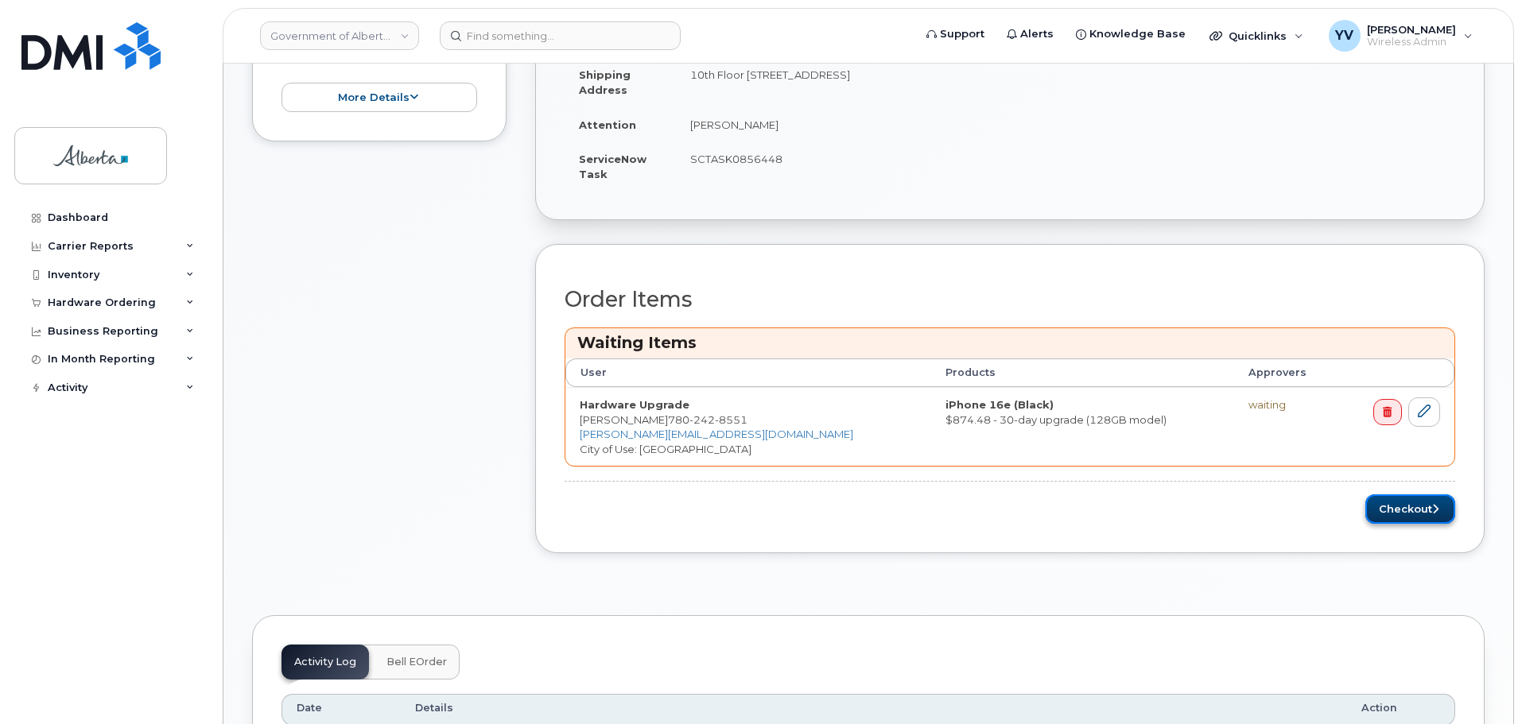
click at [1403, 510] on button "Checkout" at bounding box center [1410, 509] width 90 height 29
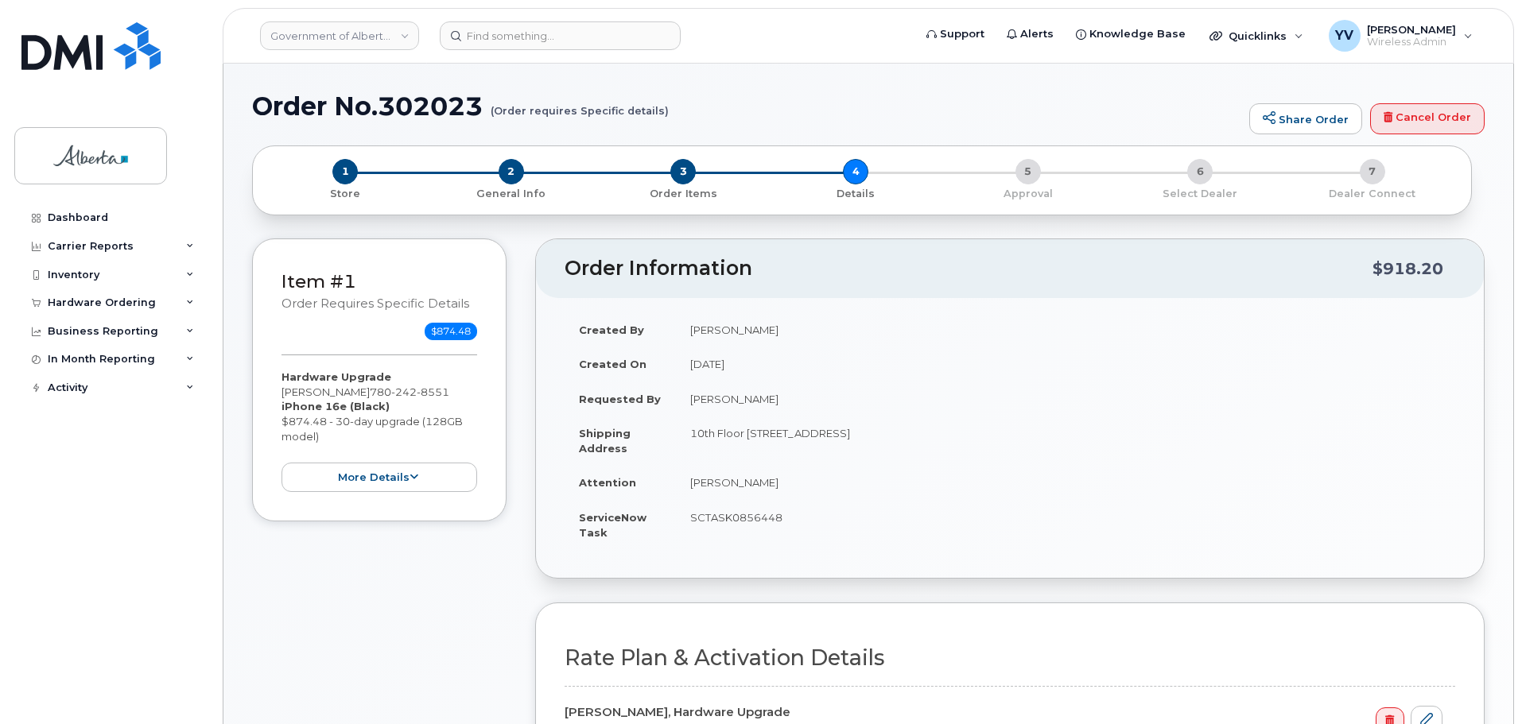
select select
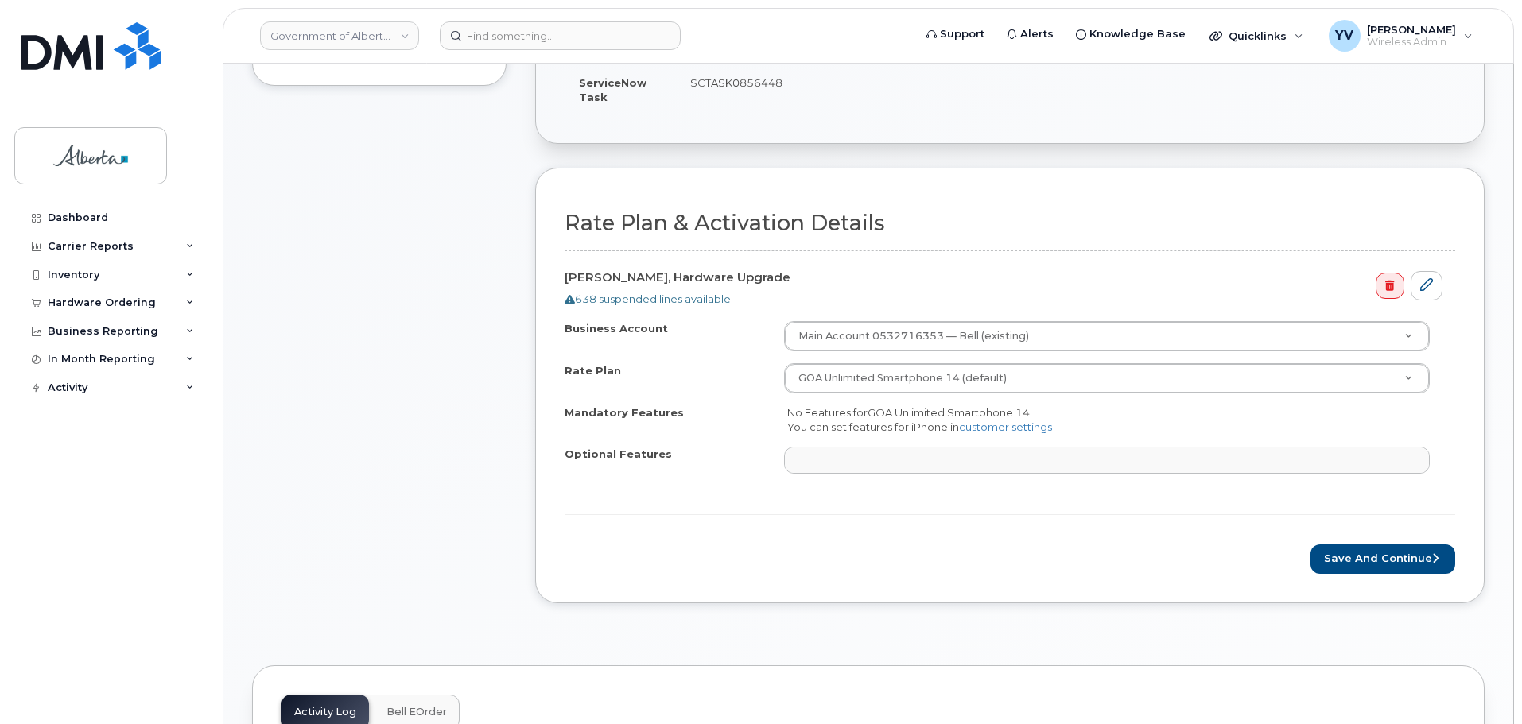
scroll to position [524, 0]
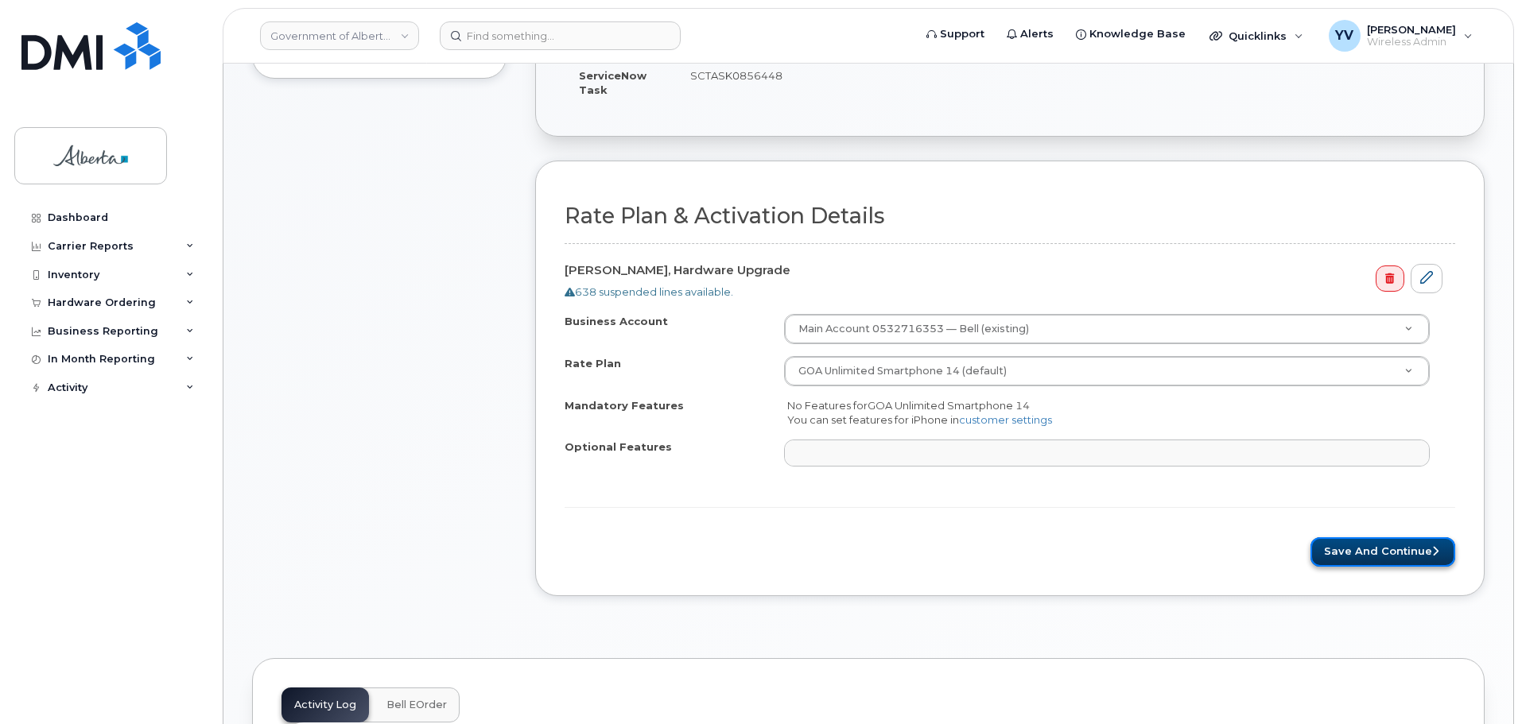
click at [1368, 549] on button "Save and Continue" at bounding box center [1382, 551] width 145 height 29
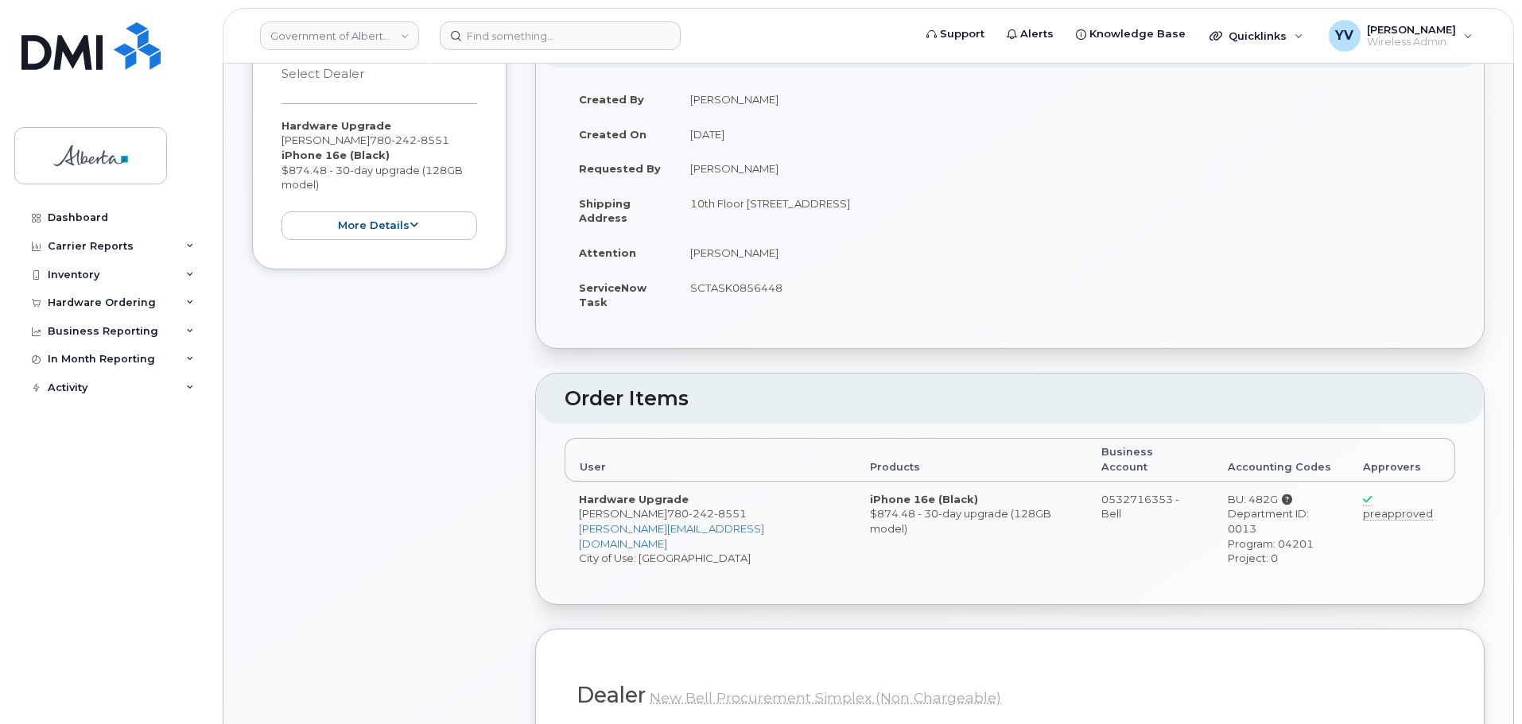
scroll to position [315, 0]
drag, startPoint x: 1521, startPoint y: 227, endPoint x: 1526, endPoint y: 243, distance: 16.6
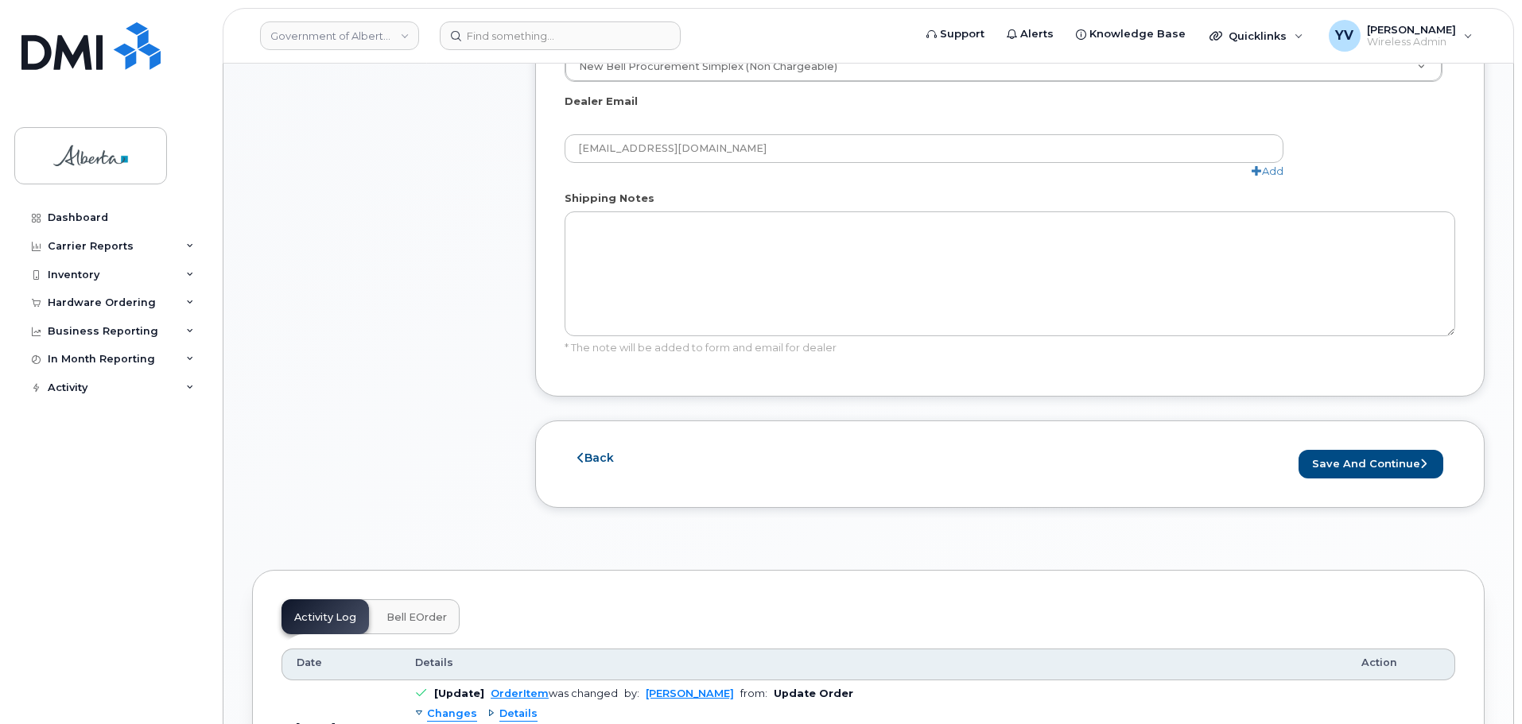
scroll to position [1050, 0]
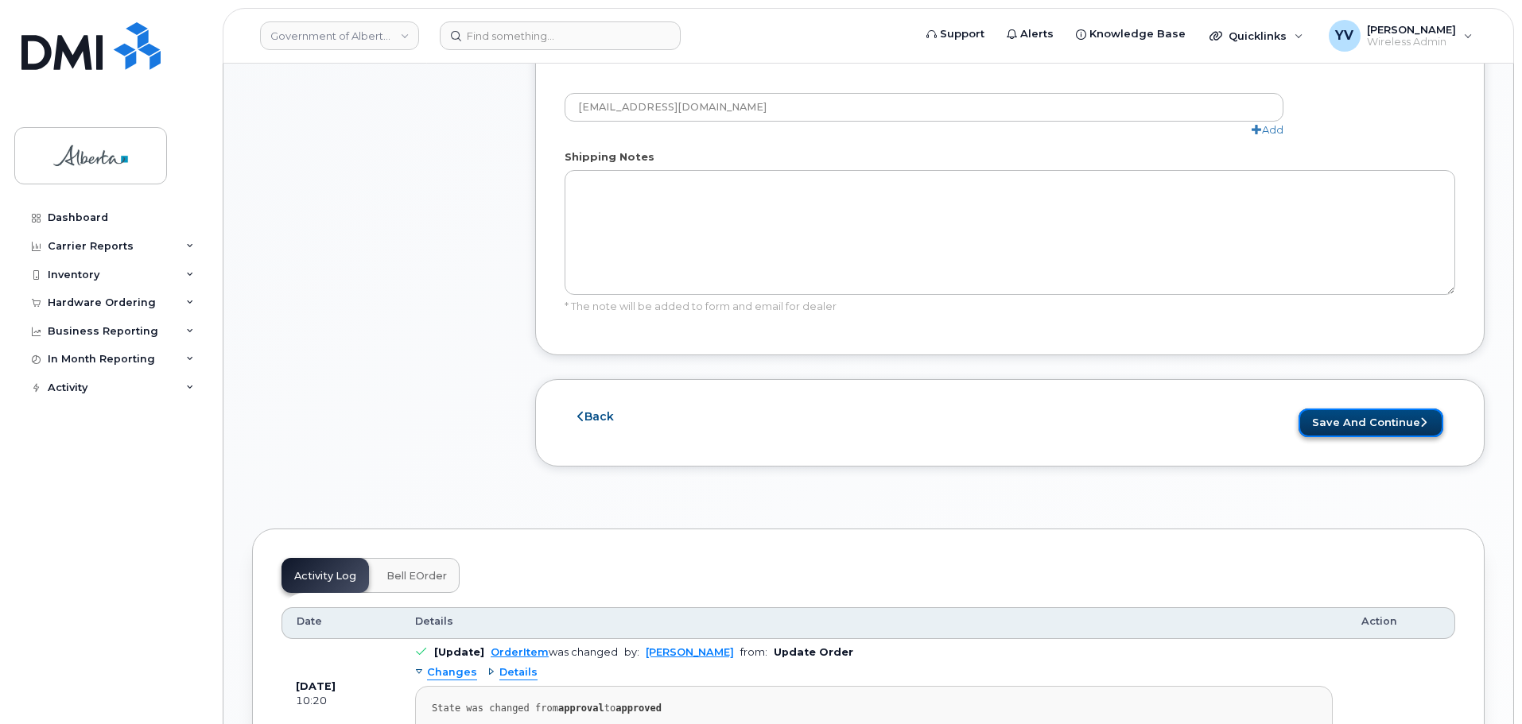
click at [1353, 409] on button "Save and Continue" at bounding box center [1370, 423] width 145 height 29
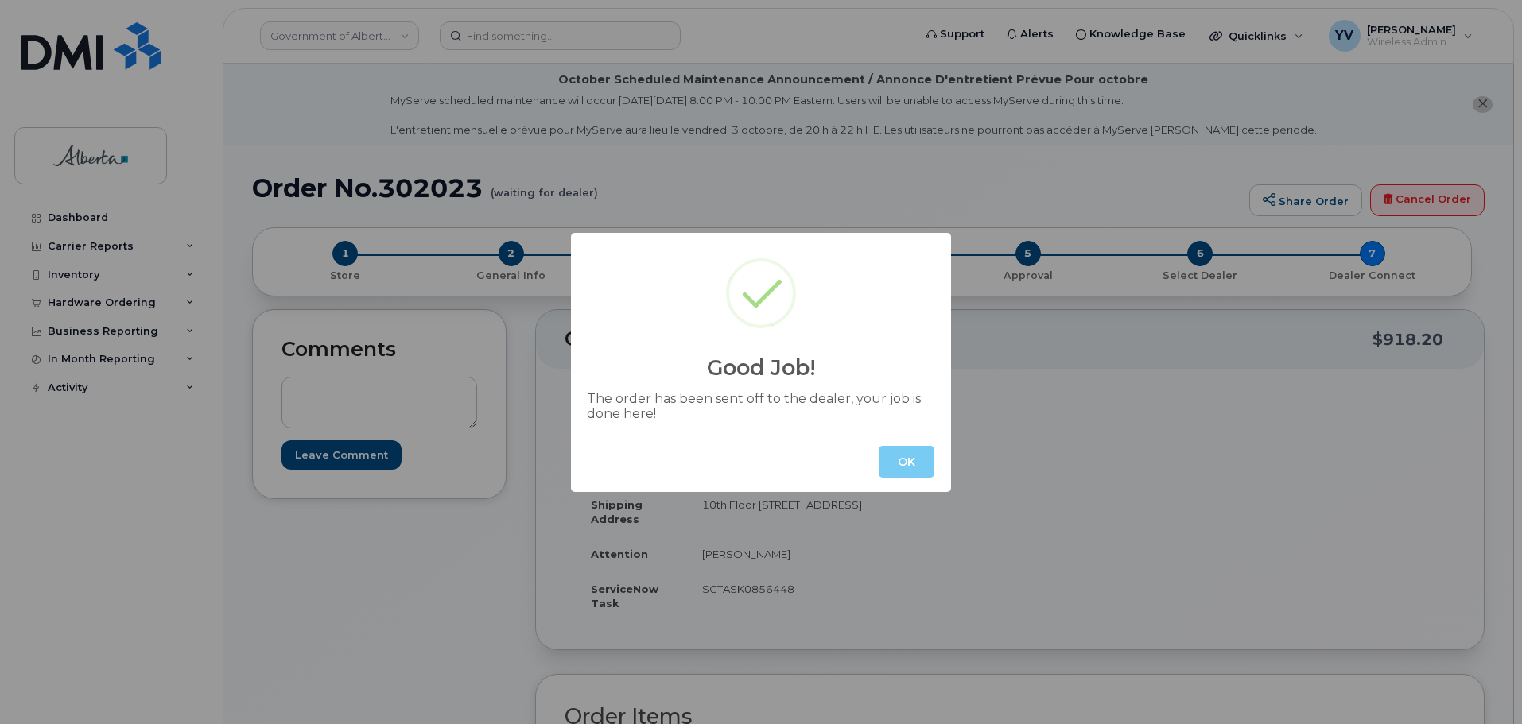
click at [917, 464] on button "OK" at bounding box center [907, 462] width 56 height 32
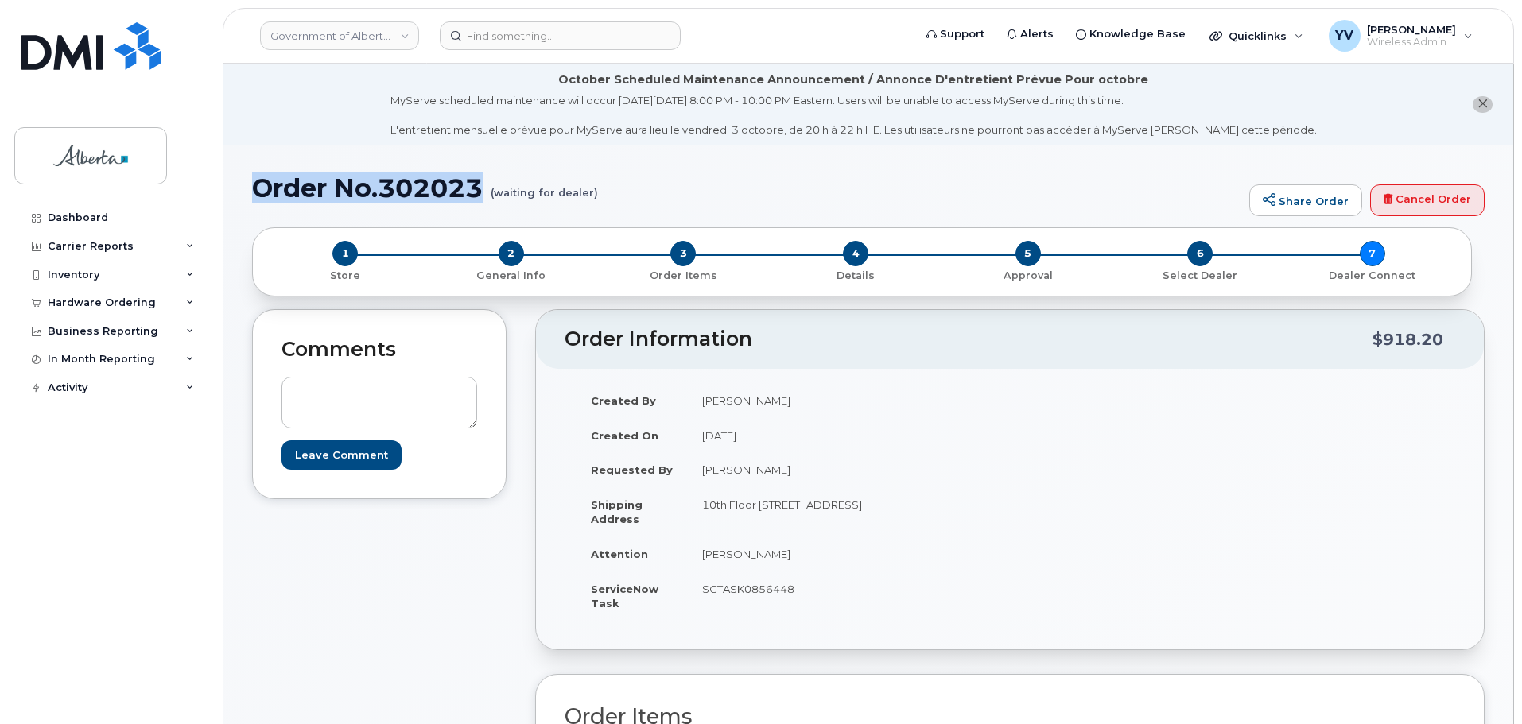
drag, startPoint x: 483, startPoint y: 188, endPoint x: 262, endPoint y: 184, distance: 221.1
click at [262, 184] on h1 "Order No.302023 (waiting for dealer)" at bounding box center [746, 188] width 989 height 28
copy h1 "Order No.302023"
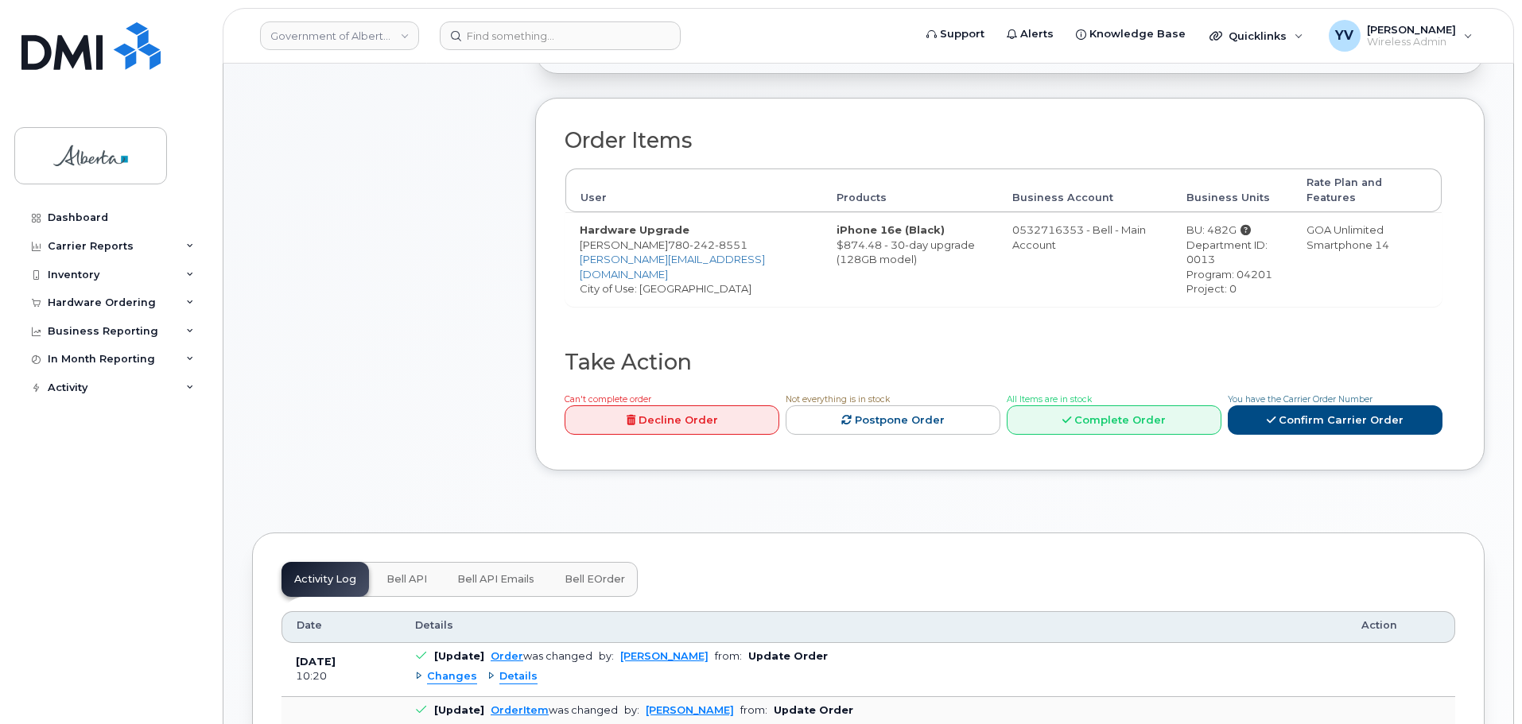
scroll to position [599, 0]
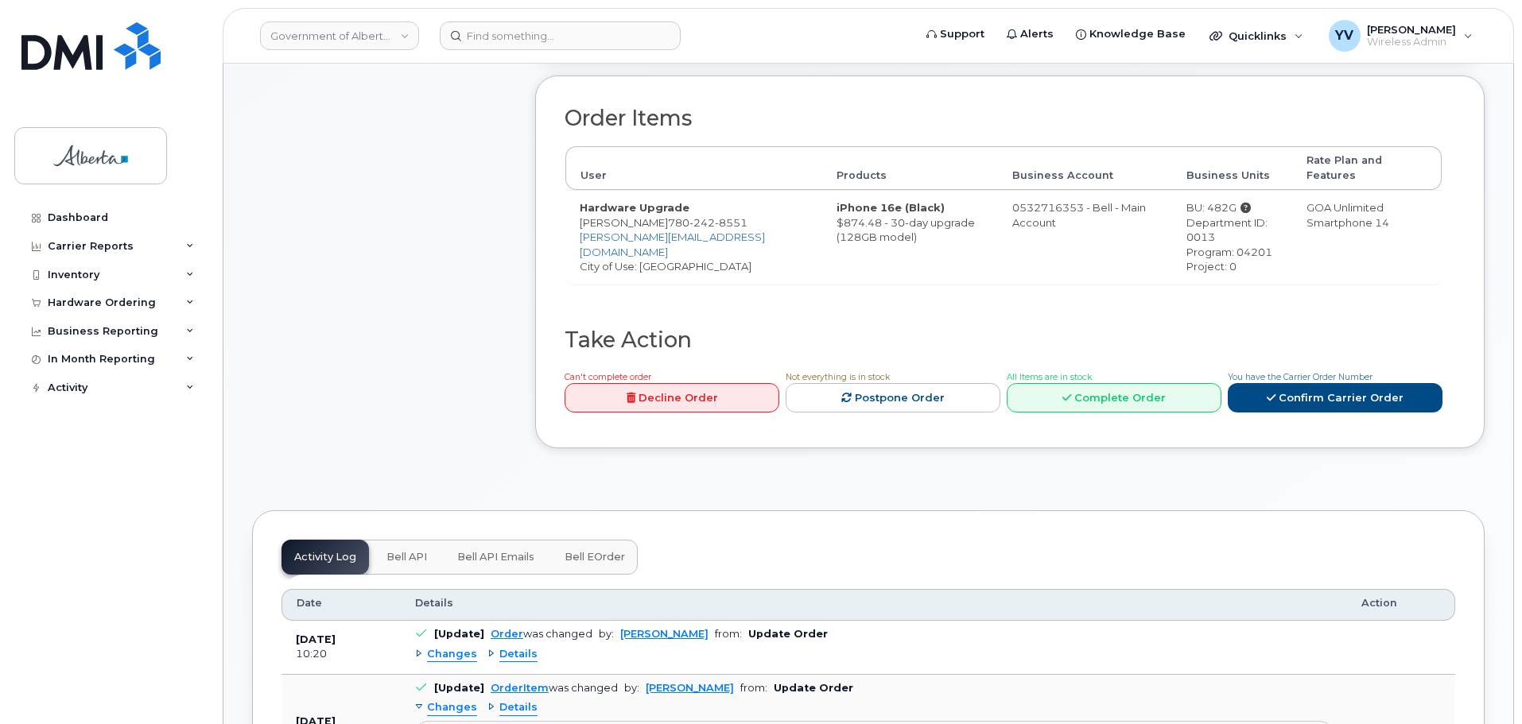
click at [395, 551] on span "Bell API" at bounding box center [406, 557] width 41 height 13
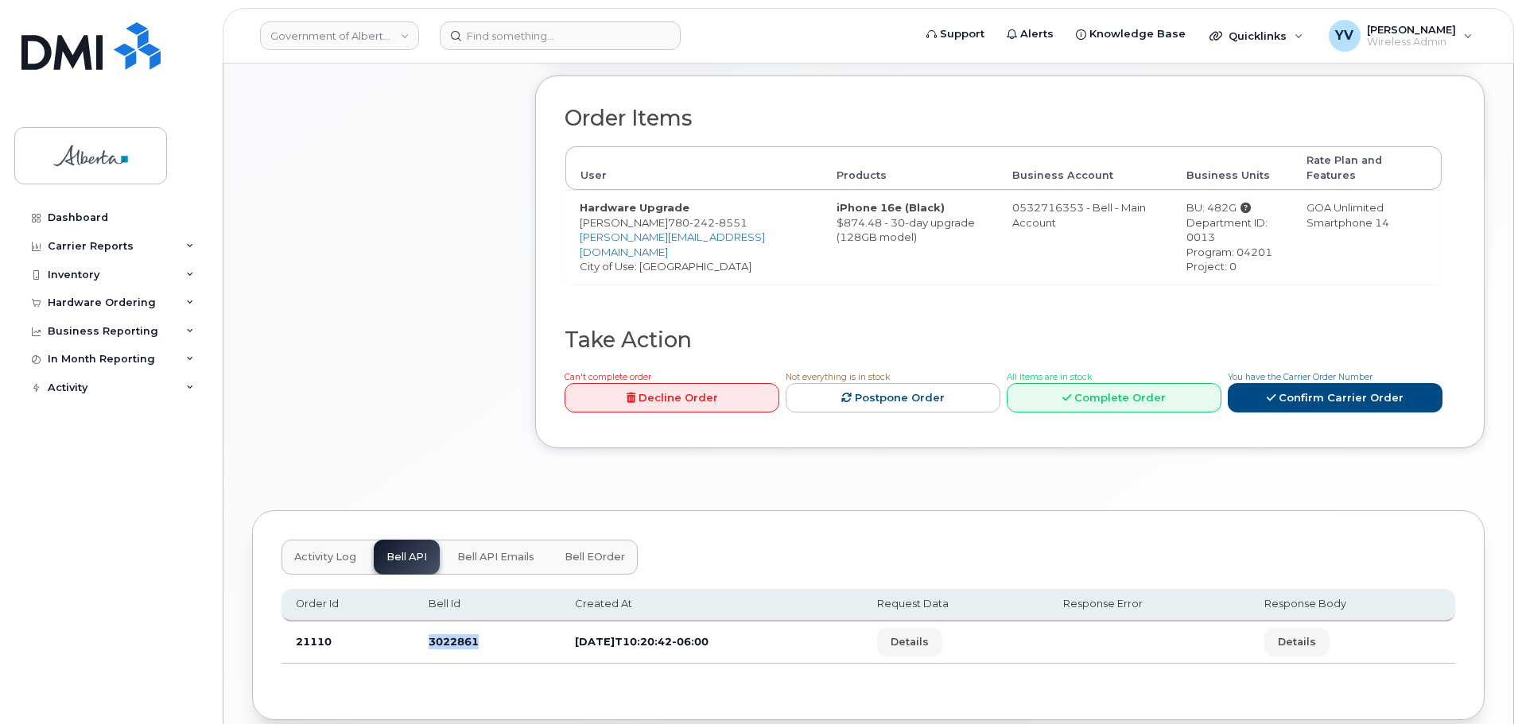
drag, startPoint x: 478, startPoint y: 630, endPoint x: 421, endPoint y: 632, distance: 57.3
click at [421, 632] on td "3022861" at bounding box center [487, 643] width 146 height 42
copy td "3022861"
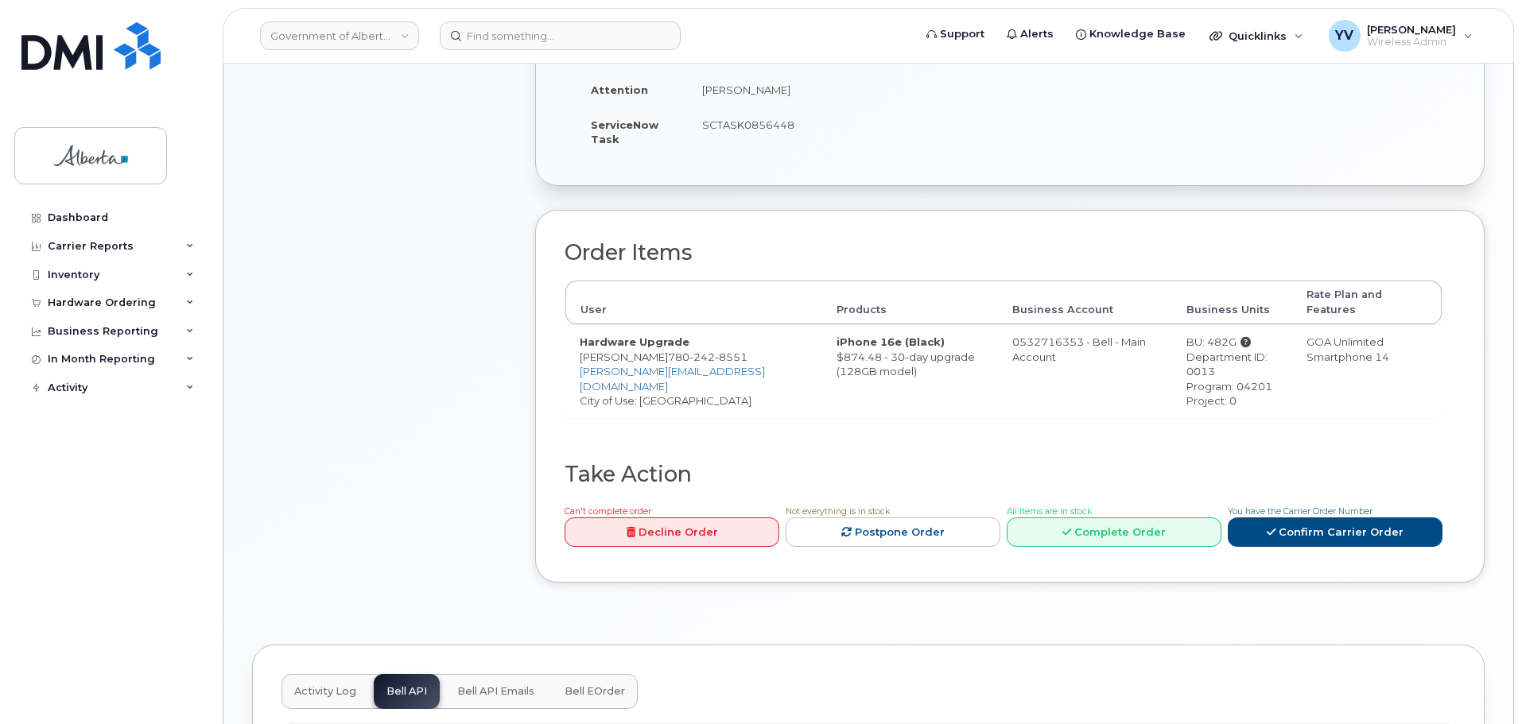
scroll to position [254, 0]
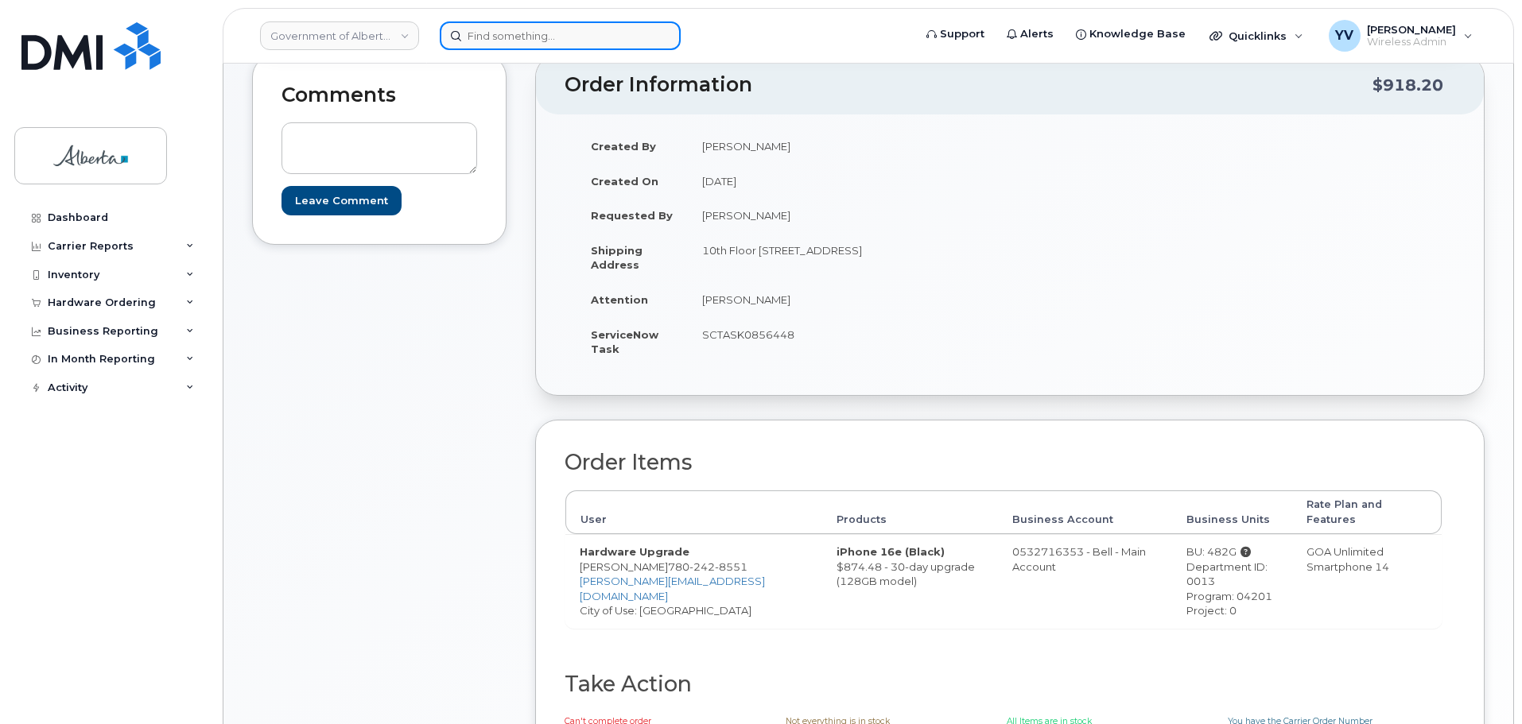
click at [485, 34] on input at bounding box center [560, 35] width 241 height 29
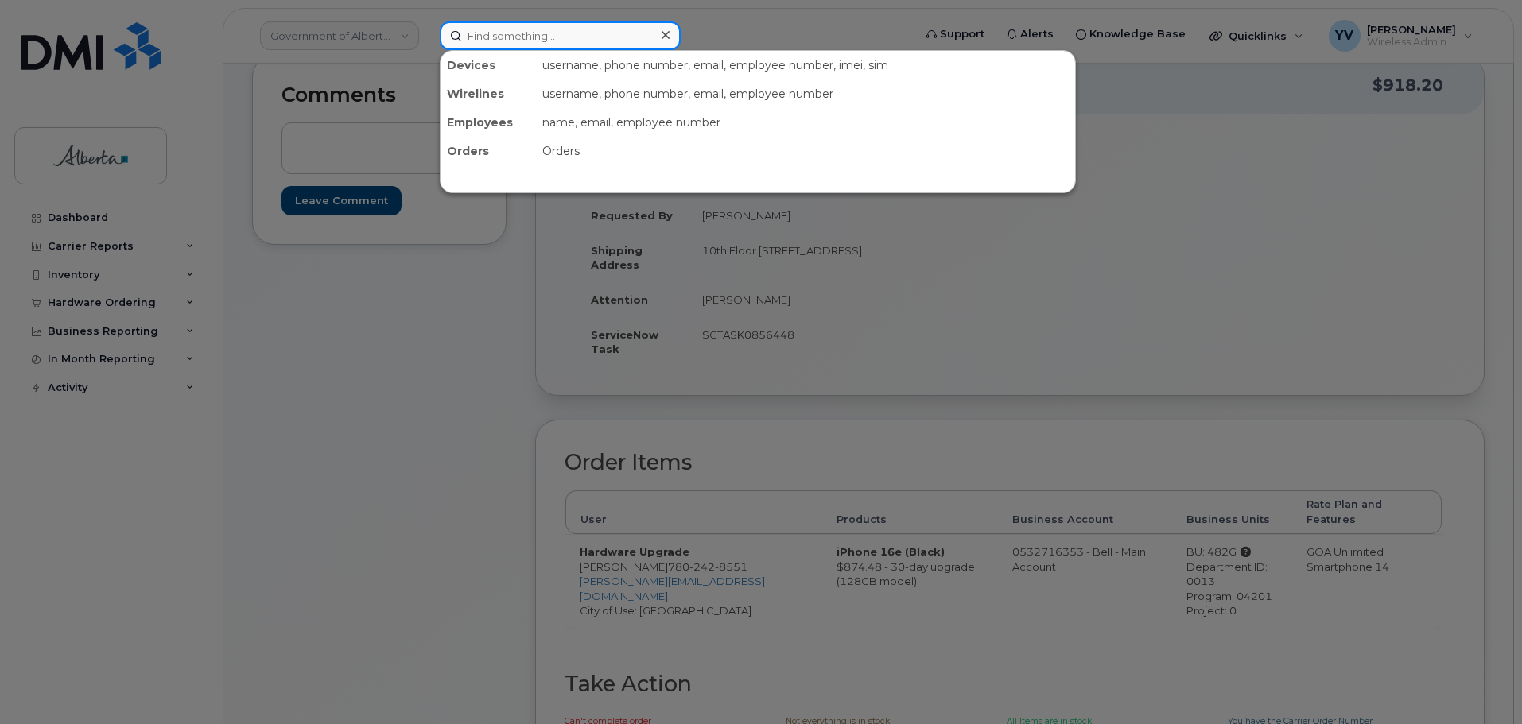
paste input "7802899590"
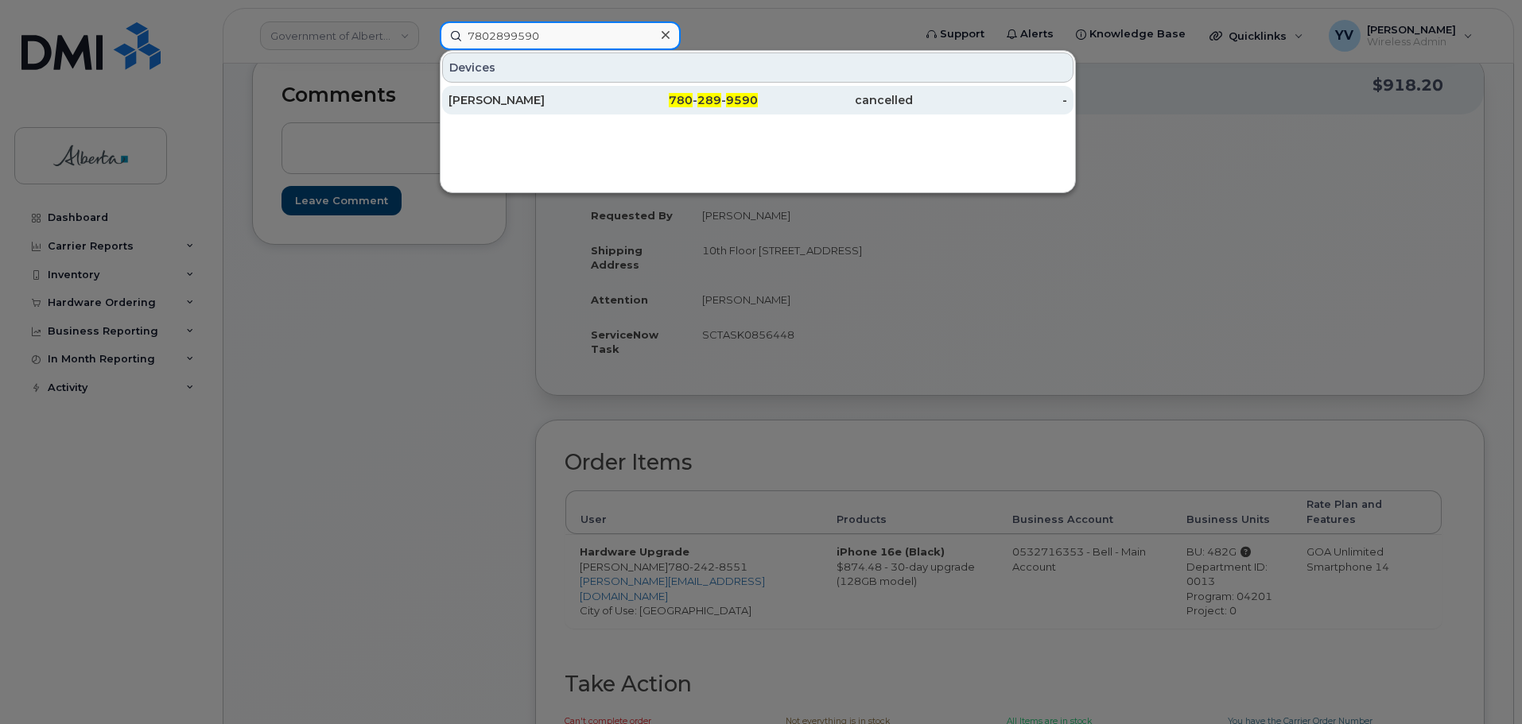
type input "7802899590"
click at [716, 99] on span "289" at bounding box center [709, 100] width 24 height 14
